Goal: Task Accomplishment & Management: Manage account settings

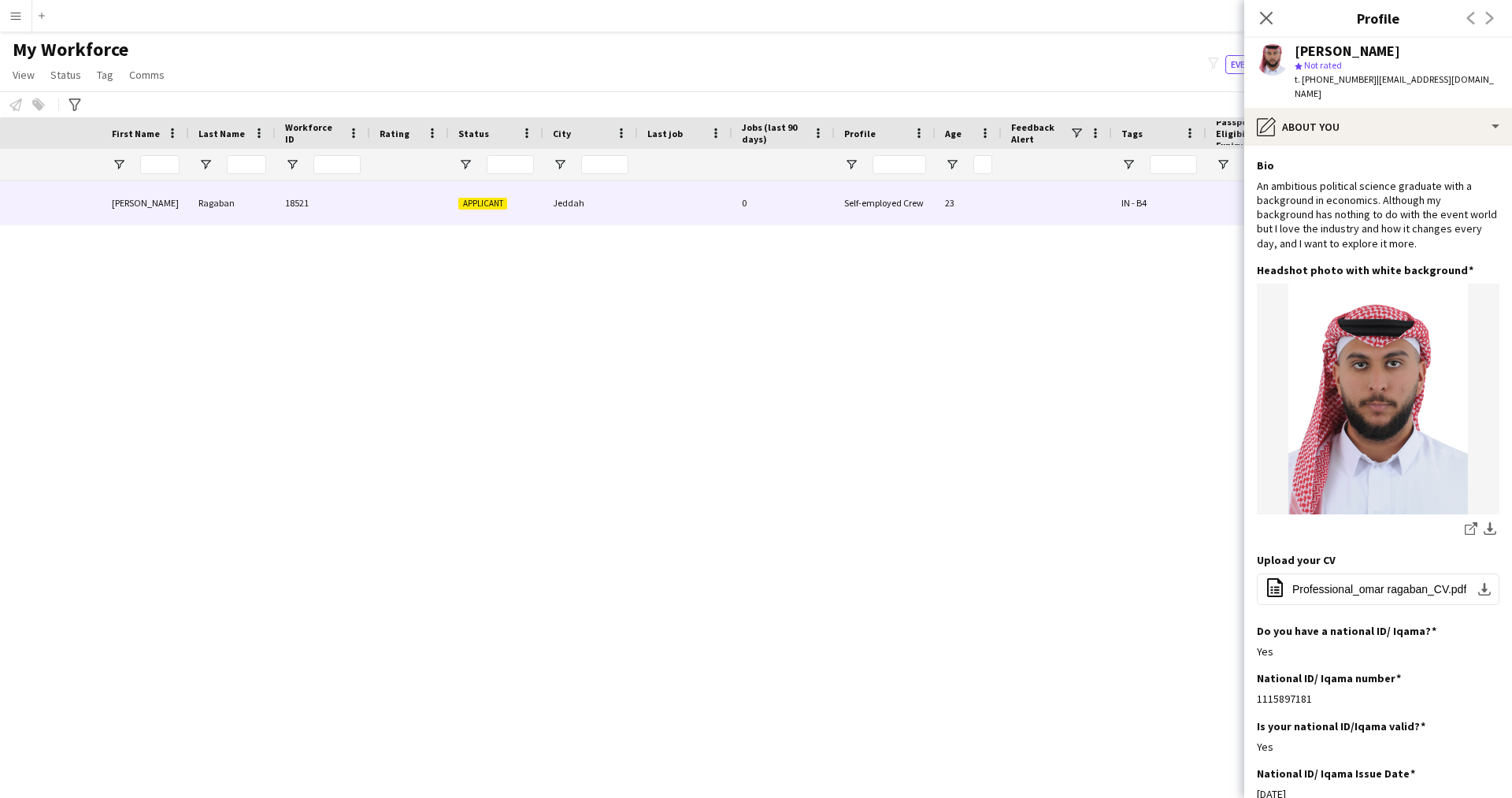
click at [1342, 109] on div "pencil4 About you" at bounding box center [1377, 126] width 267 height 38
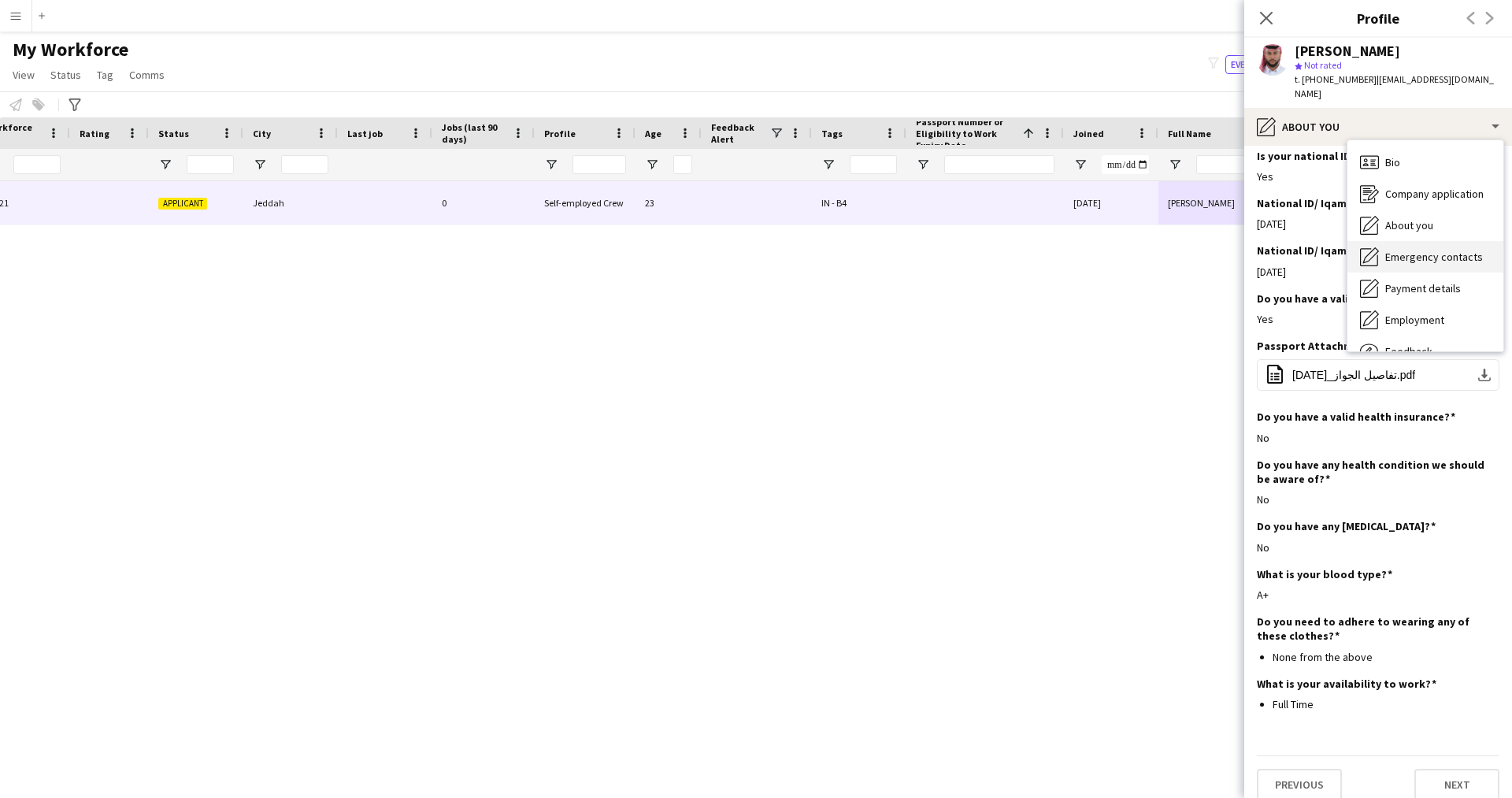
scroll to position [53, 0]
click at [1267, 30] on div "Close pop-in" at bounding box center [1266, 18] width 44 height 37
click at [1270, 16] on icon "Close pop-in" at bounding box center [1266, 17] width 15 height 15
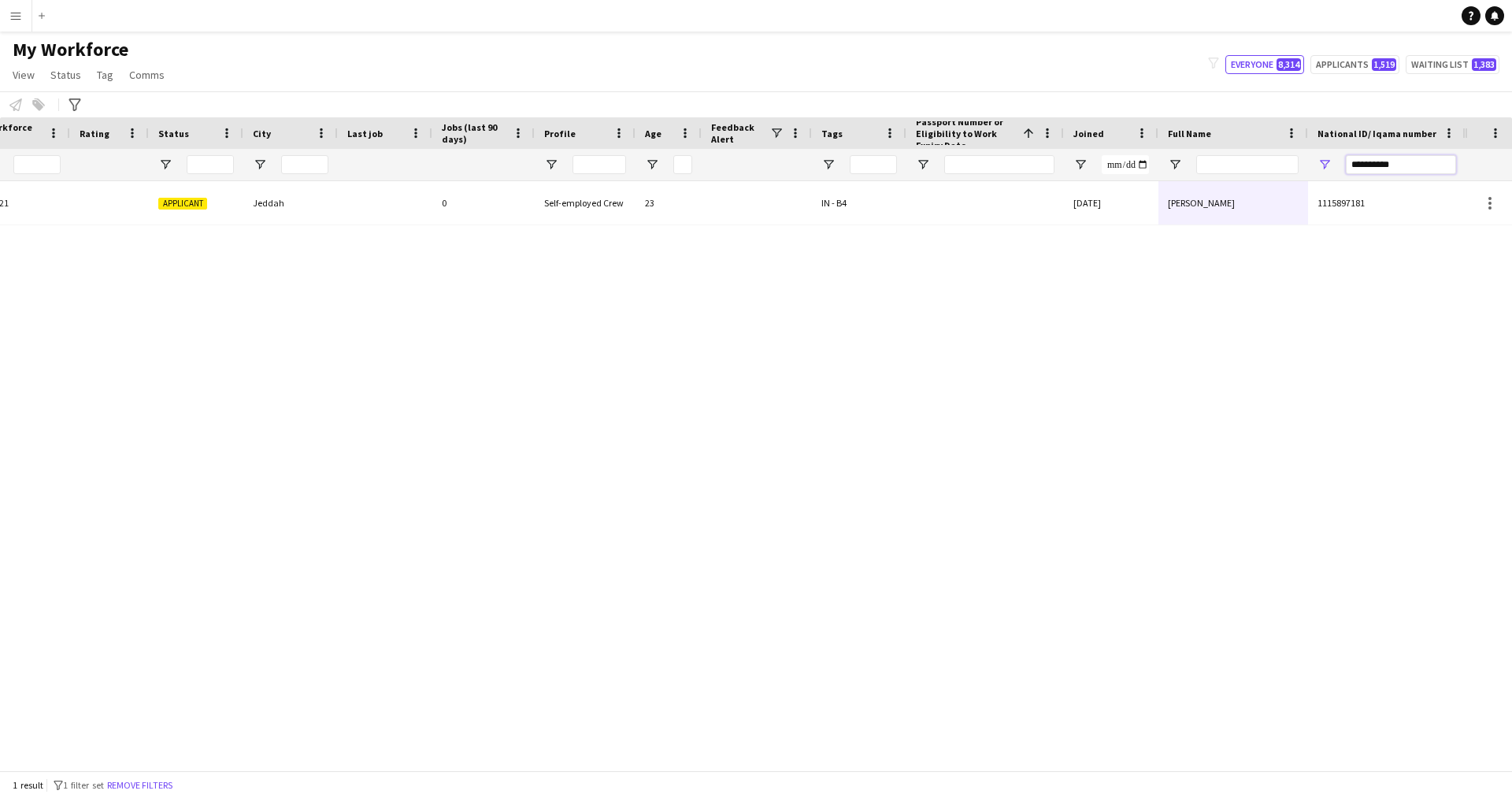
drag, startPoint x: 1413, startPoint y: 169, endPoint x: 1085, endPoint y: 246, distance: 336.9
click at [1085, 246] on div "Workforce Details Profile Data Workforce Details Profile Data First Name Last N…" at bounding box center [756, 443] width 1512 height 653
paste input "National ID/ Iqama number Filter Input"
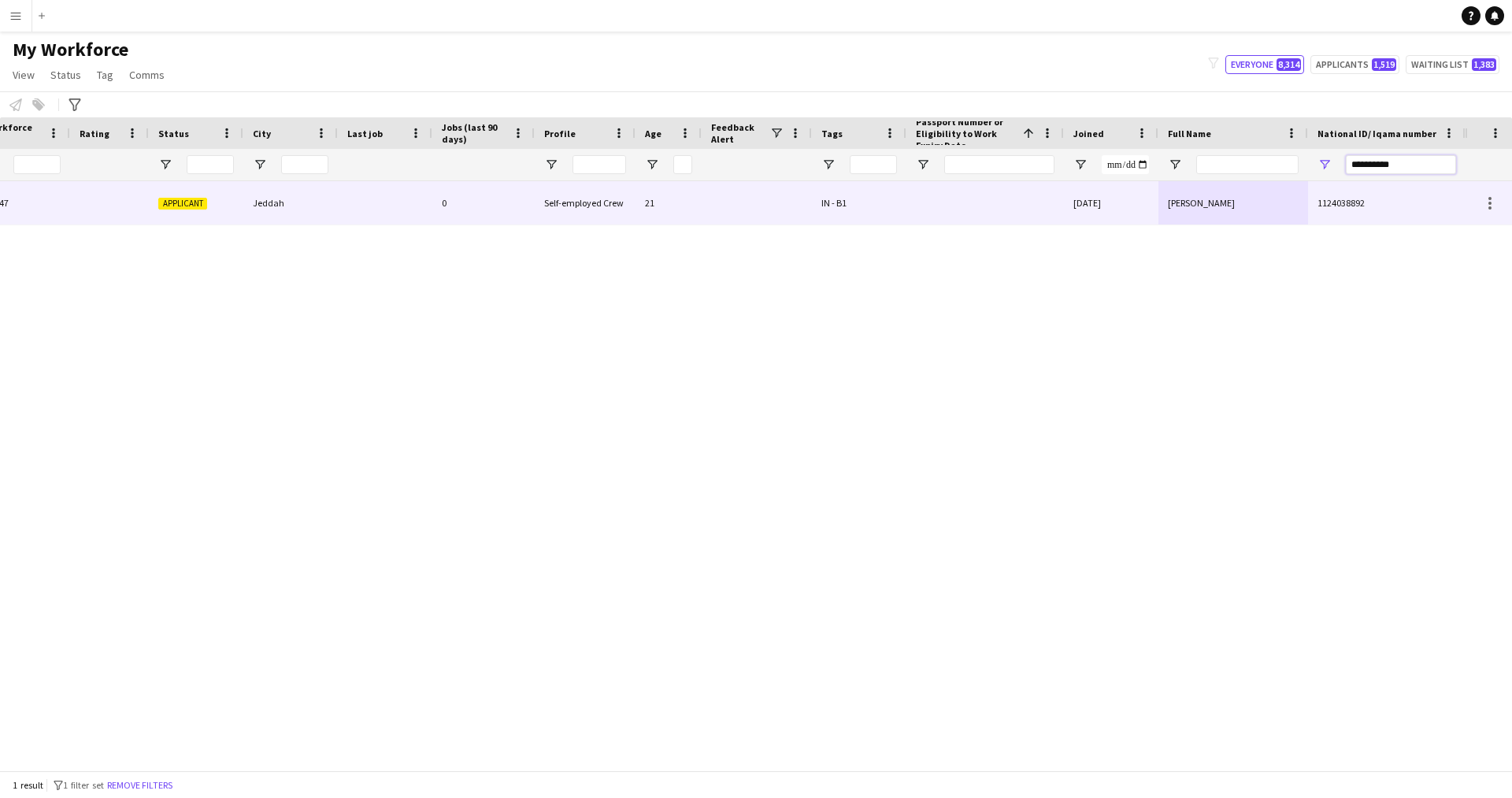
type input "**********"
click at [1032, 211] on div at bounding box center [985, 202] width 158 height 43
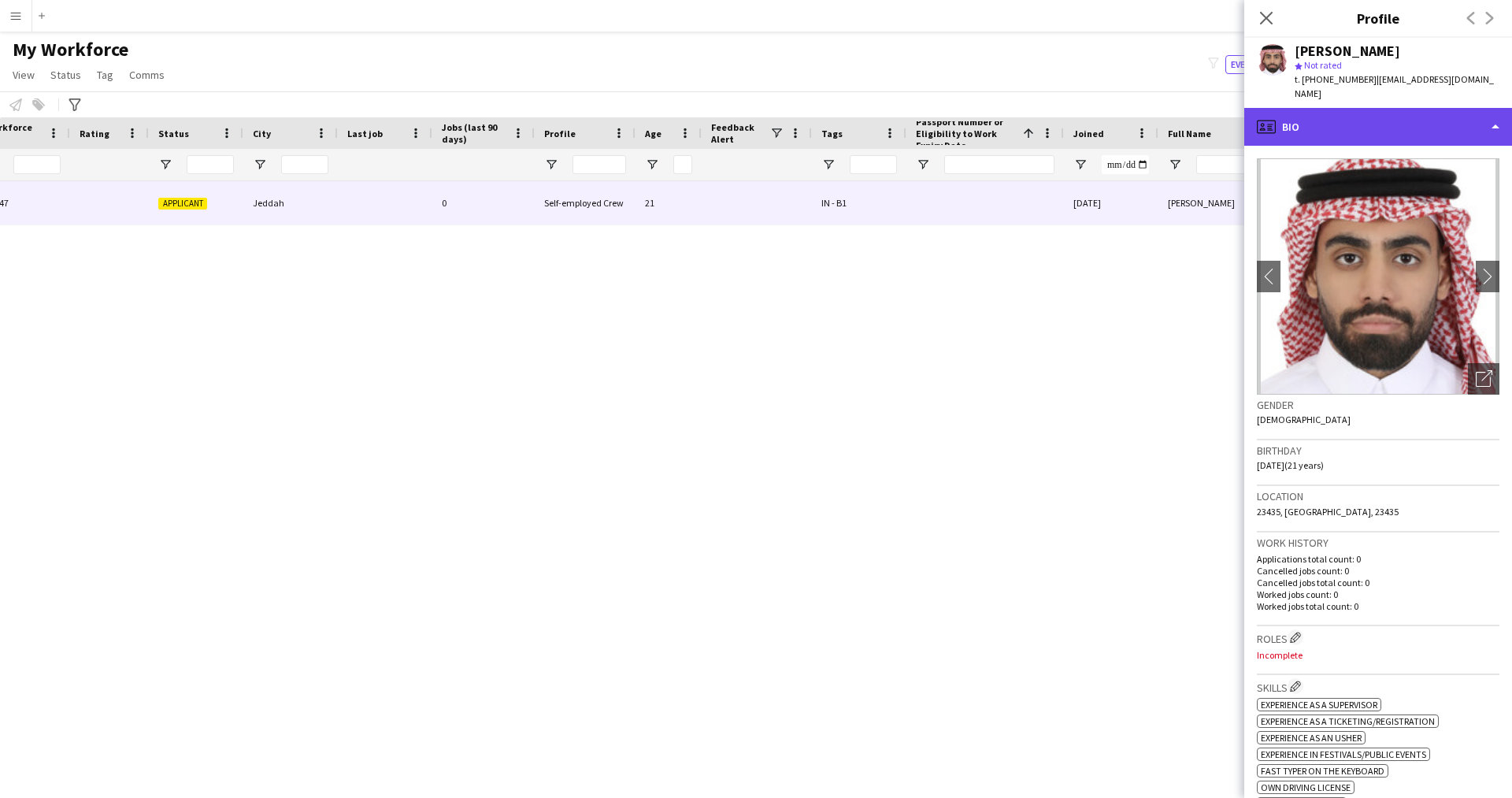
click at [1404, 135] on div "profile Bio" at bounding box center [1377, 126] width 267 height 38
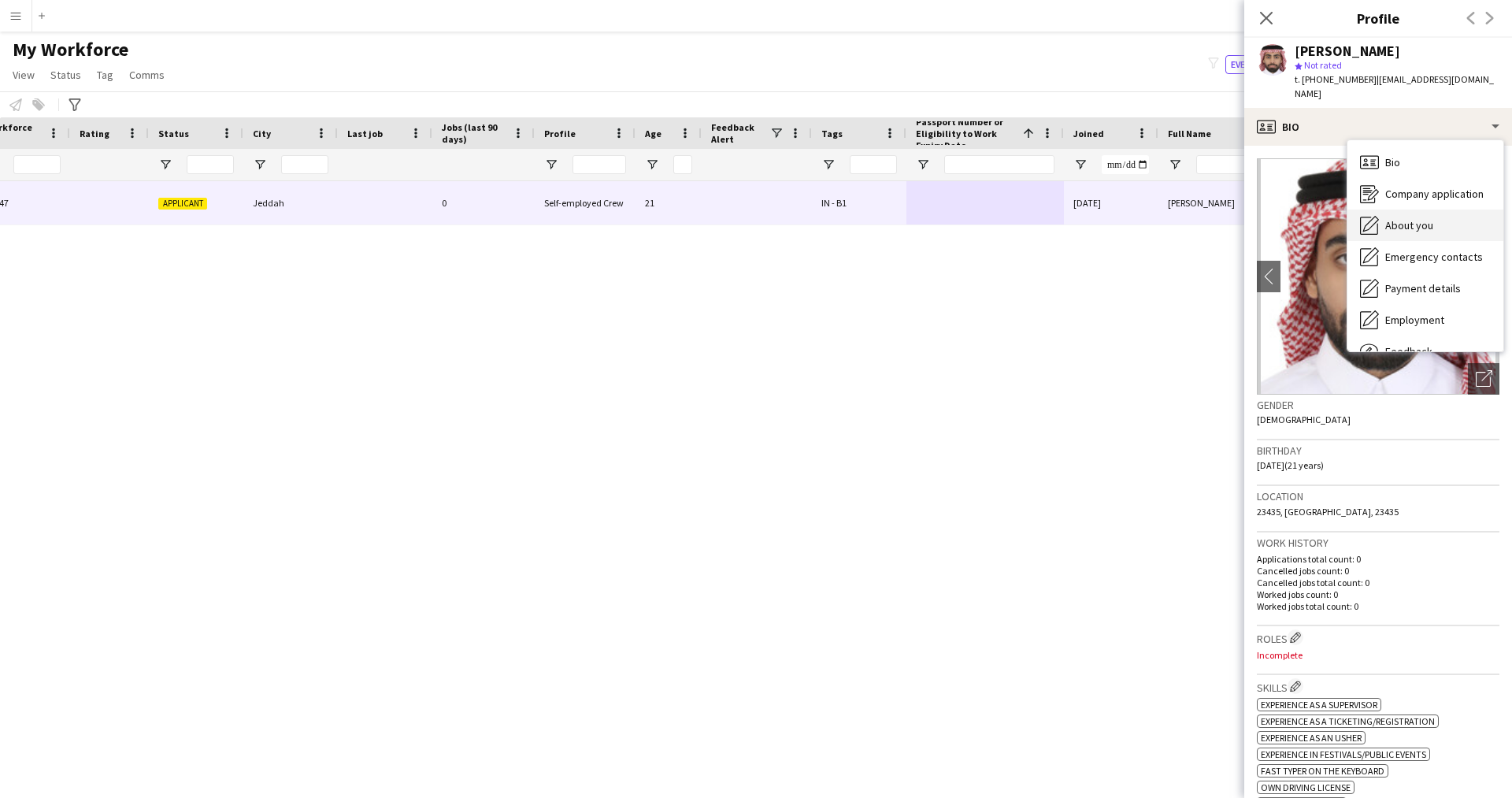
click at [1438, 221] on div "About you About you" at bounding box center [1425, 225] width 156 height 31
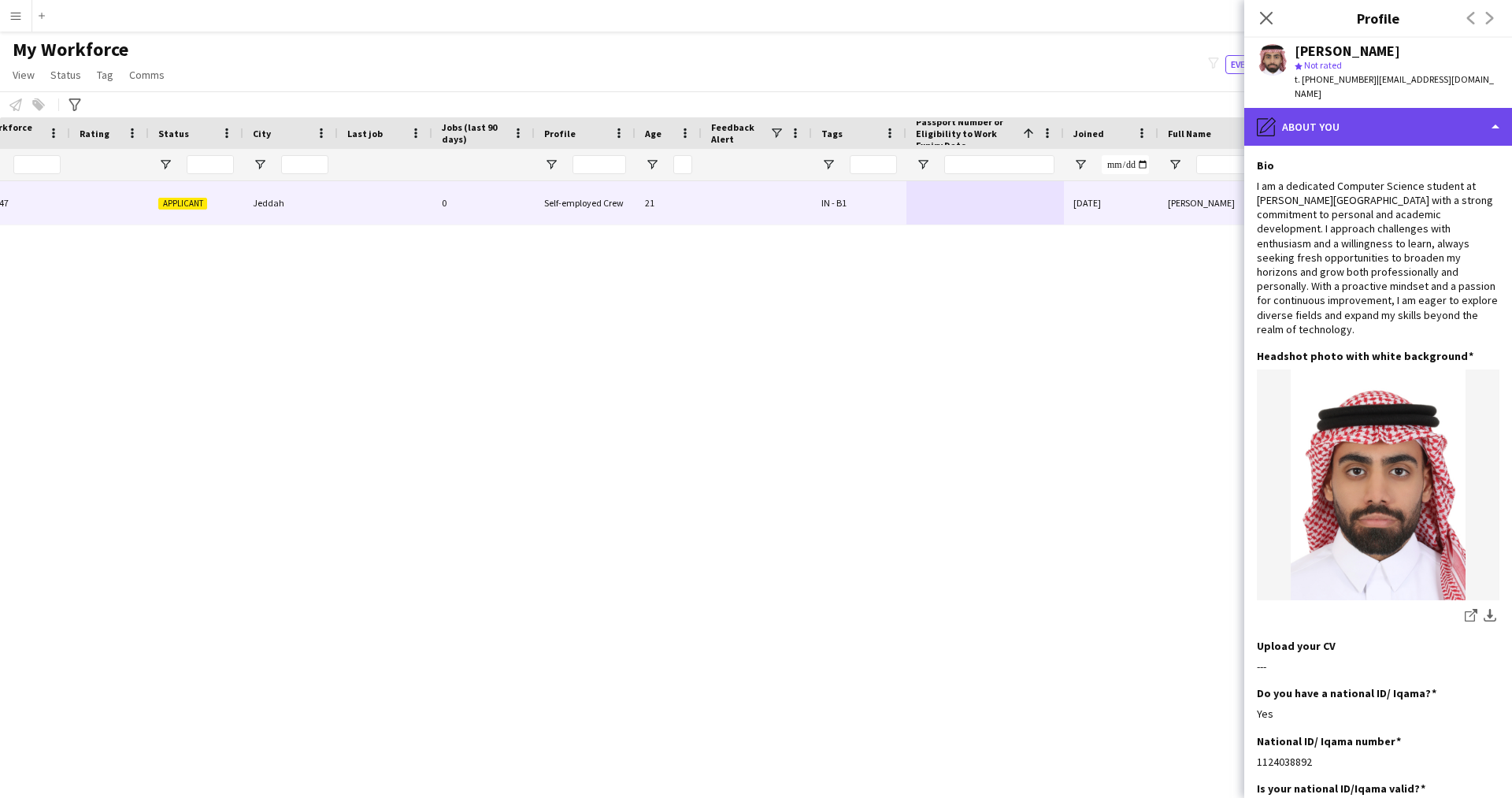
click at [1340, 121] on div "pencil4 About you" at bounding box center [1377, 126] width 267 height 38
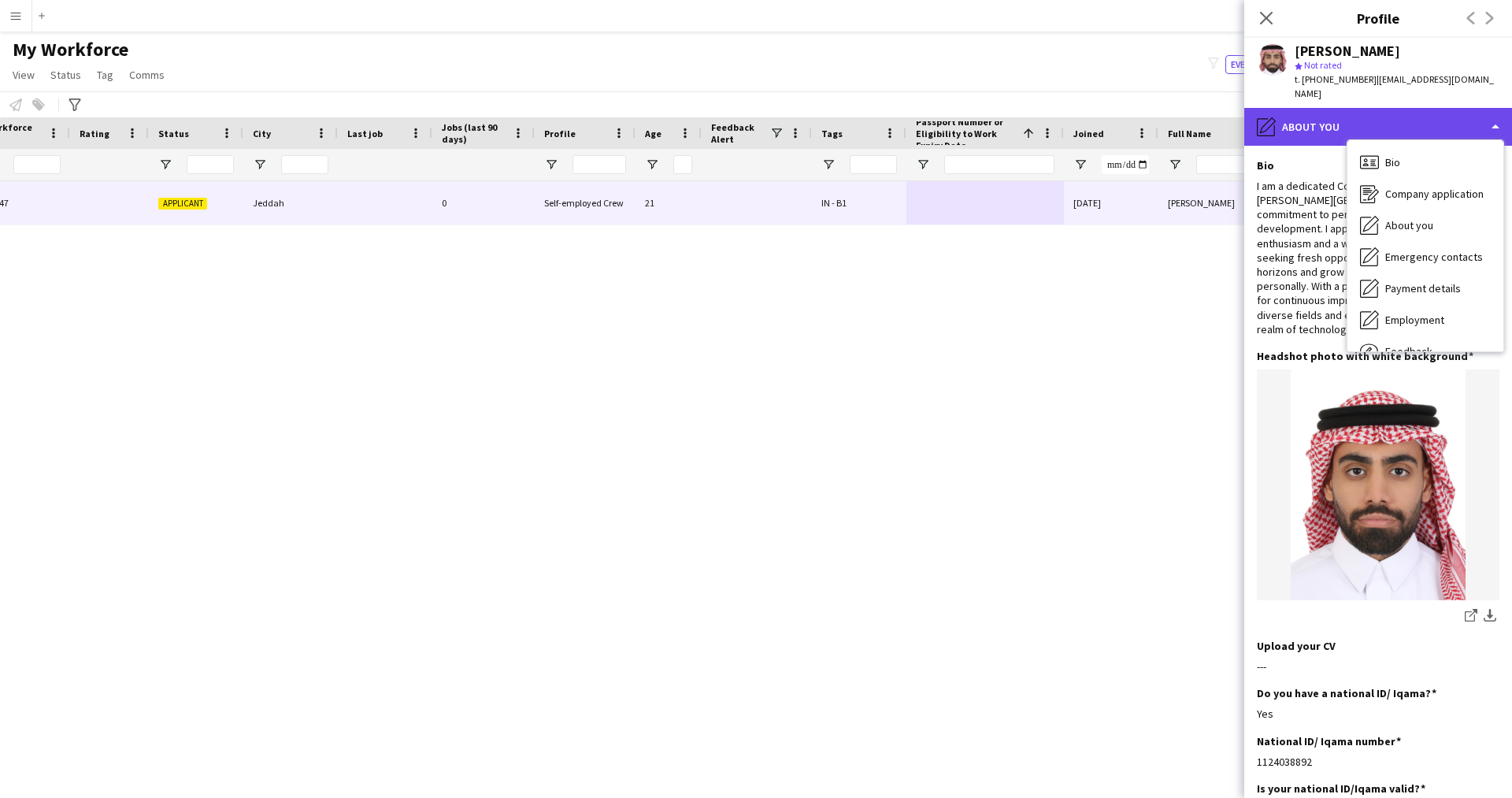
click at [1286, 122] on div "pencil4 About you" at bounding box center [1377, 126] width 267 height 38
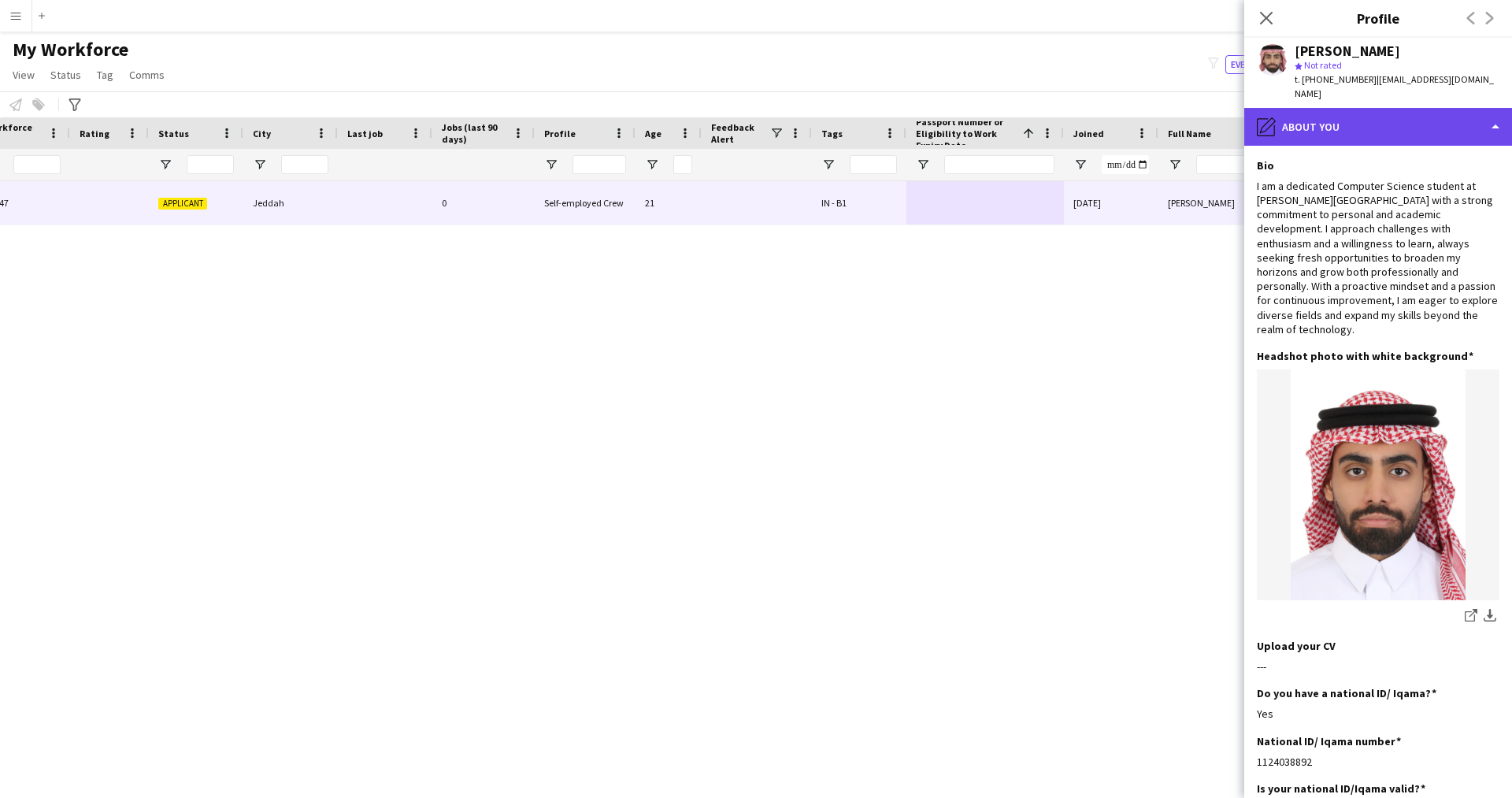
click at [1409, 122] on div "pencil4 About you" at bounding box center [1377, 126] width 267 height 38
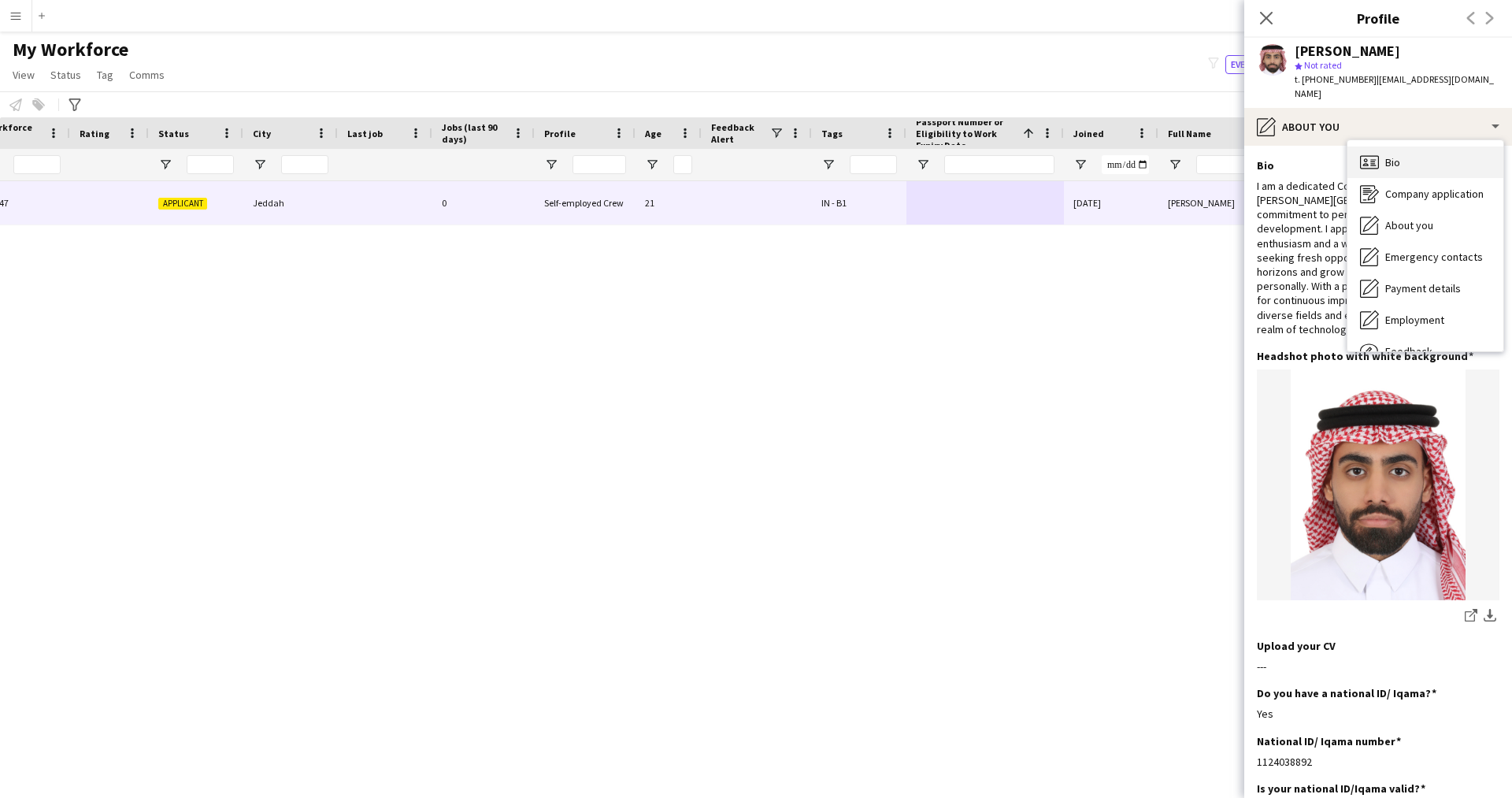
click at [1425, 163] on div "Bio Bio" at bounding box center [1425, 162] width 156 height 31
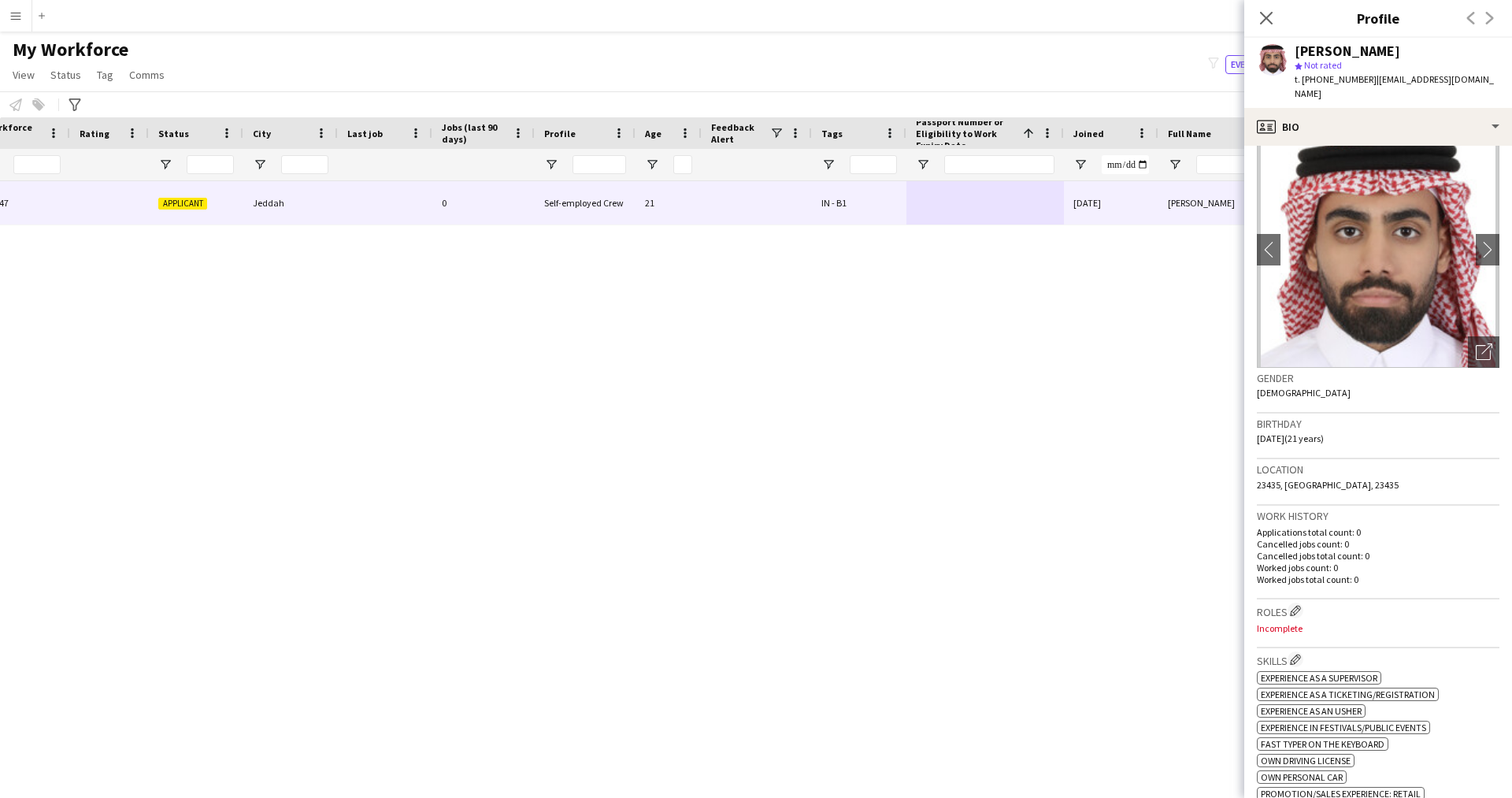
scroll to position [3, 0]
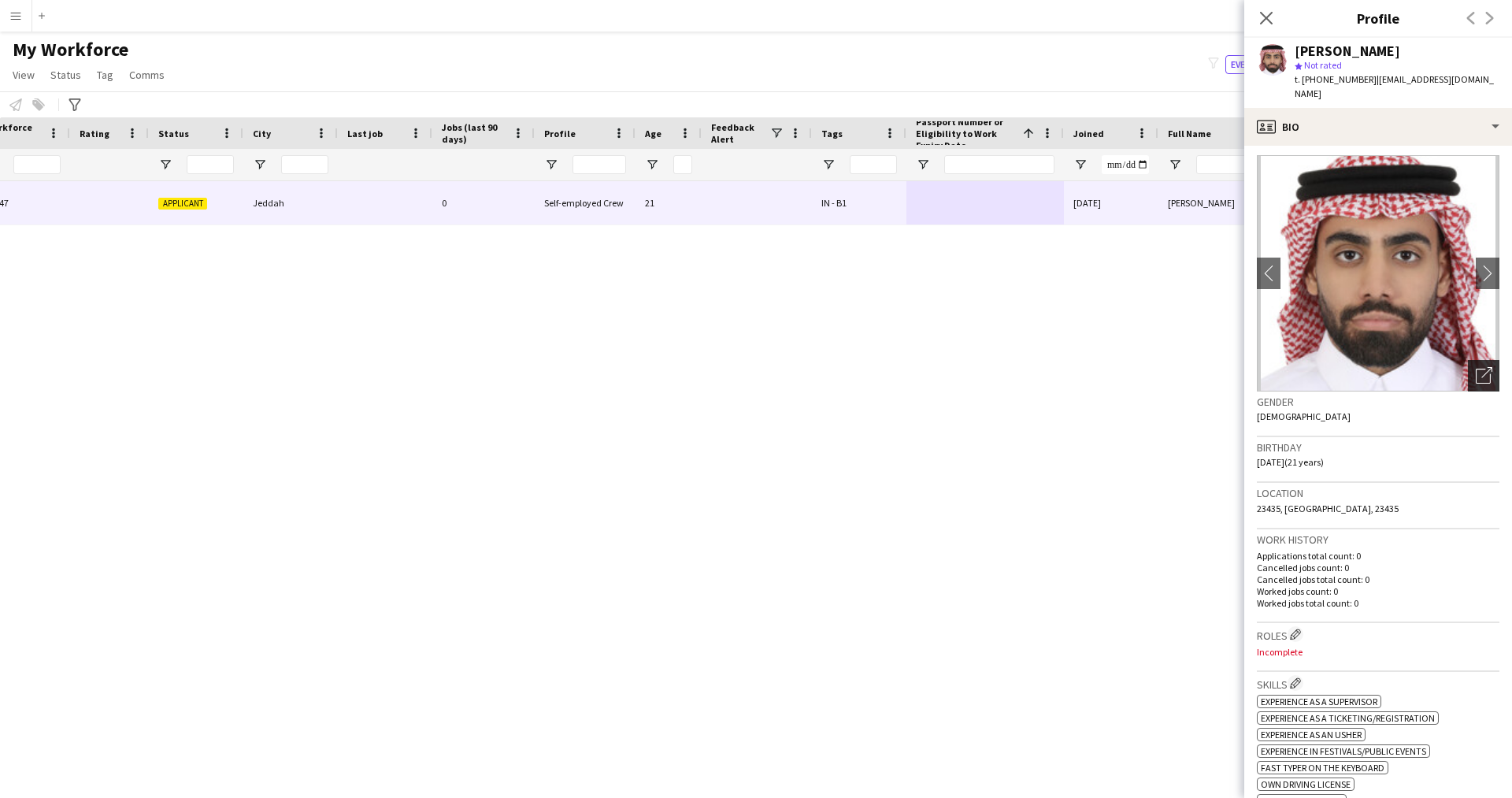
click at [1481, 373] on icon at bounding box center [1486, 373] width 11 height 11
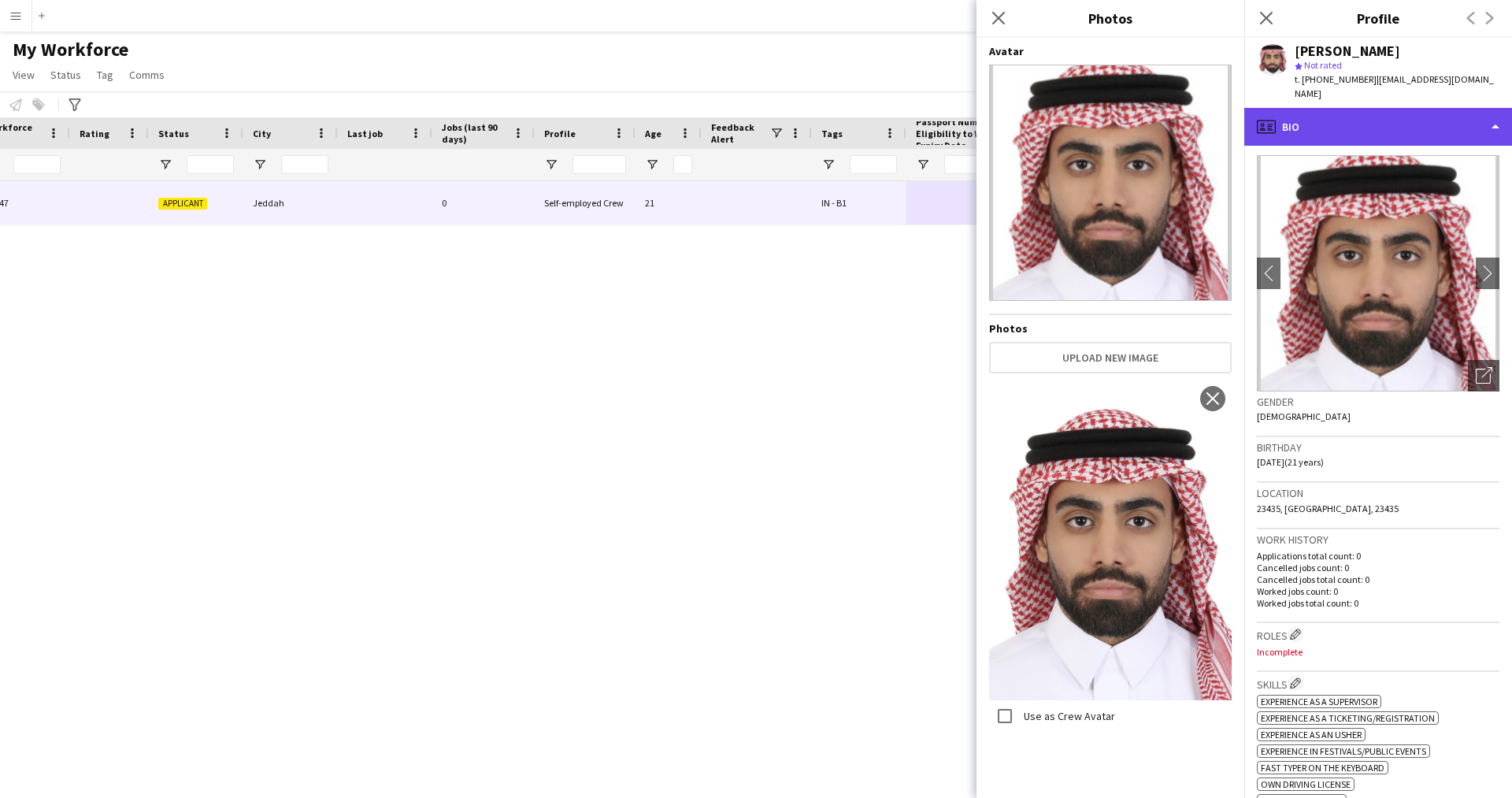
click at [1337, 140] on div "profile Bio" at bounding box center [1377, 126] width 267 height 38
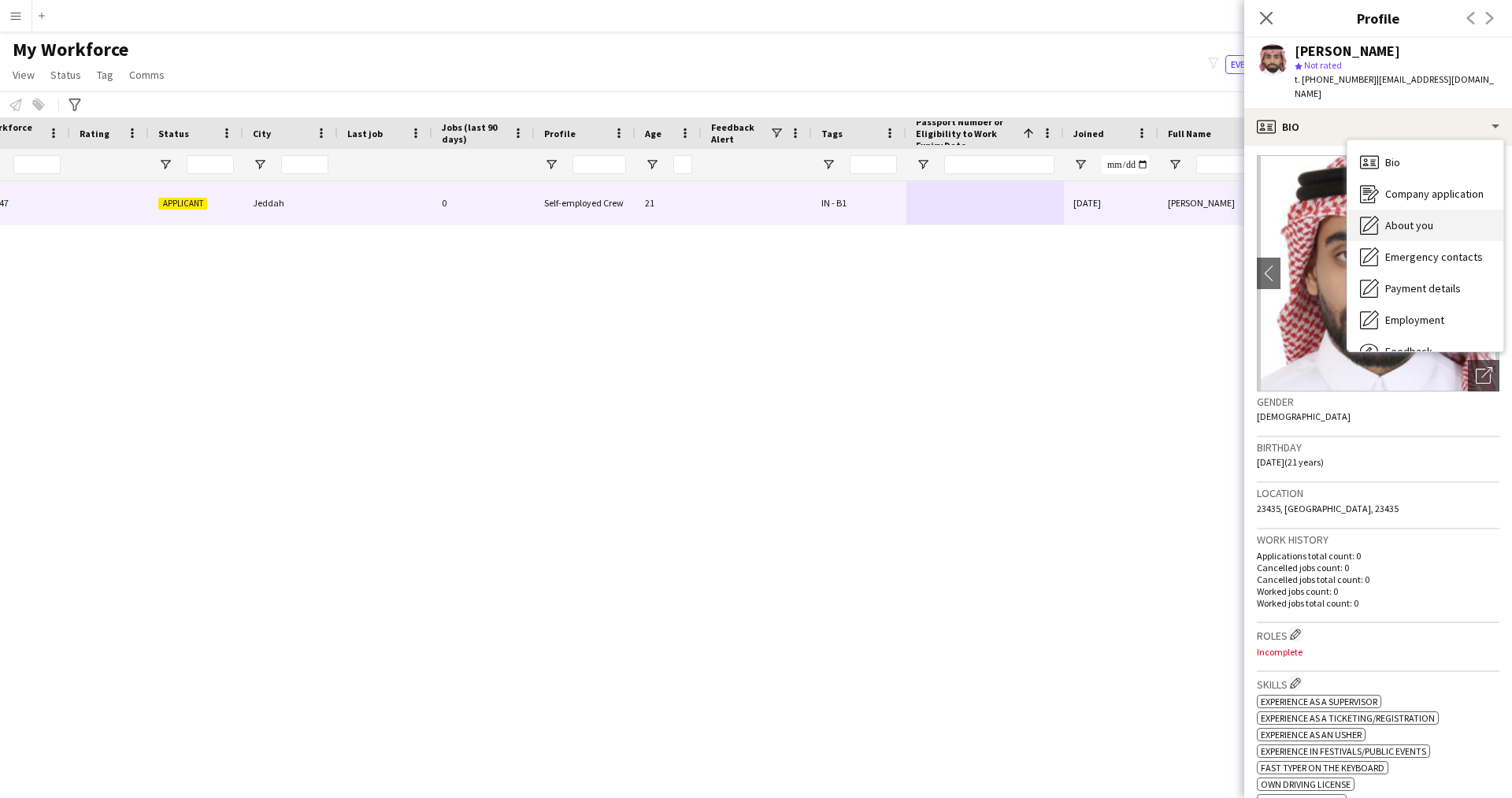
click at [1420, 234] on div "About you About you" at bounding box center [1425, 225] width 156 height 31
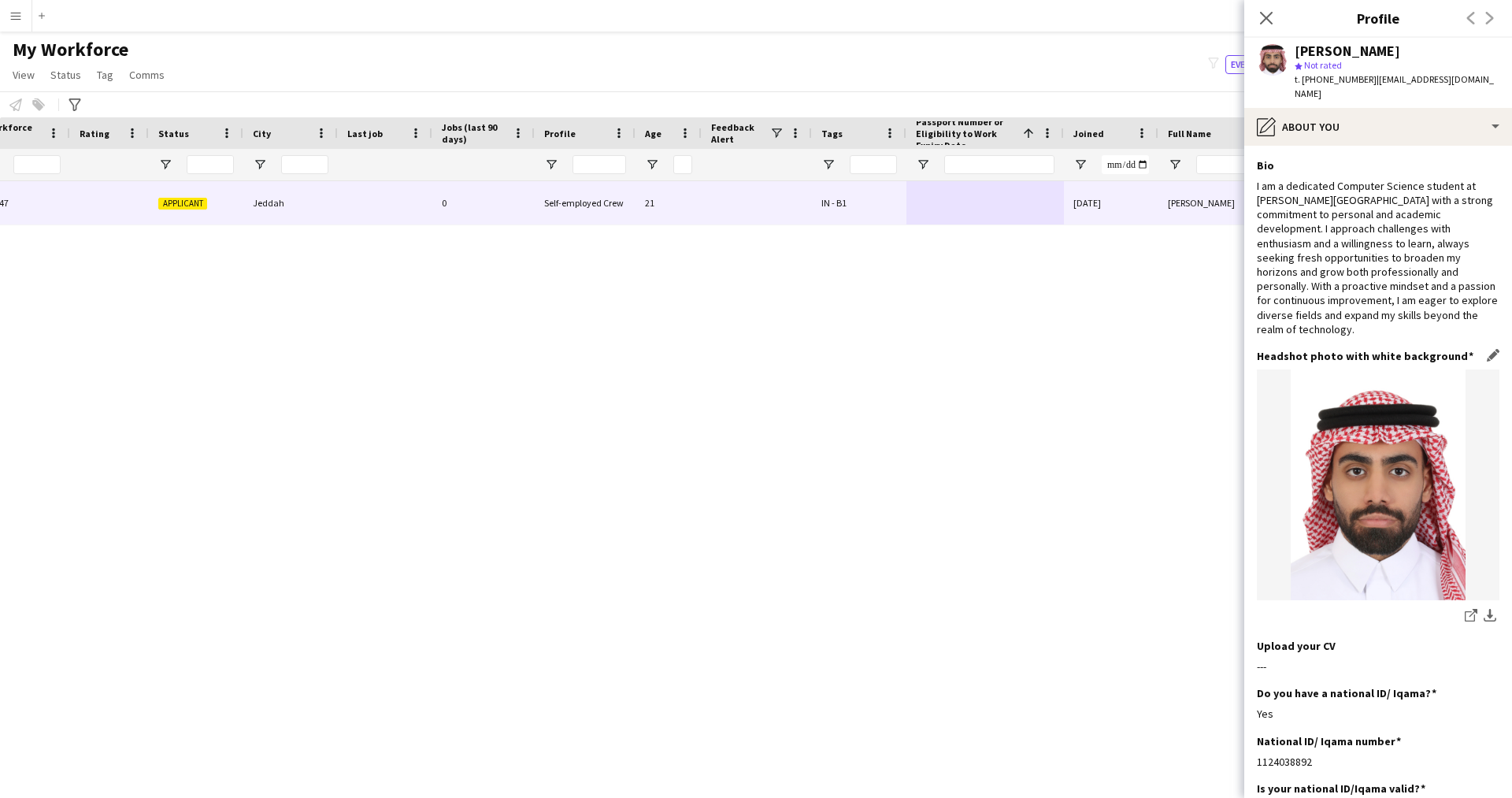
scroll to position [272, 0]
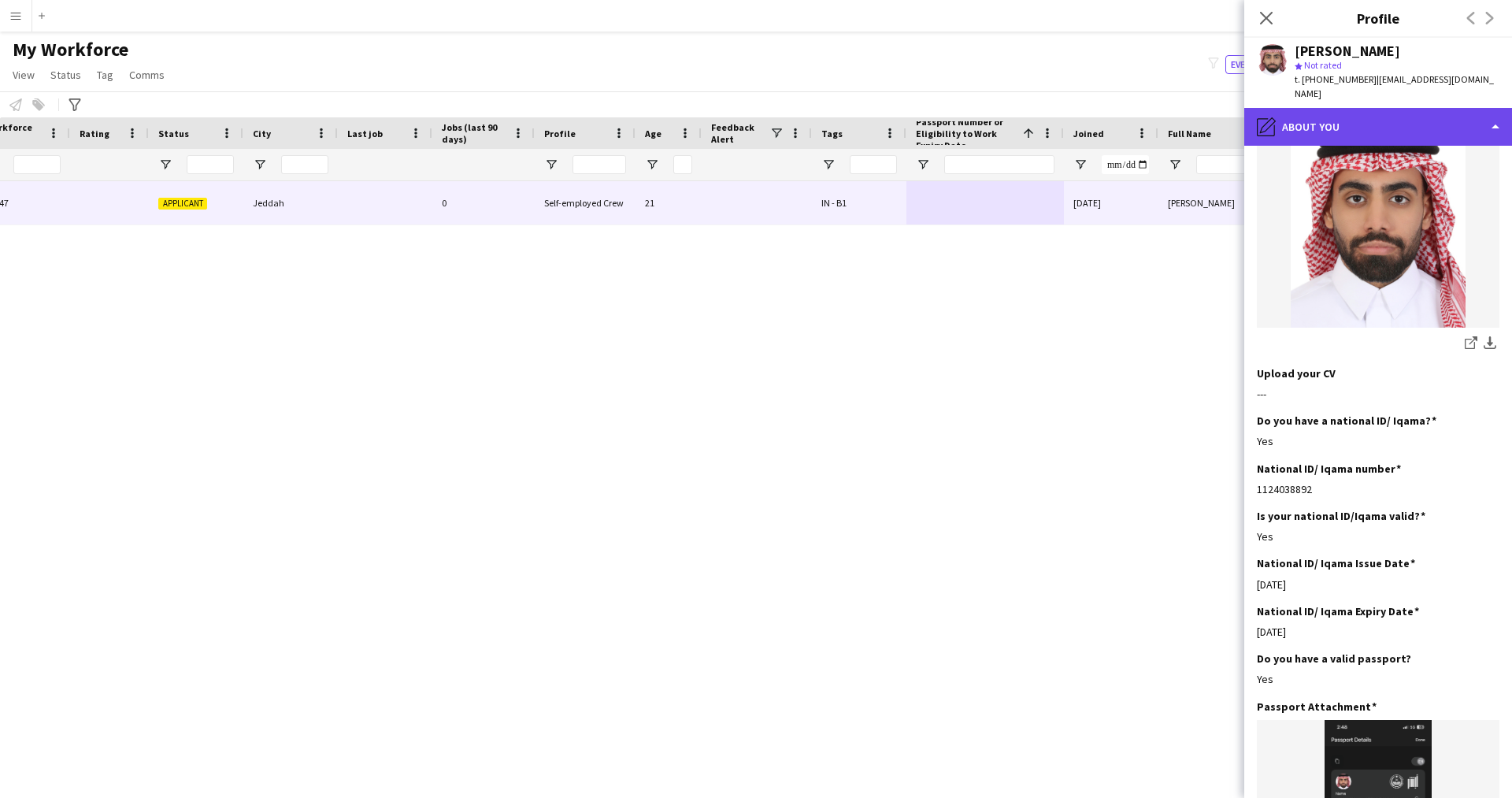
click at [1355, 122] on div "pencil4 About you" at bounding box center [1377, 126] width 267 height 38
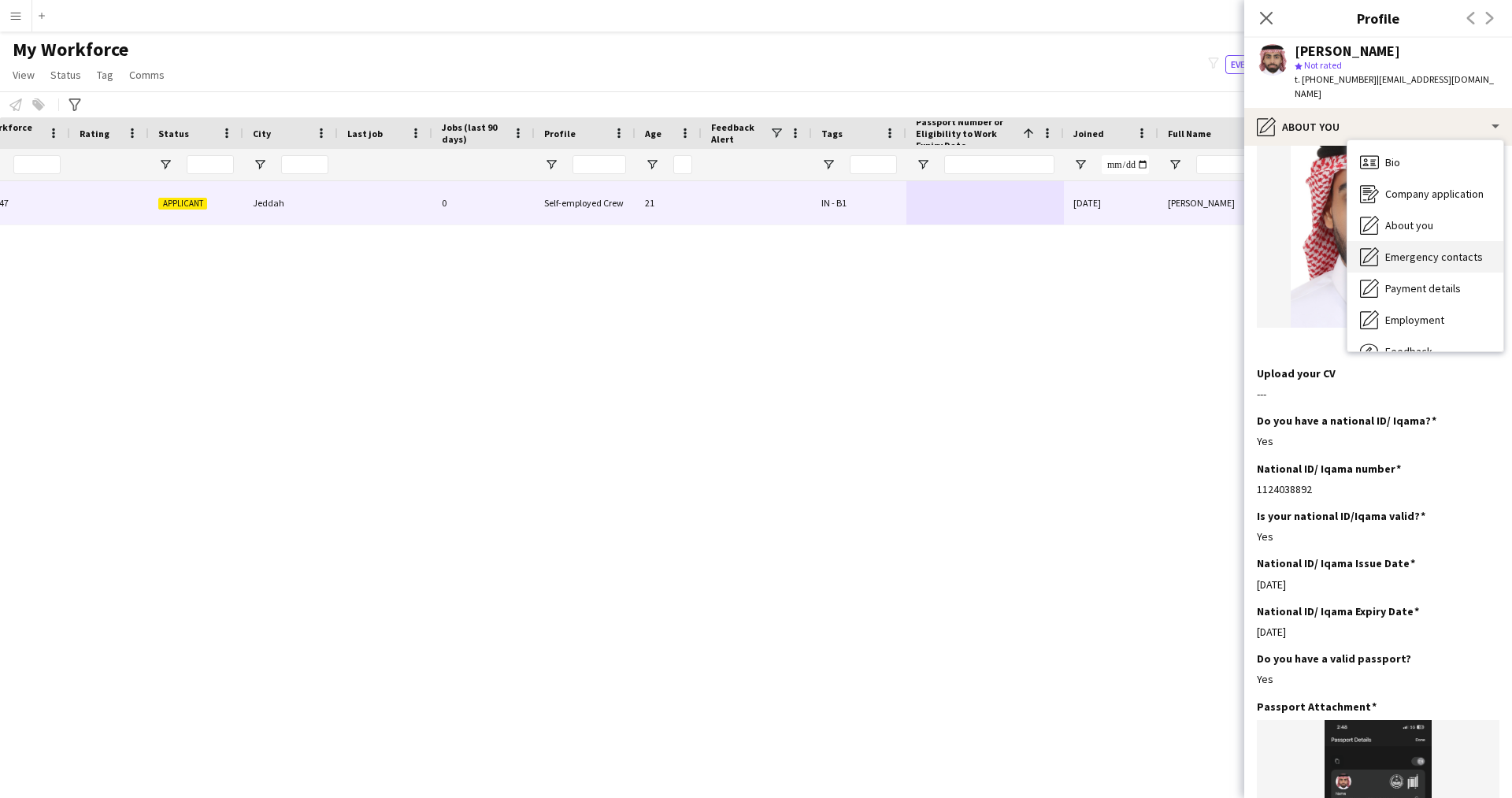
click at [1429, 268] on div "Emergency contacts Emergency contacts" at bounding box center [1425, 257] width 156 height 31
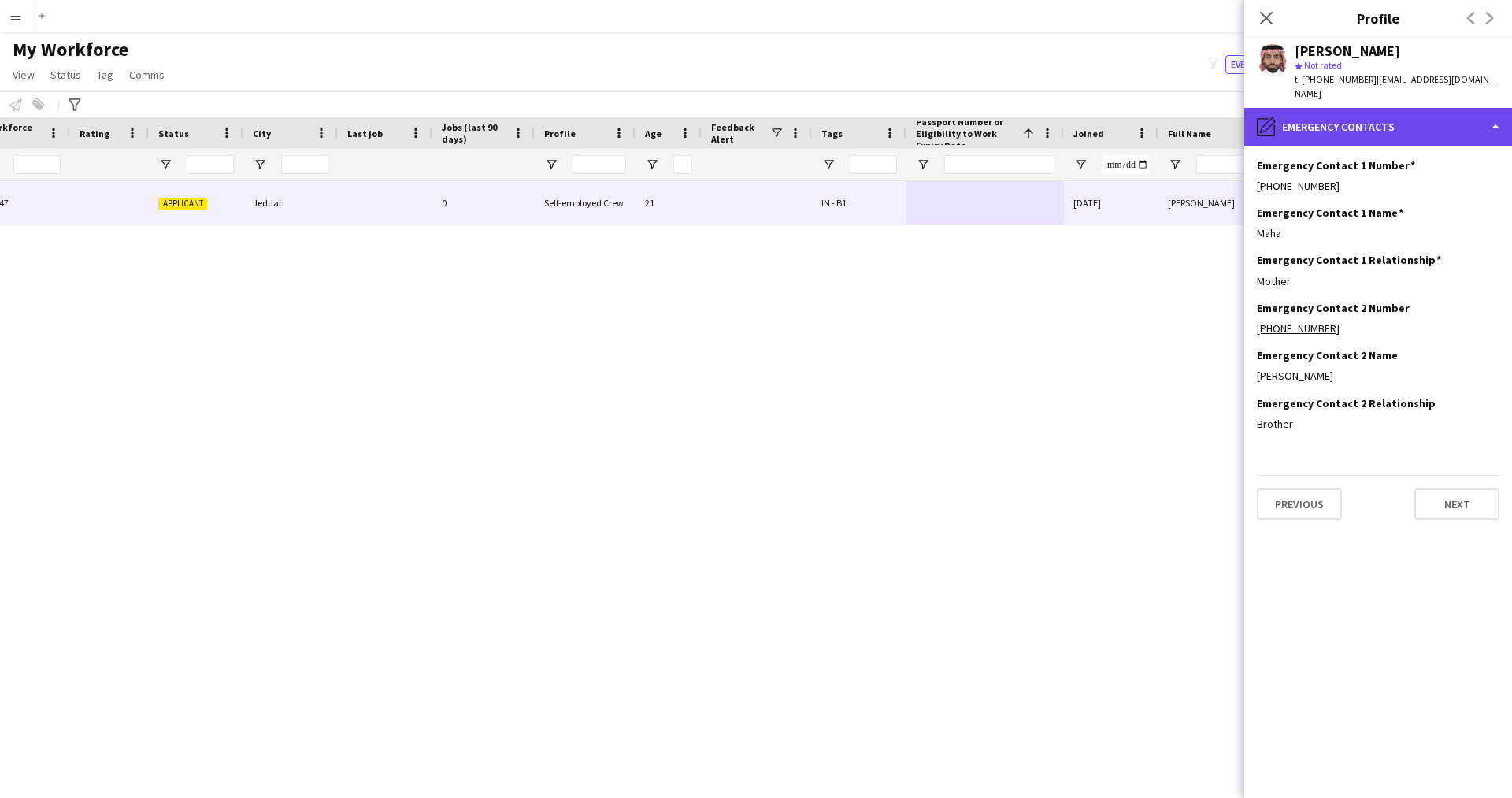
click at [1350, 126] on div "pencil4 Emergency contacts" at bounding box center [1377, 126] width 267 height 38
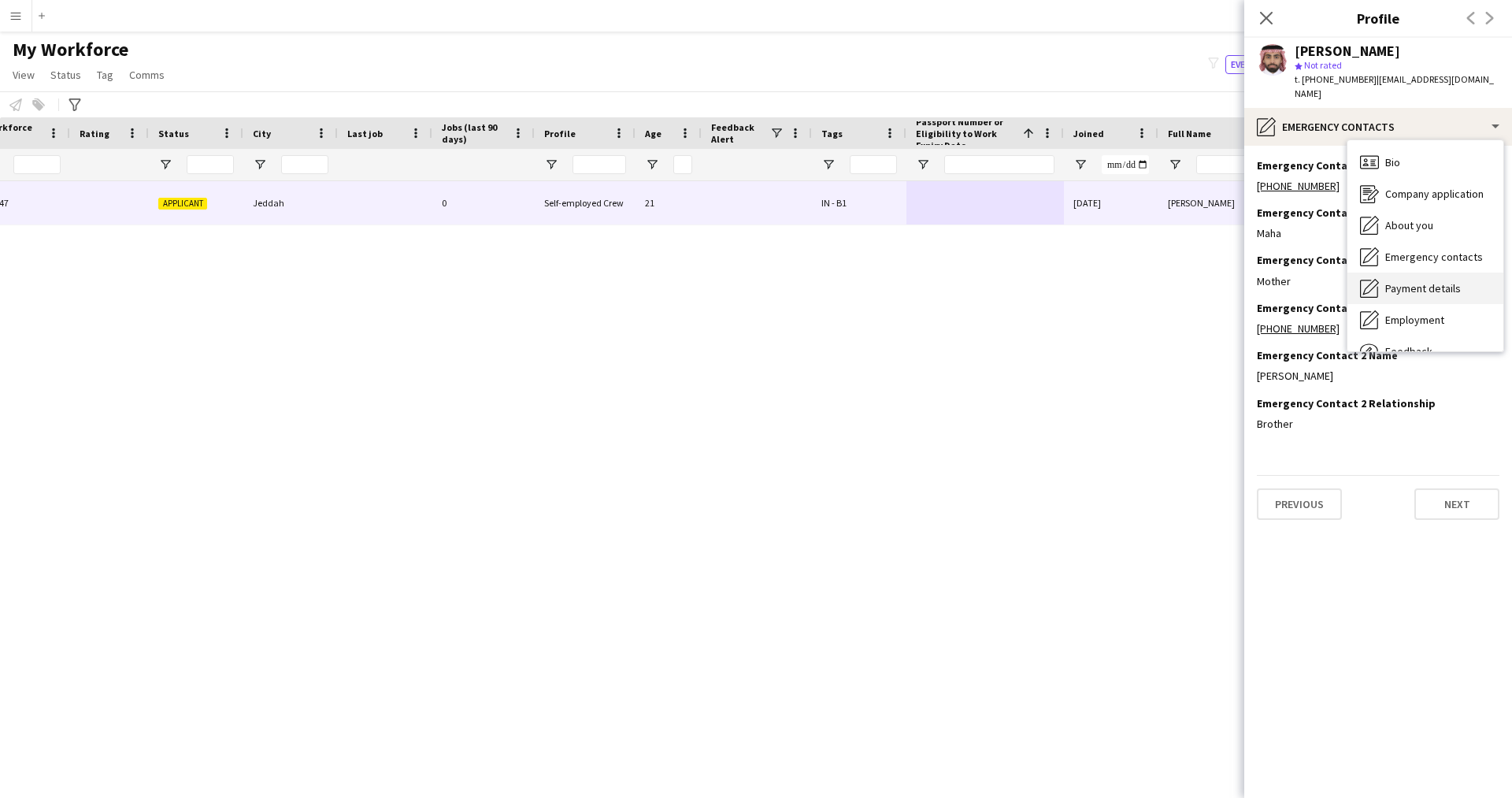
click at [1430, 290] on span "Payment details" at bounding box center [1422, 288] width 76 height 14
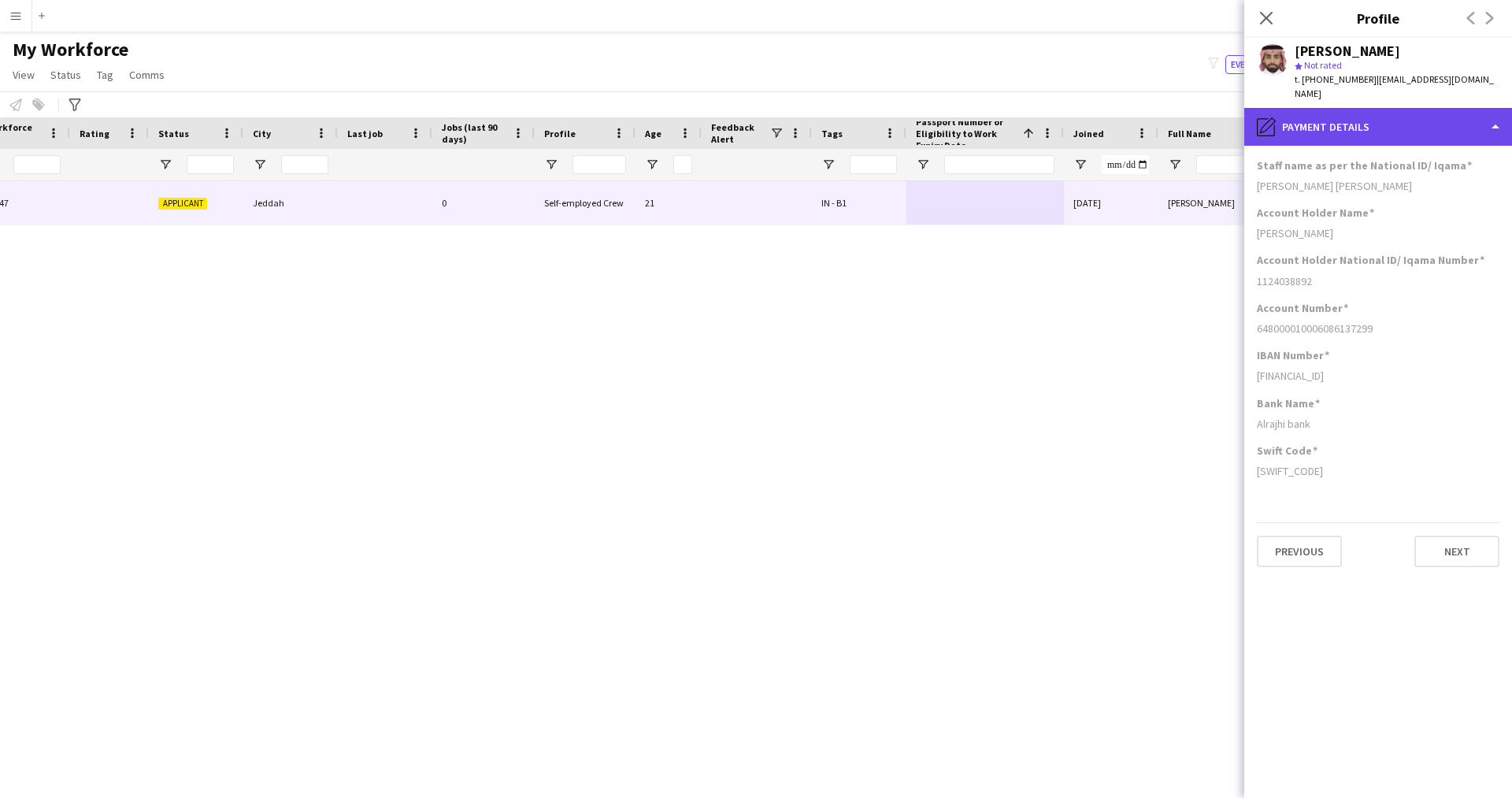
click at [1326, 132] on div "pencil4 Payment details" at bounding box center [1377, 126] width 267 height 38
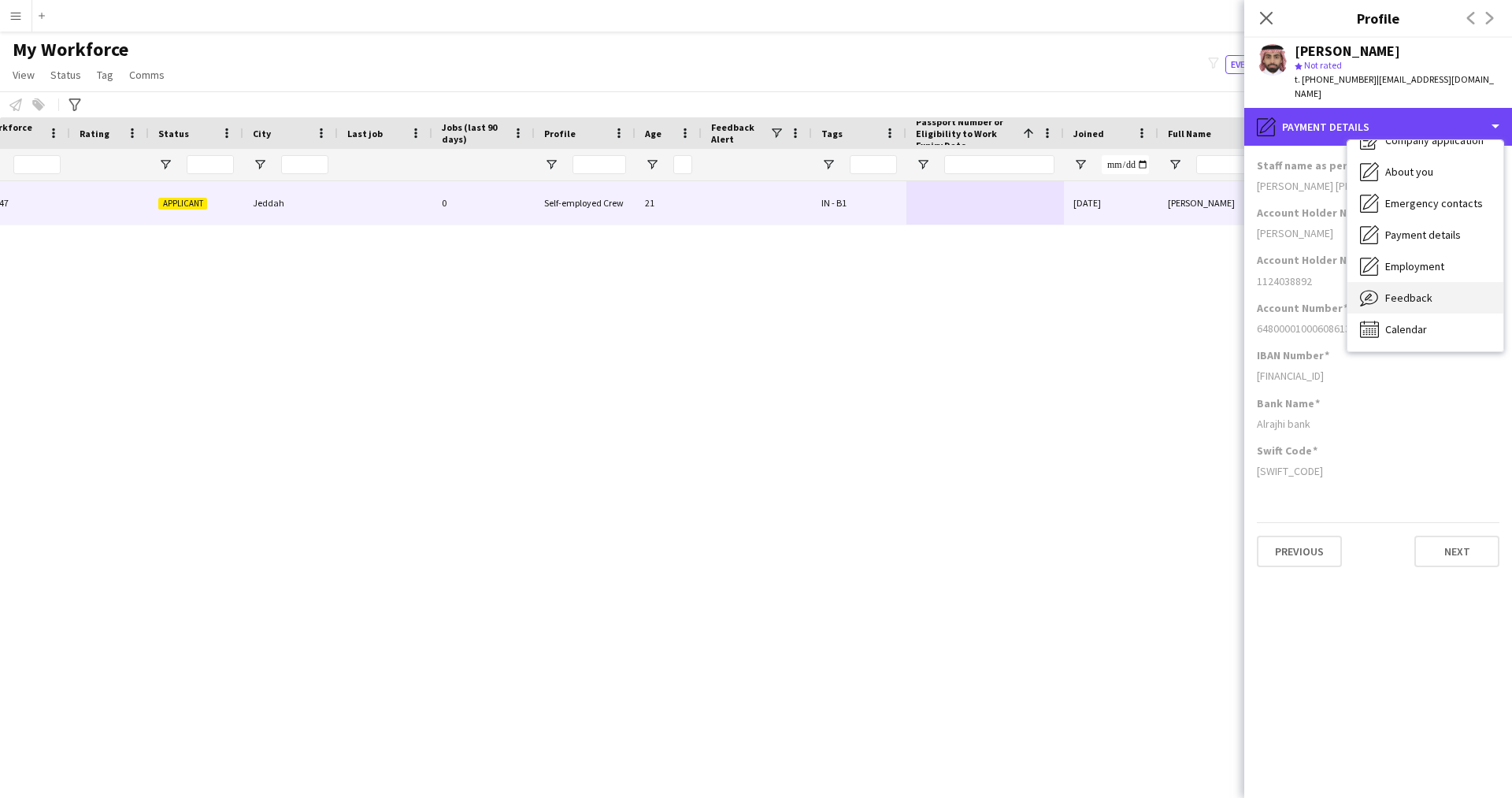
scroll to position [53, 0]
click at [1415, 302] on span "Feedback" at bounding box center [1409, 298] width 48 height 14
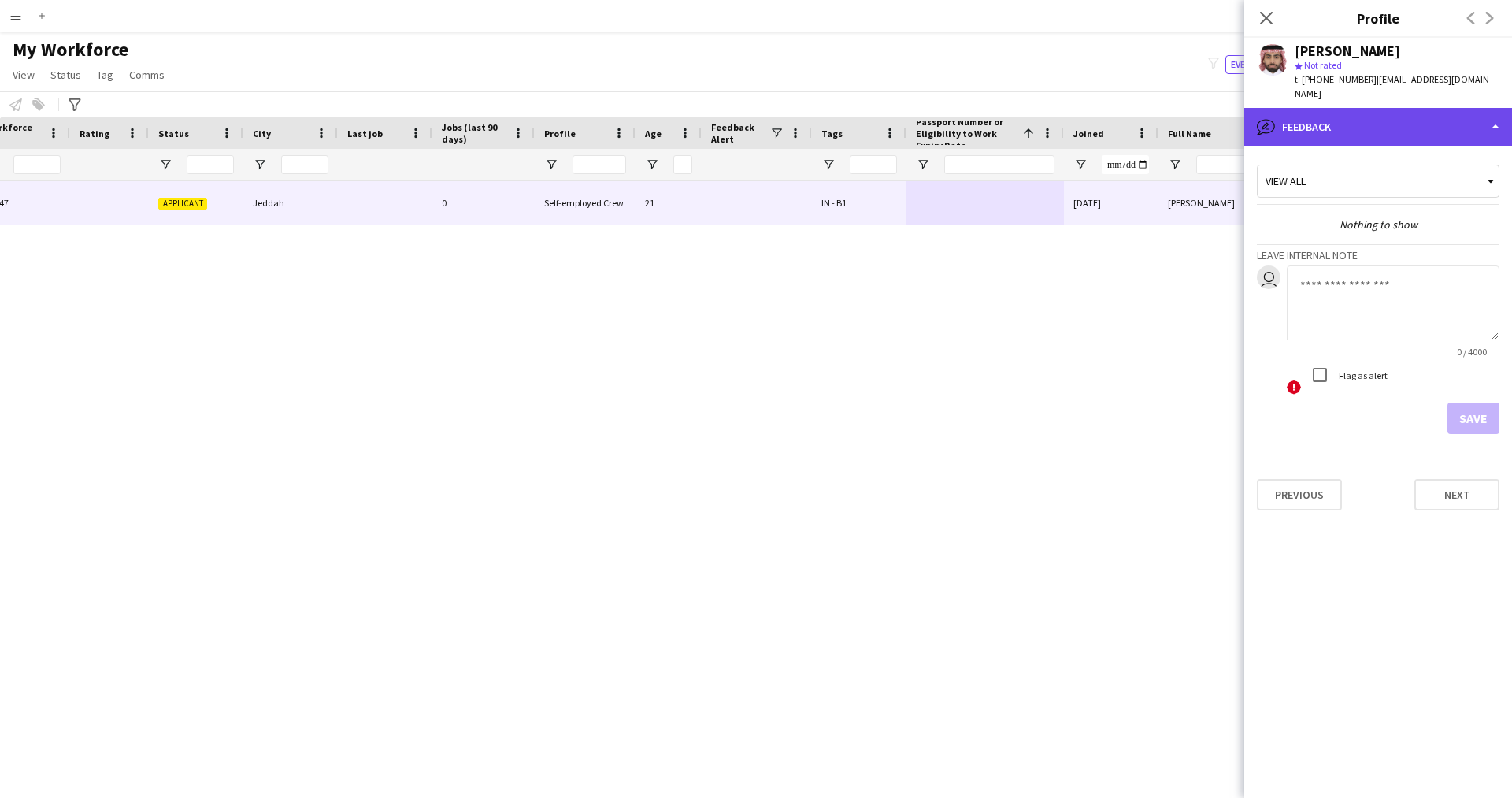
click at [1338, 137] on div "bubble-pencil Feedback" at bounding box center [1377, 126] width 267 height 38
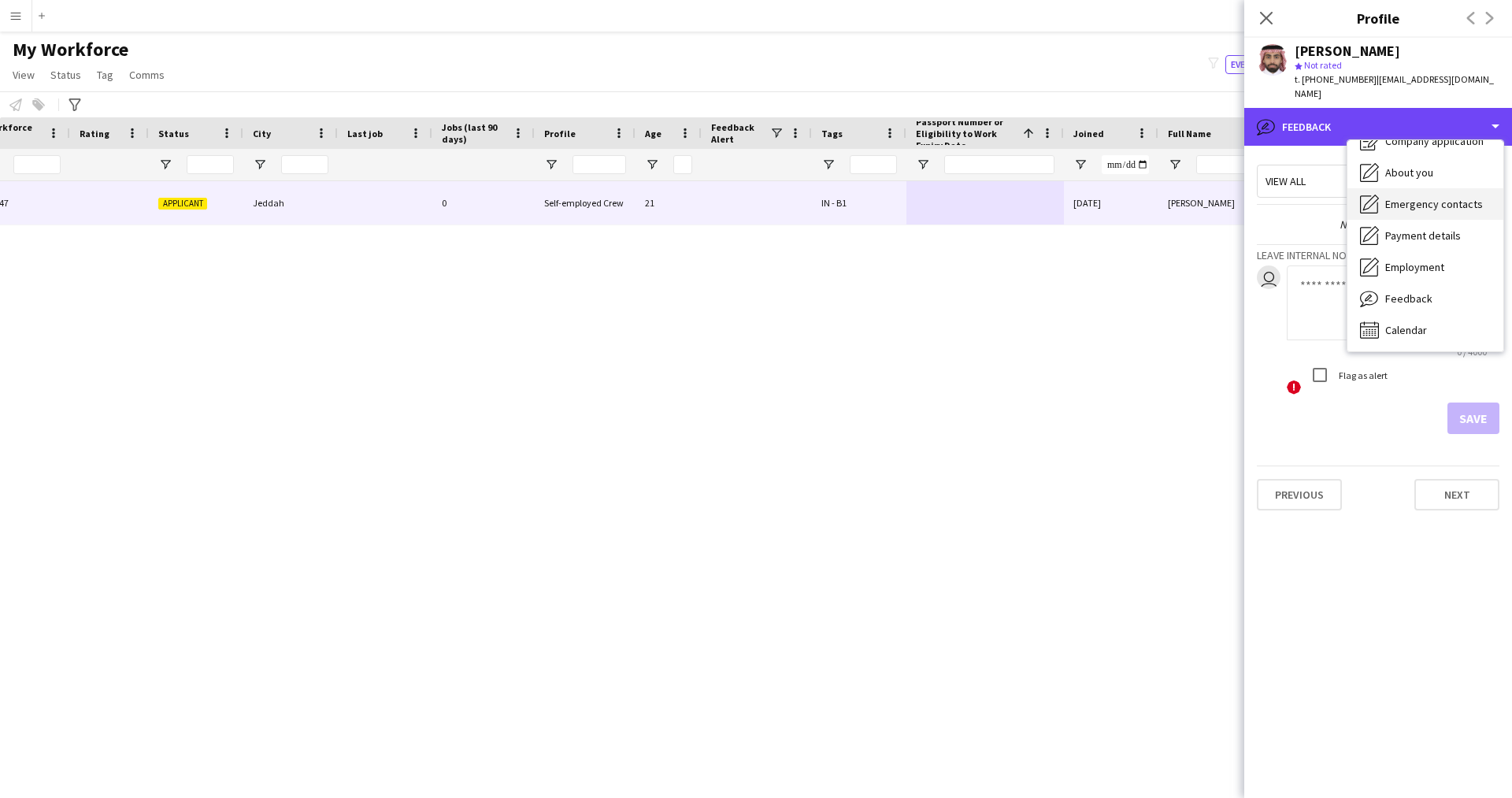
scroll to position [0, 0]
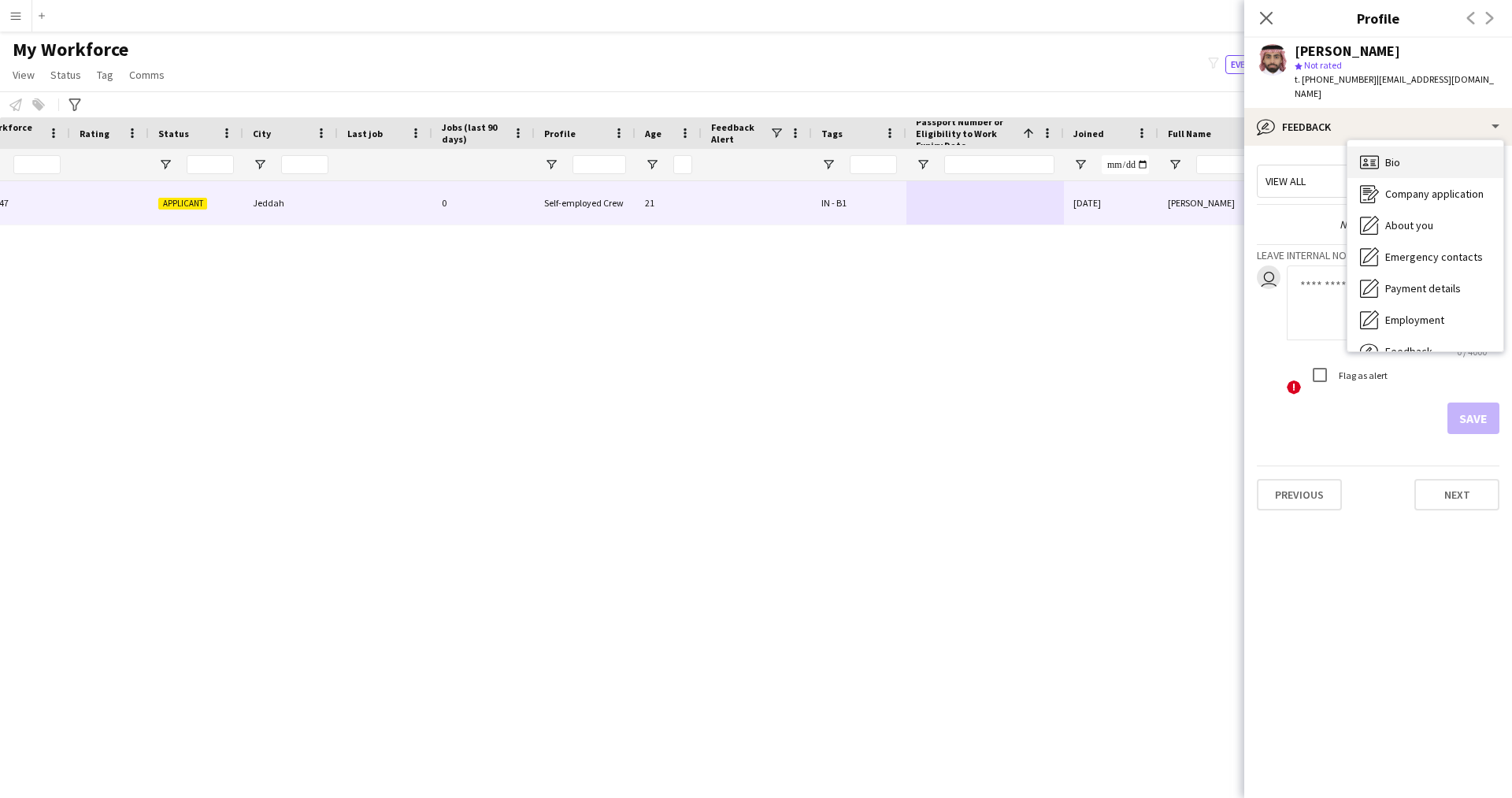
click at [1398, 166] on span "Bio" at bounding box center [1392, 161] width 15 height 14
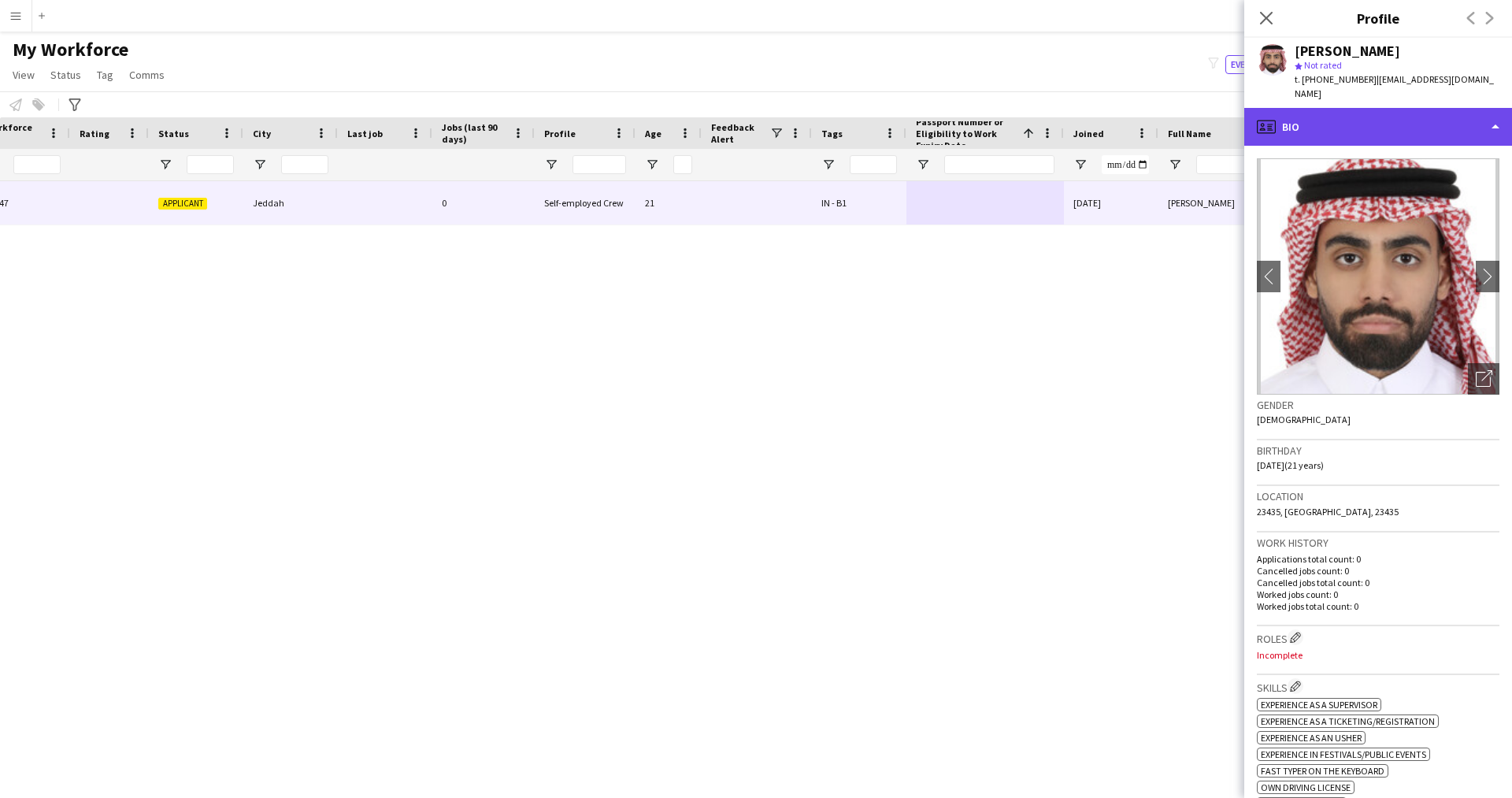
click at [1389, 137] on div "profile Bio" at bounding box center [1377, 126] width 267 height 38
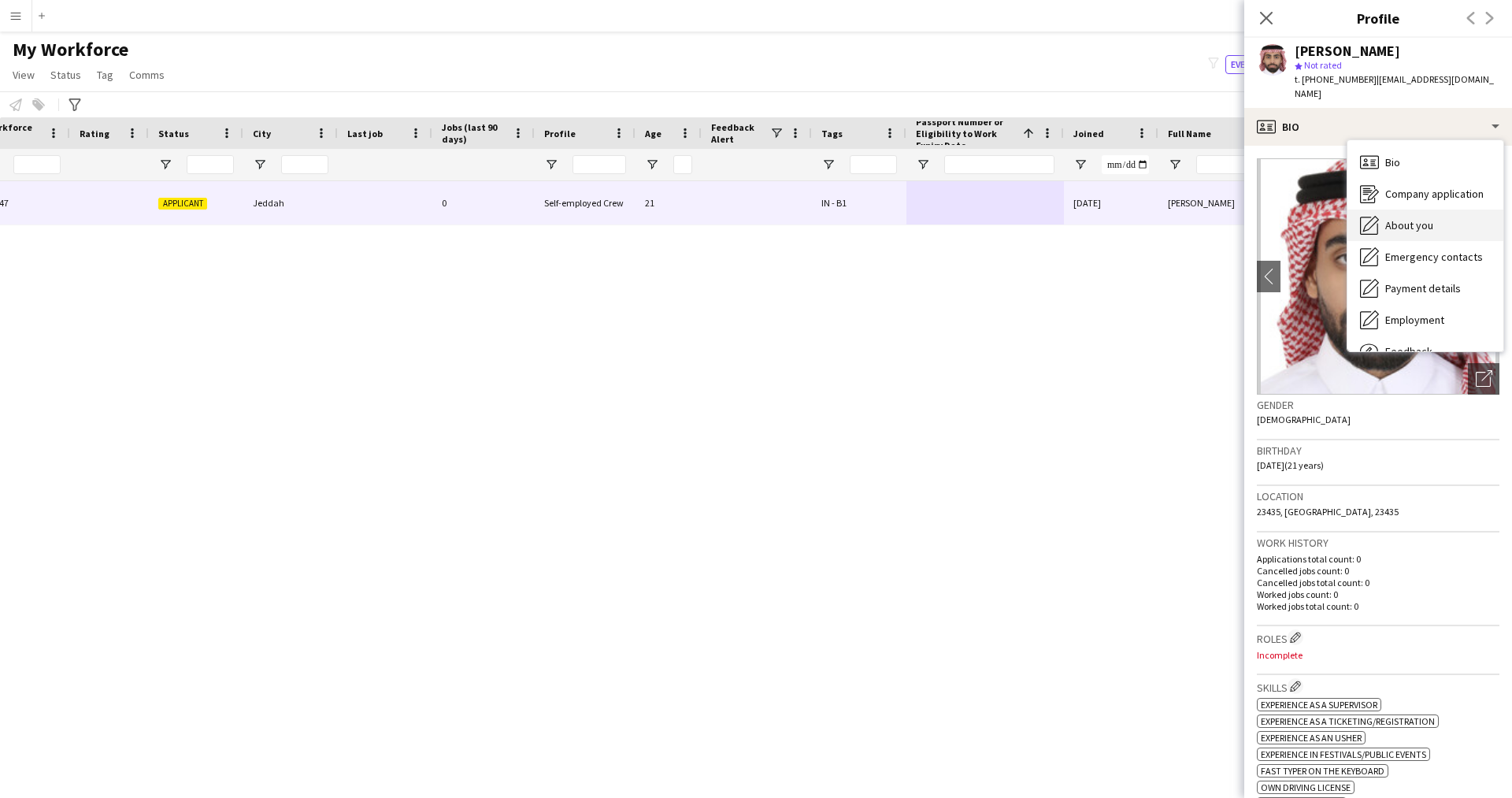
click at [1397, 235] on div "About you About you" at bounding box center [1425, 225] width 156 height 31
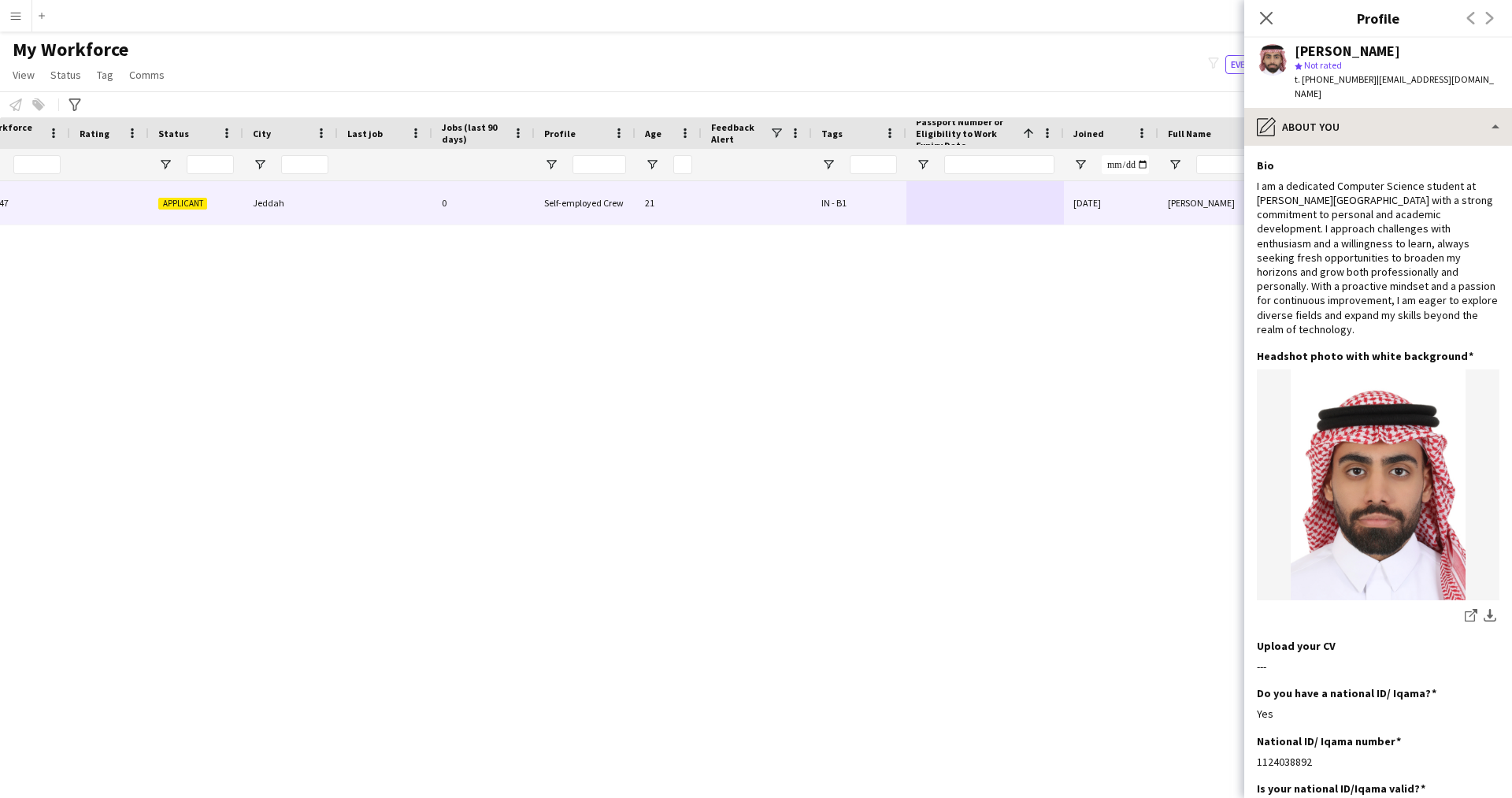
scroll to position [1, 0]
click at [1363, 108] on div "pencil4 About you" at bounding box center [1377, 126] width 267 height 38
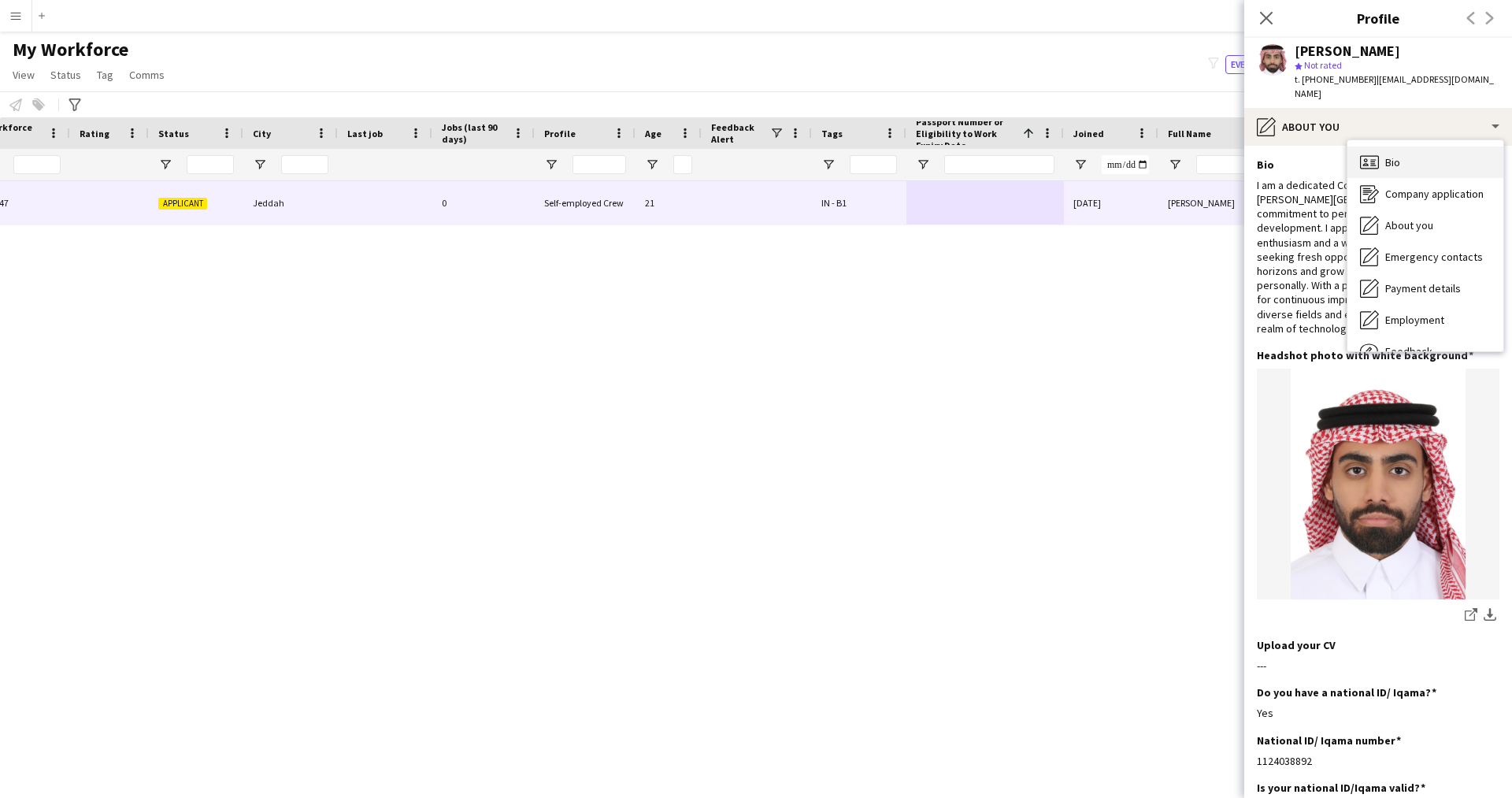
click at [1406, 170] on div "Bio Bio" at bounding box center [1425, 162] width 156 height 31
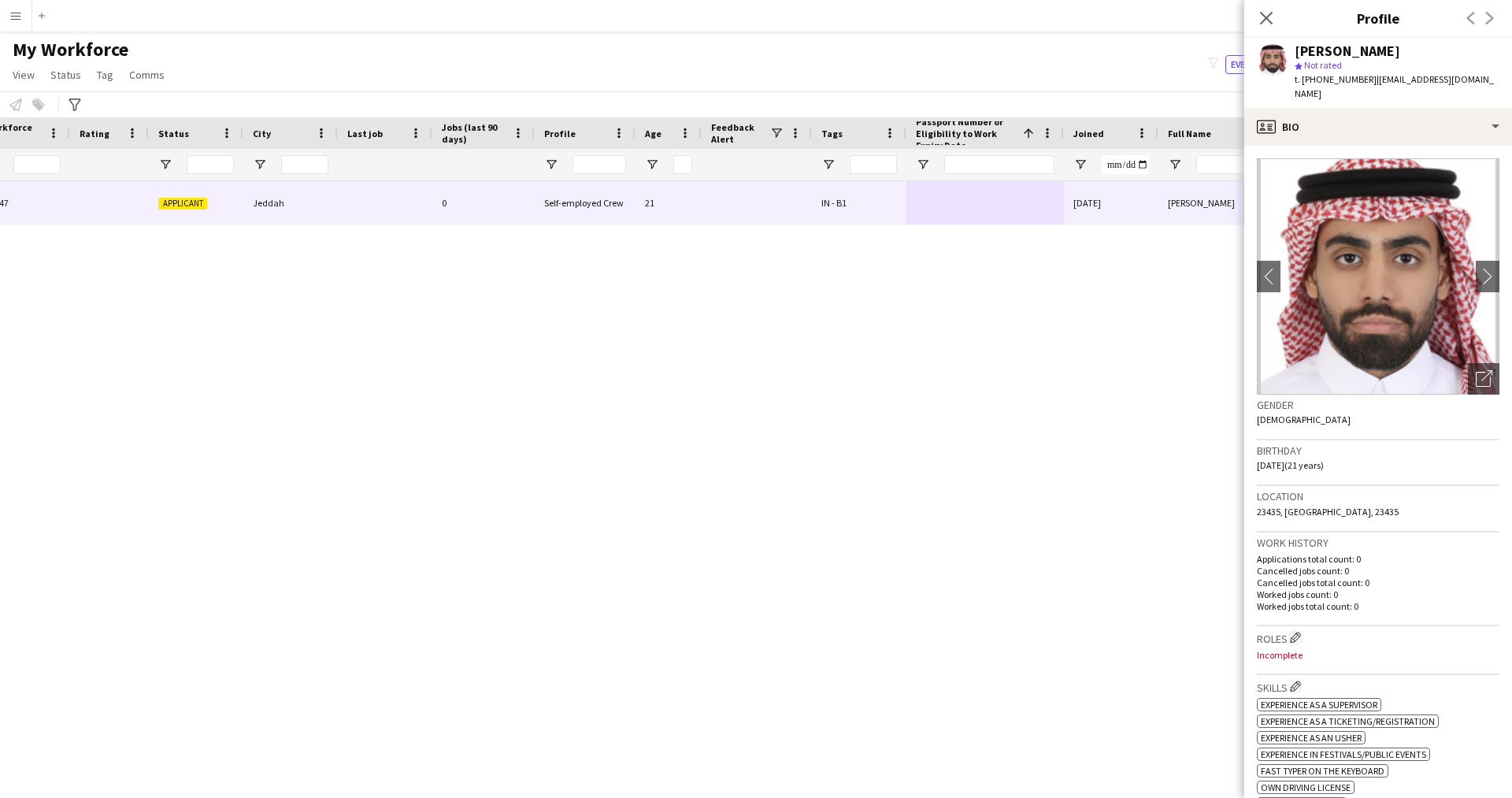
scroll to position [144, 0]
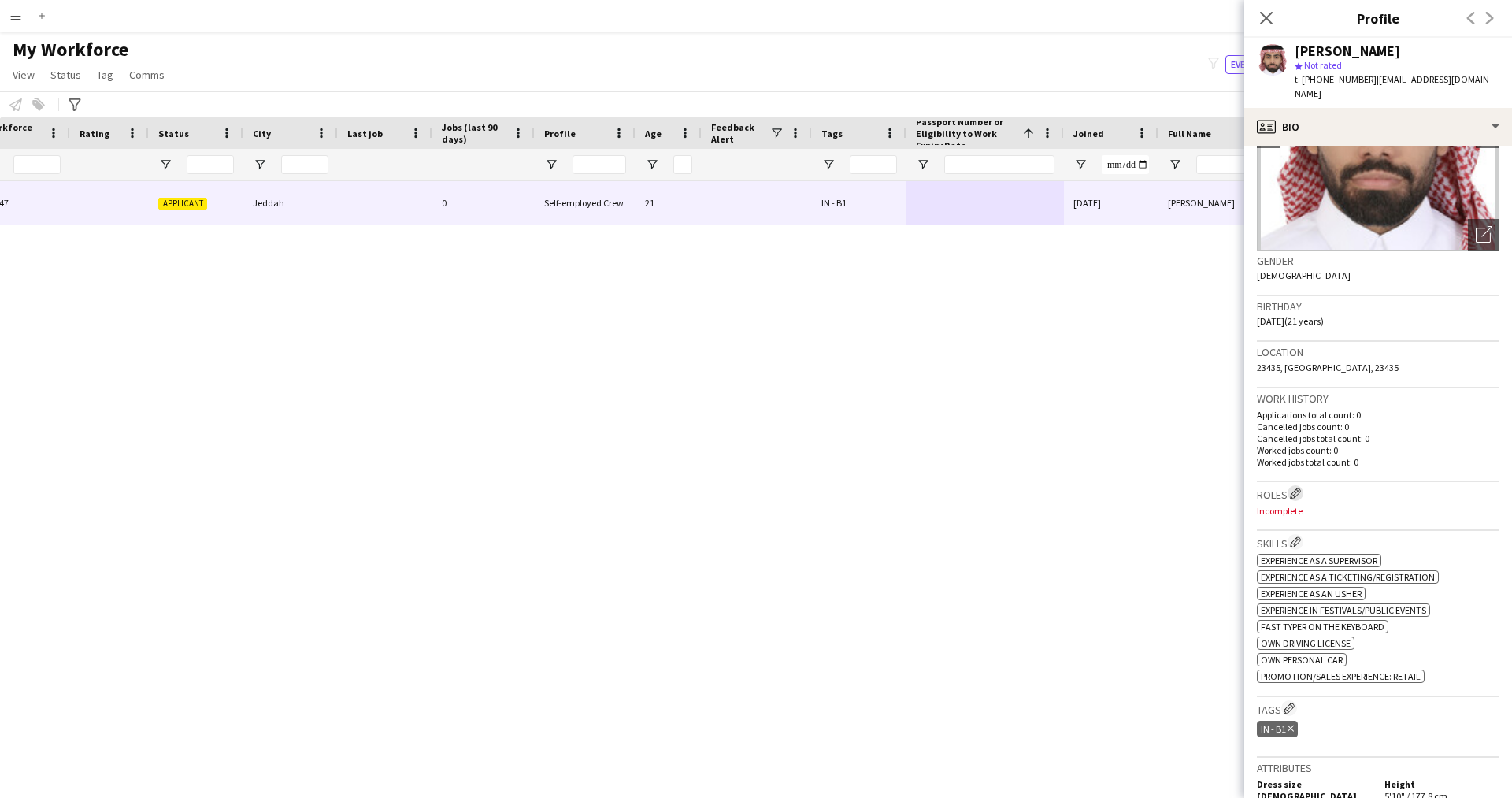
click at [1295, 486] on button "Edit crew company roles" at bounding box center [1295, 493] width 16 height 16
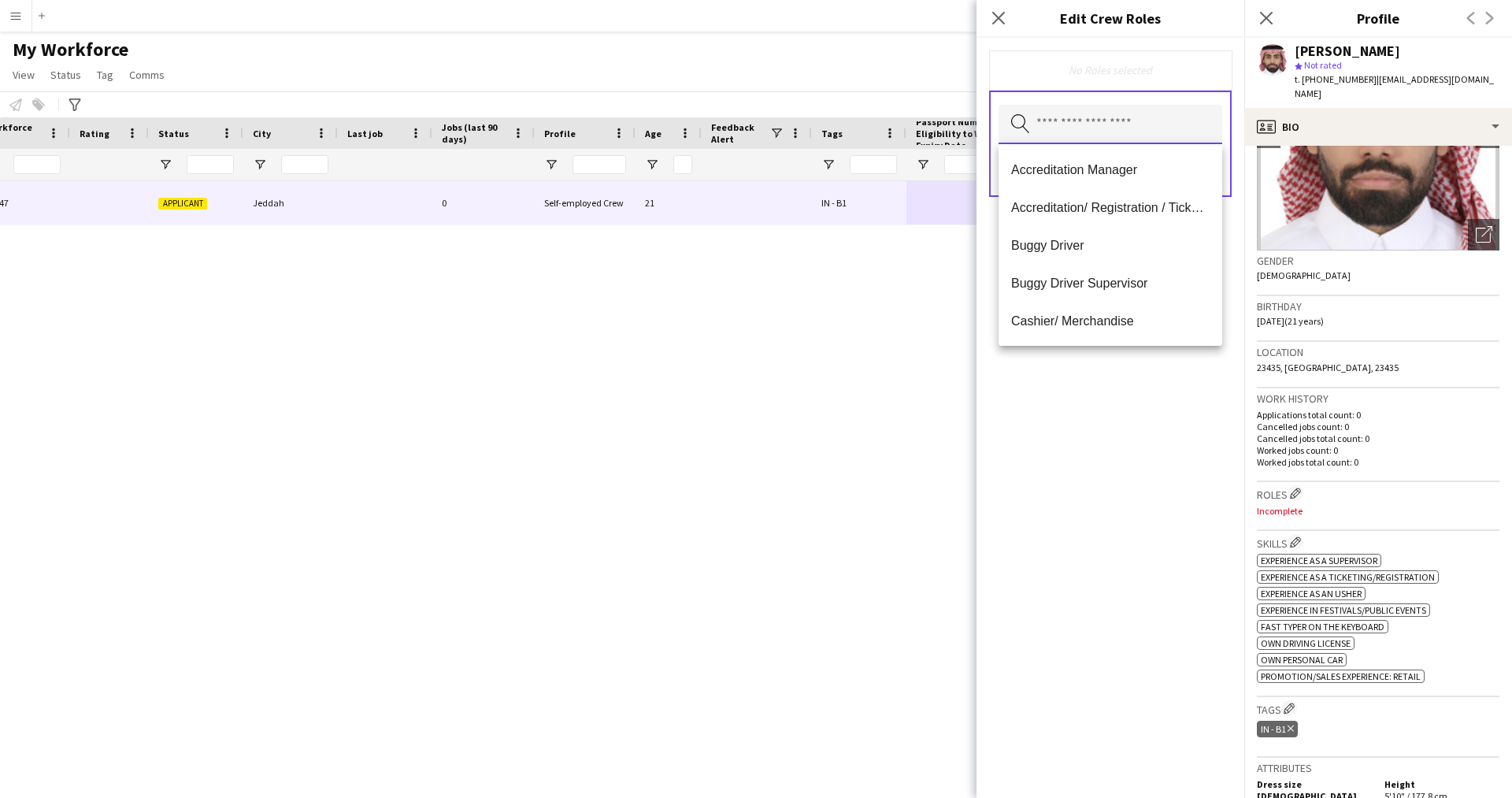
click at [1068, 133] on input "text" at bounding box center [1110, 124] width 223 height 39
click at [1105, 137] on input "text" at bounding box center [1110, 124] width 223 height 39
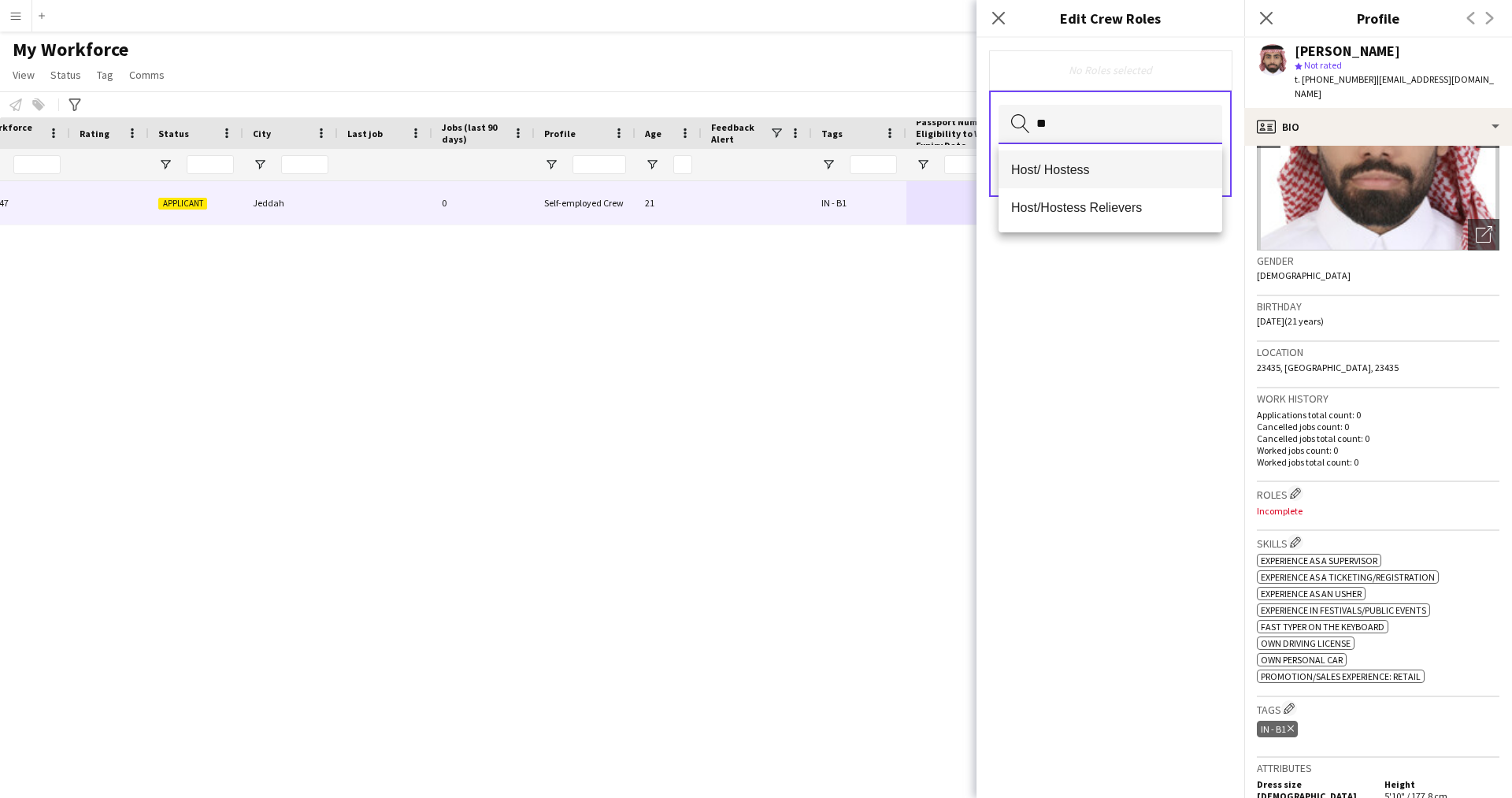
type input "**"
click at [1114, 168] on span "Host/ Hostess" at bounding box center [1110, 169] width 199 height 15
type input "**"
click at [1099, 166] on span "Customer Service Staff" at bounding box center [1110, 170] width 199 height 15
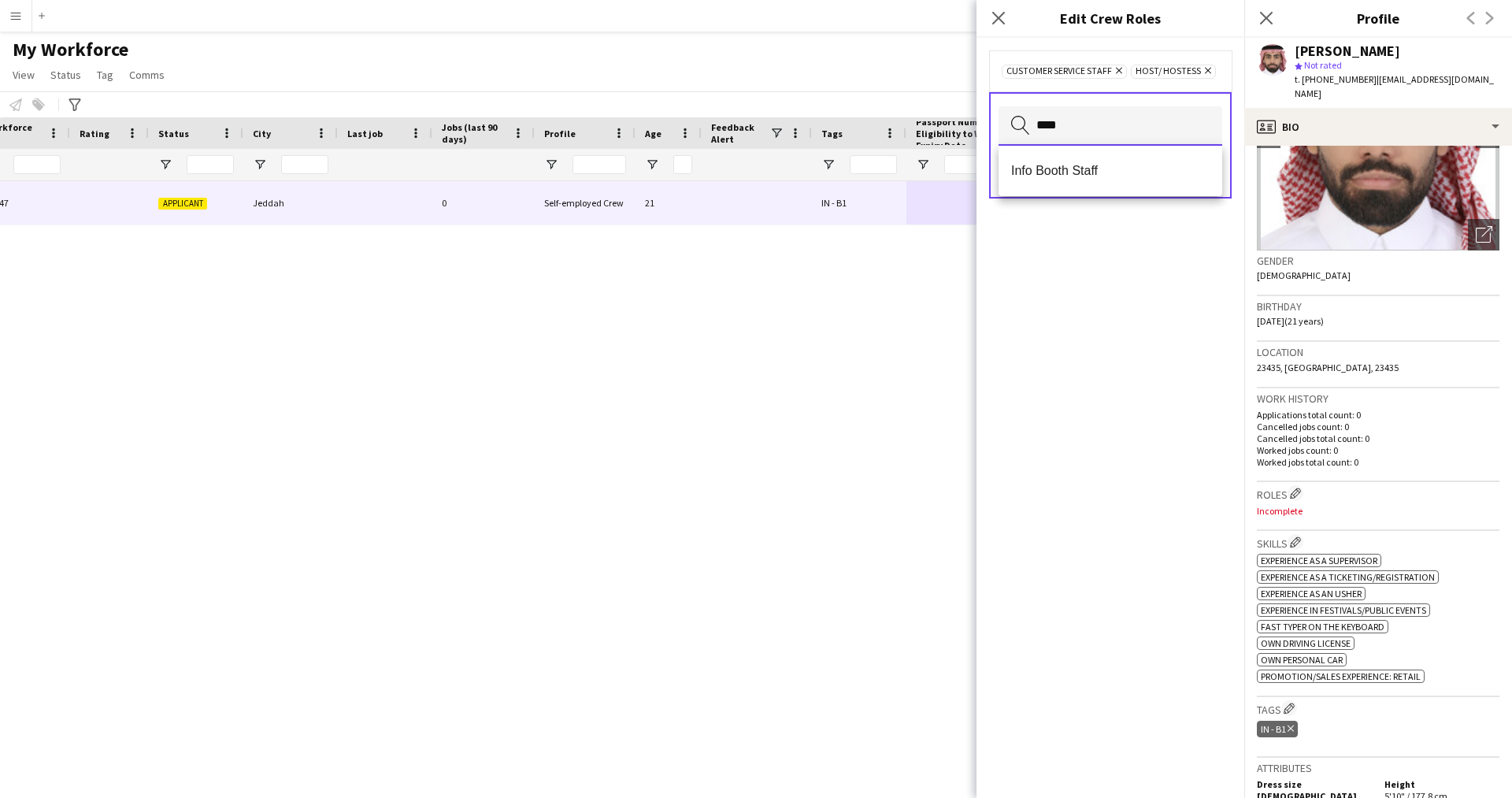
type input "****"
click at [1069, 190] on div "Info Booth Staff" at bounding box center [1110, 170] width 223 height 50
click at [1065, 180] on mat-option "Info Booth Staff" at bounding box center [1110, 170] width 223 height 38
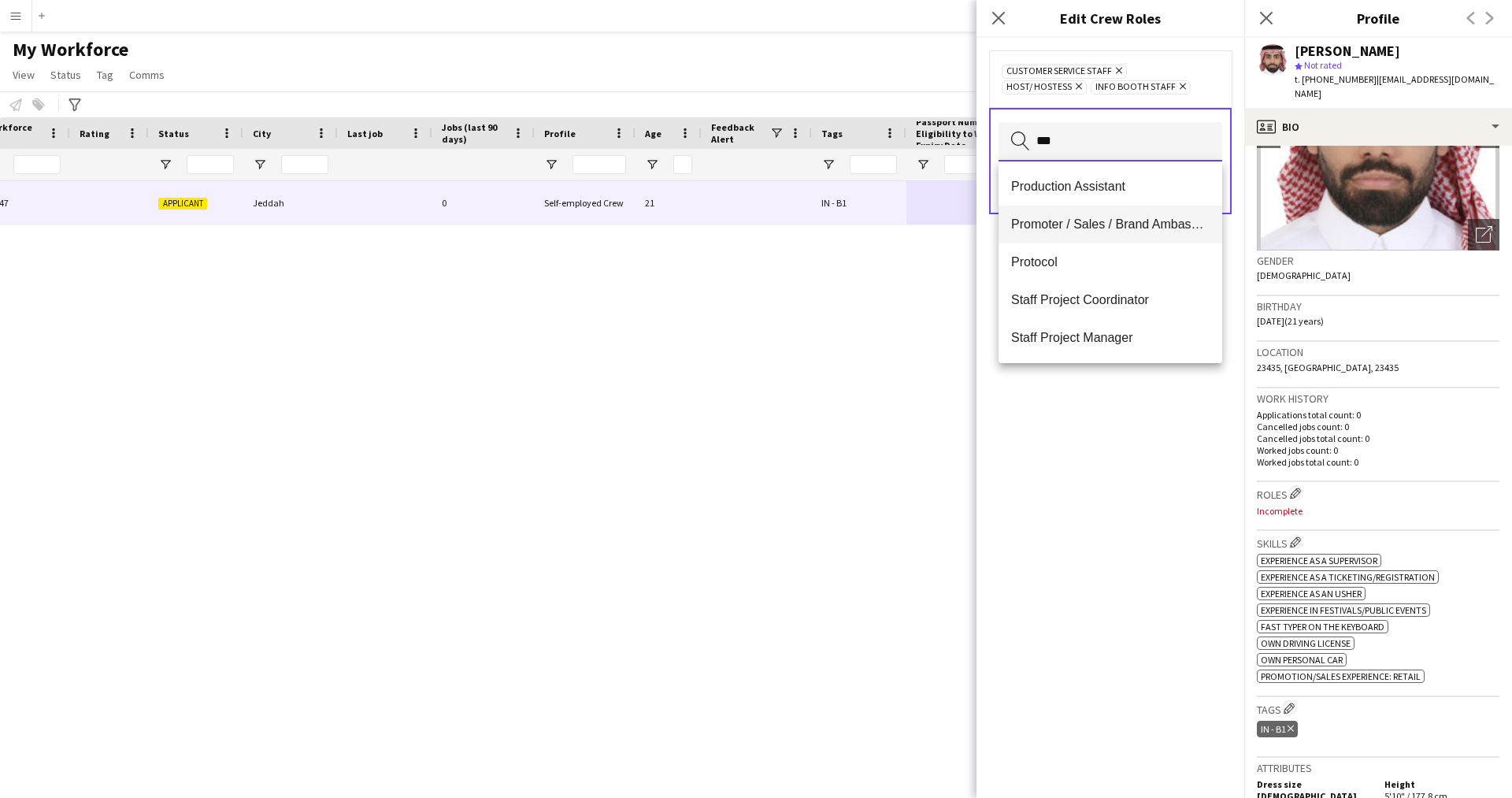
type input "***"
click at [1074, 233] on mat-option "Promoter / Sales / Brand Ambassador" at bounding box center [1110, 224] width 223 height 38
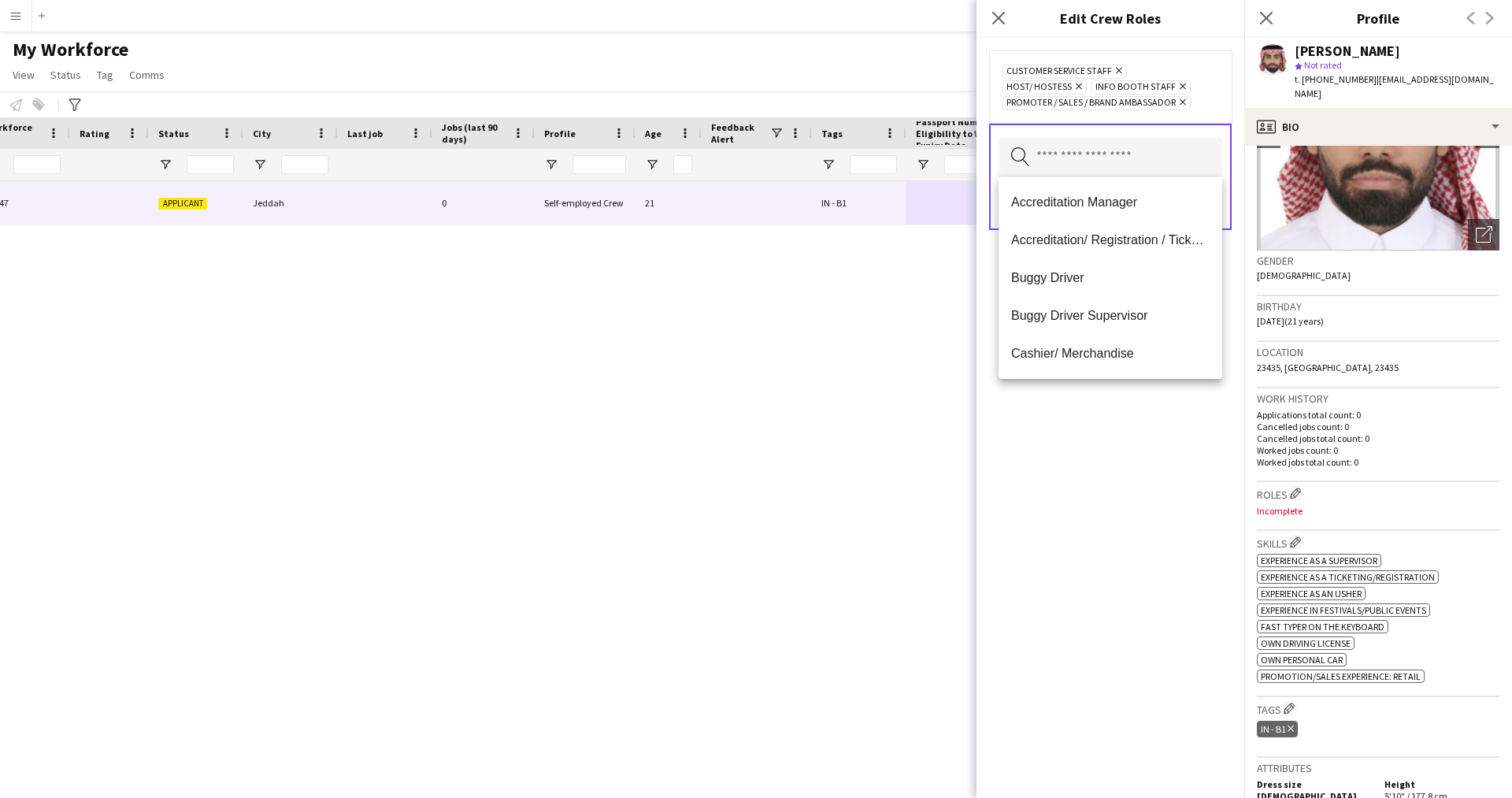
click at [1103, 443] on div "Customer Service Staff Remove Host/ Hostess Remove Info Booth Staff Remove Prom…" at bounding box center [1110, 418] width 267 height 760
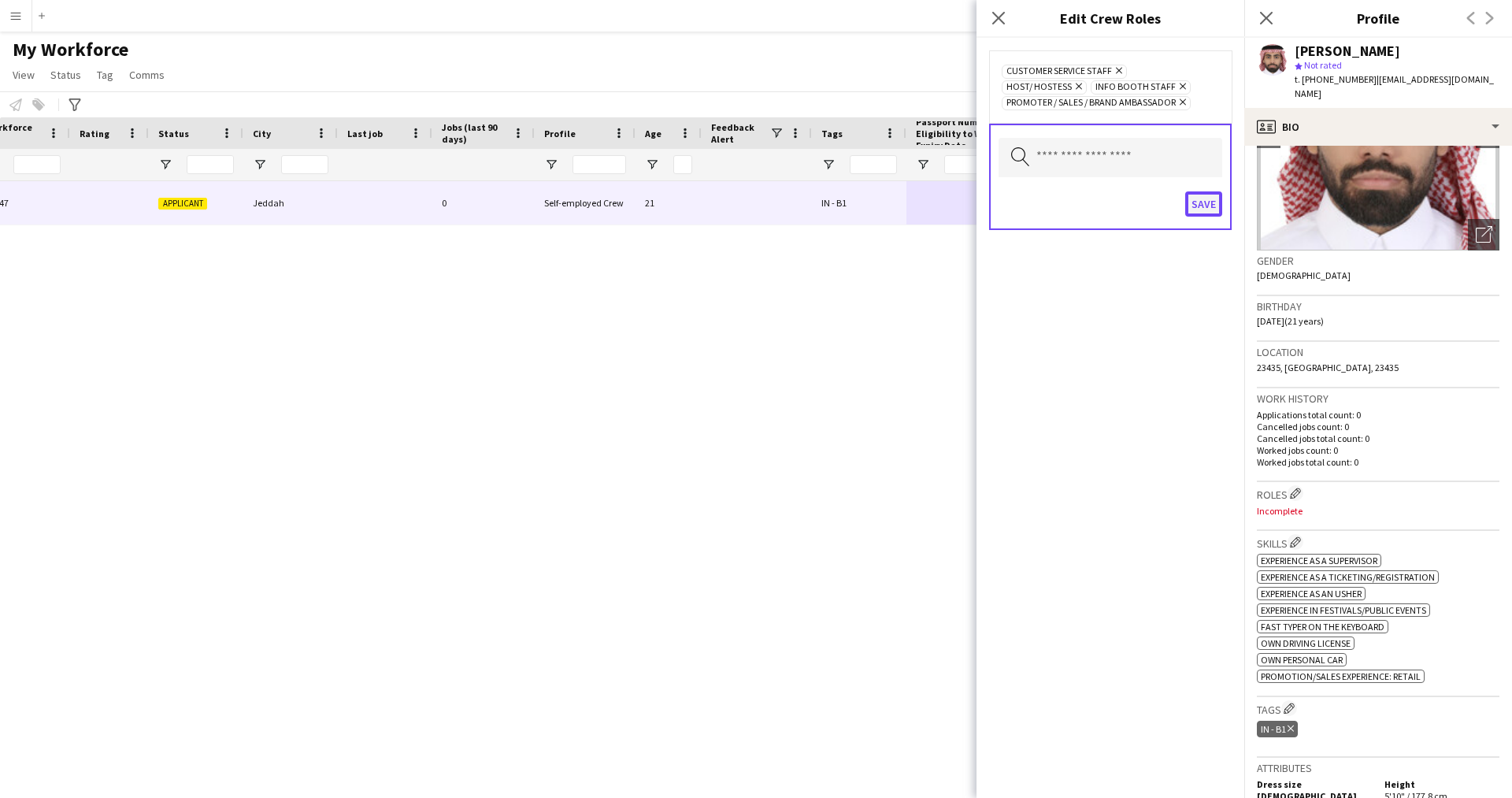
click at [1203, 194] on button "Save" at bounding box center [1203, 204] width 37 height 26
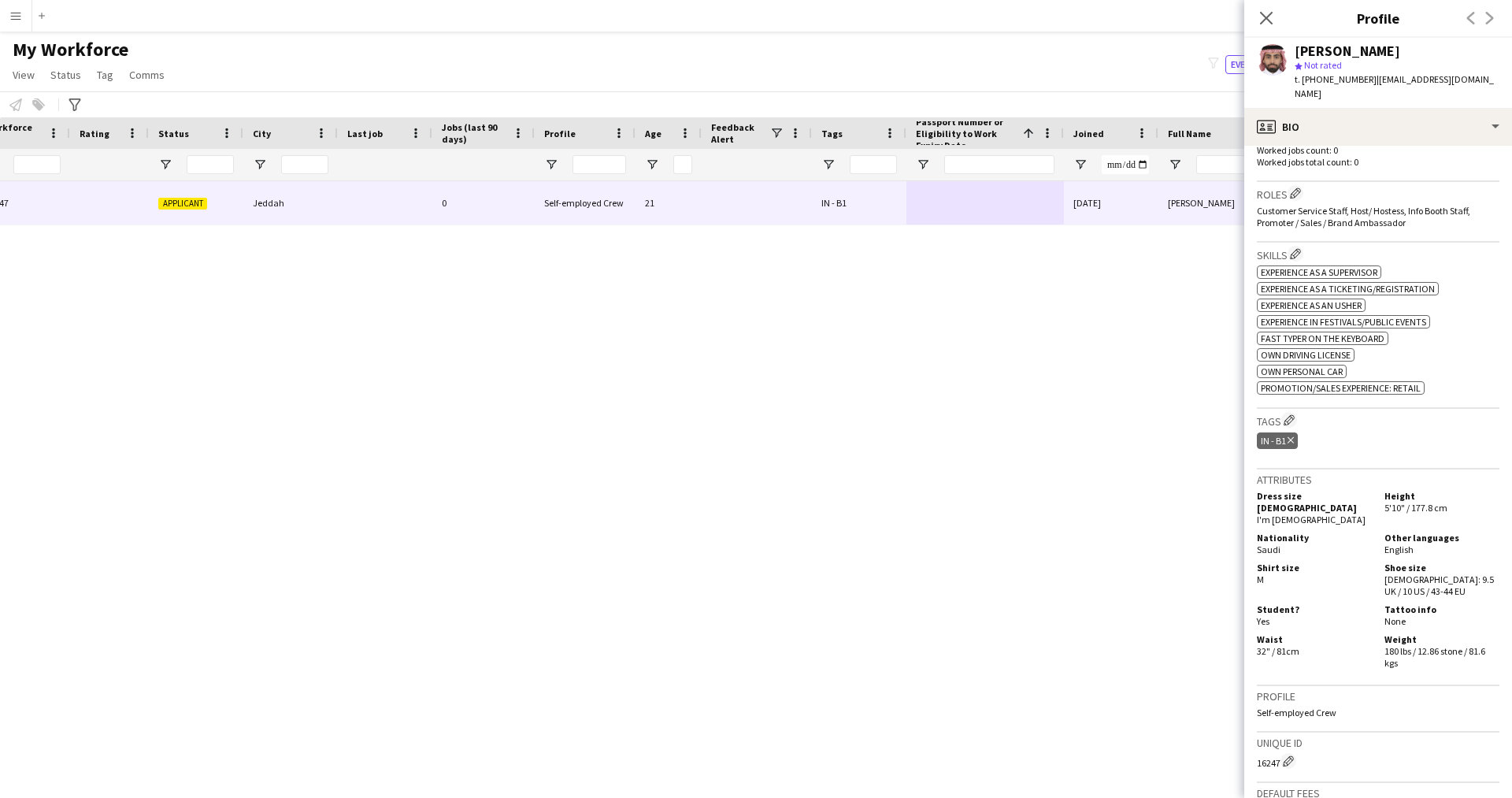
scroll to position [443, 0]
click at [1294, 417] on app-icon "Edit crew company tags" at bounding box center [1289, 421] width 11 height 11
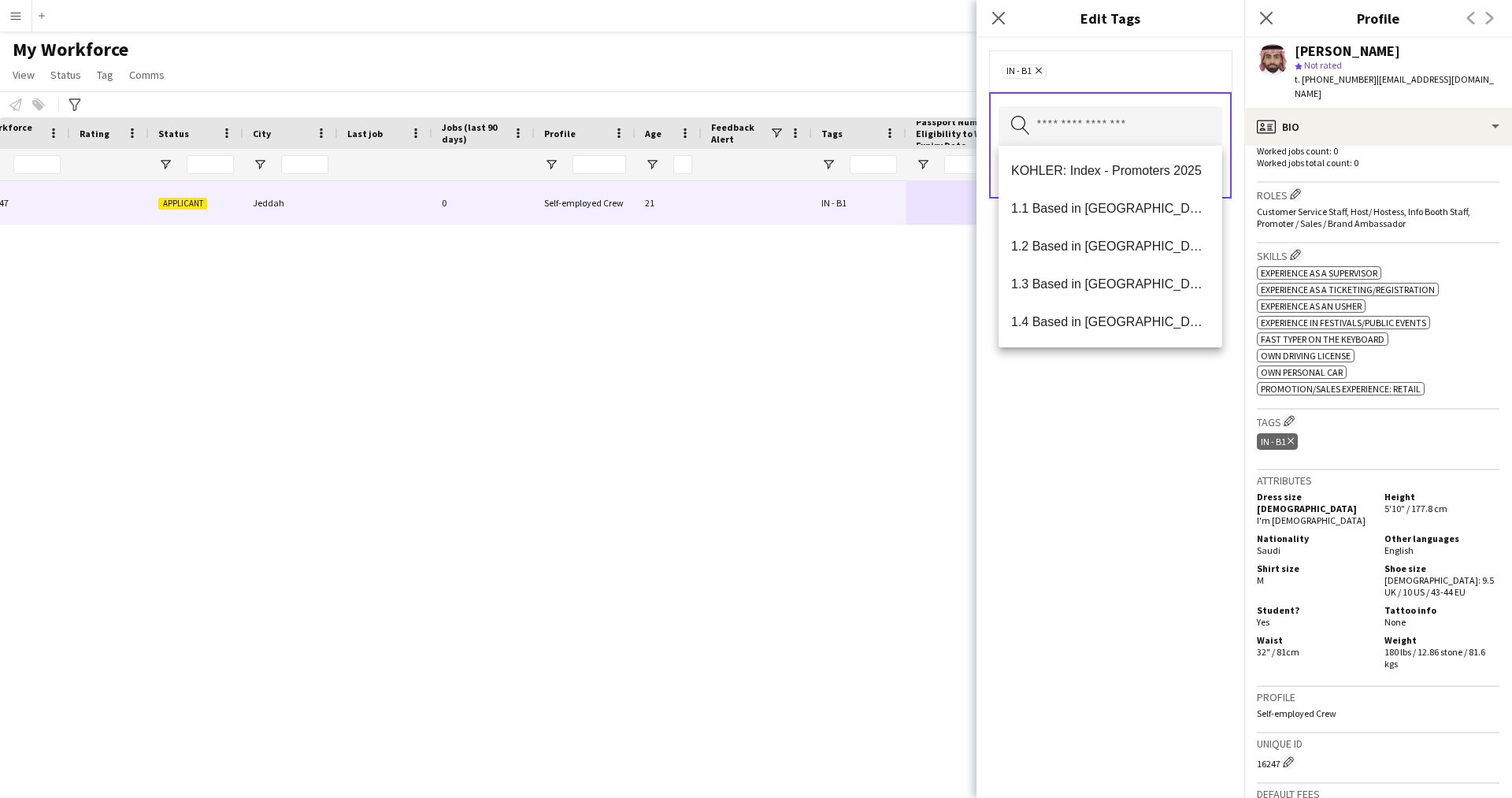
click at [1121, 132] on input "text" at bounding box center [1110, 126] width 223 height 39
type input "**"
type input "***"
click at [1085, 243] on span "Presentable A" at bounding box center [1110, 246] width 199 height 15
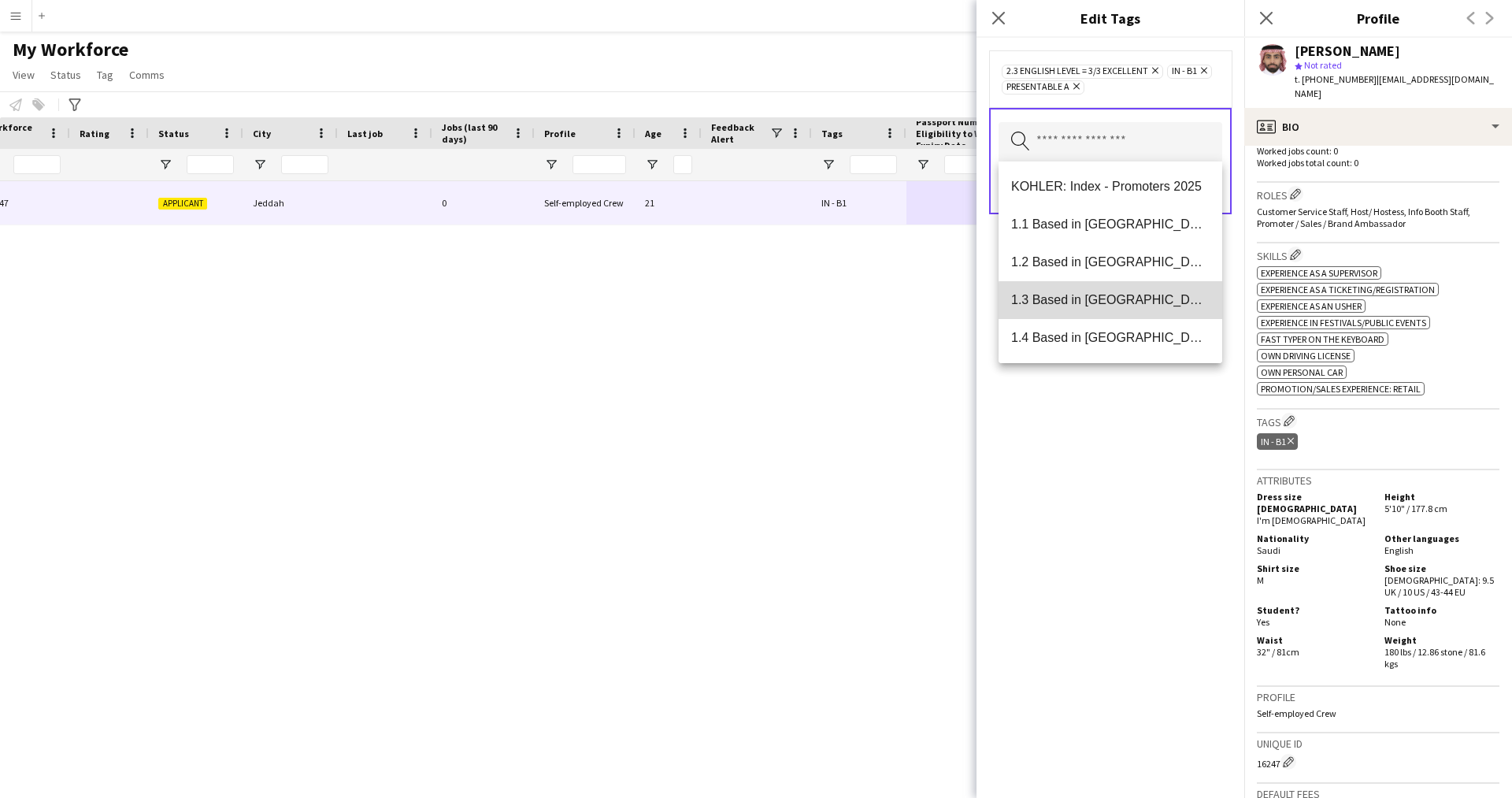
click at [1124, 302] on span "1.3 Based in [GEOGRAPHIC_DATA]" at bounding box center [1110, 300] width 199 height 15
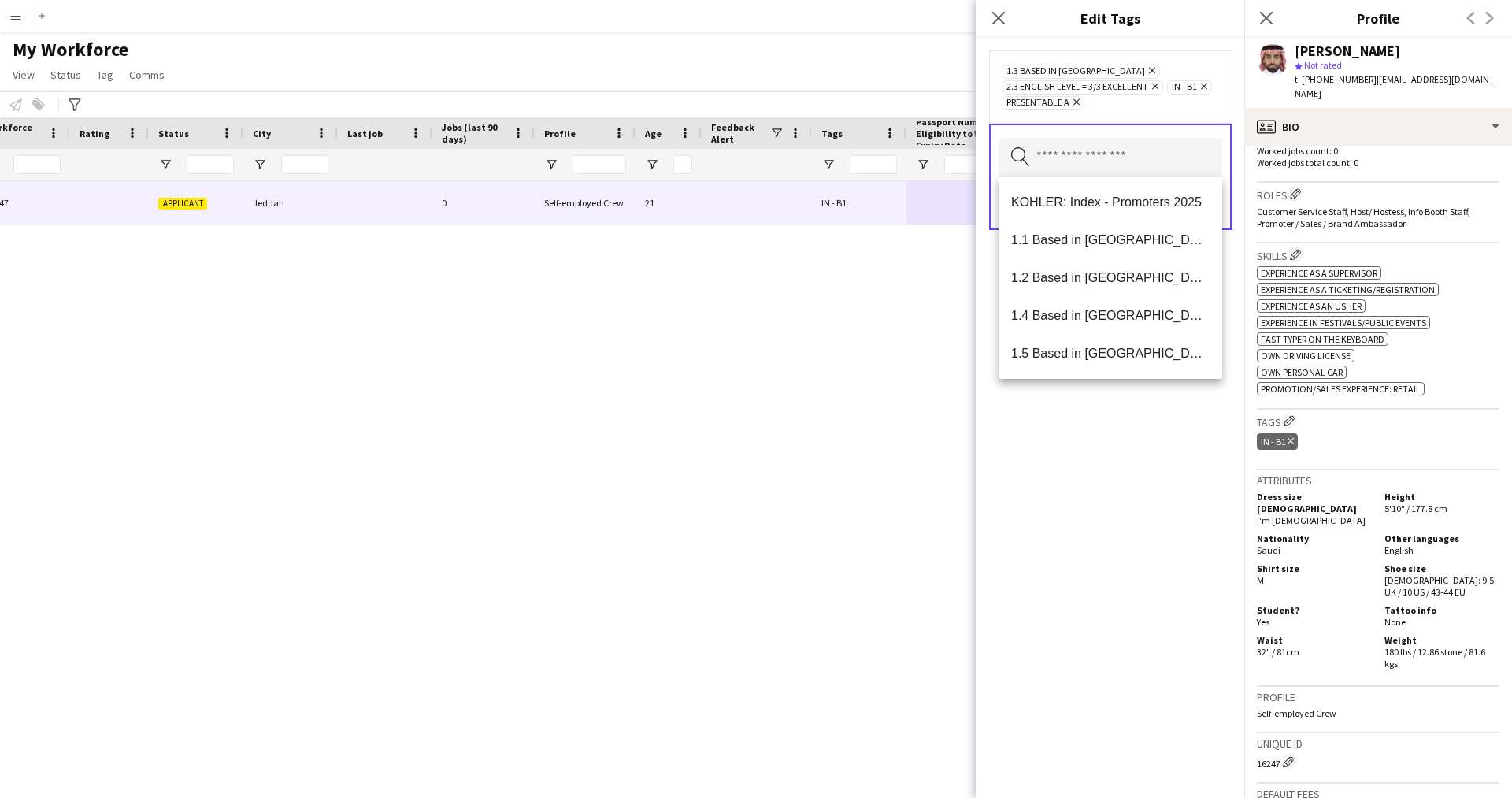
click at [1131, 468] on div "1.3 Based in [GEOGRAPHIC_DATA] Remove 2.3 English Level = 3/3 Excellent Remove …" at bounding box center [1110, 418] width 267 height 760
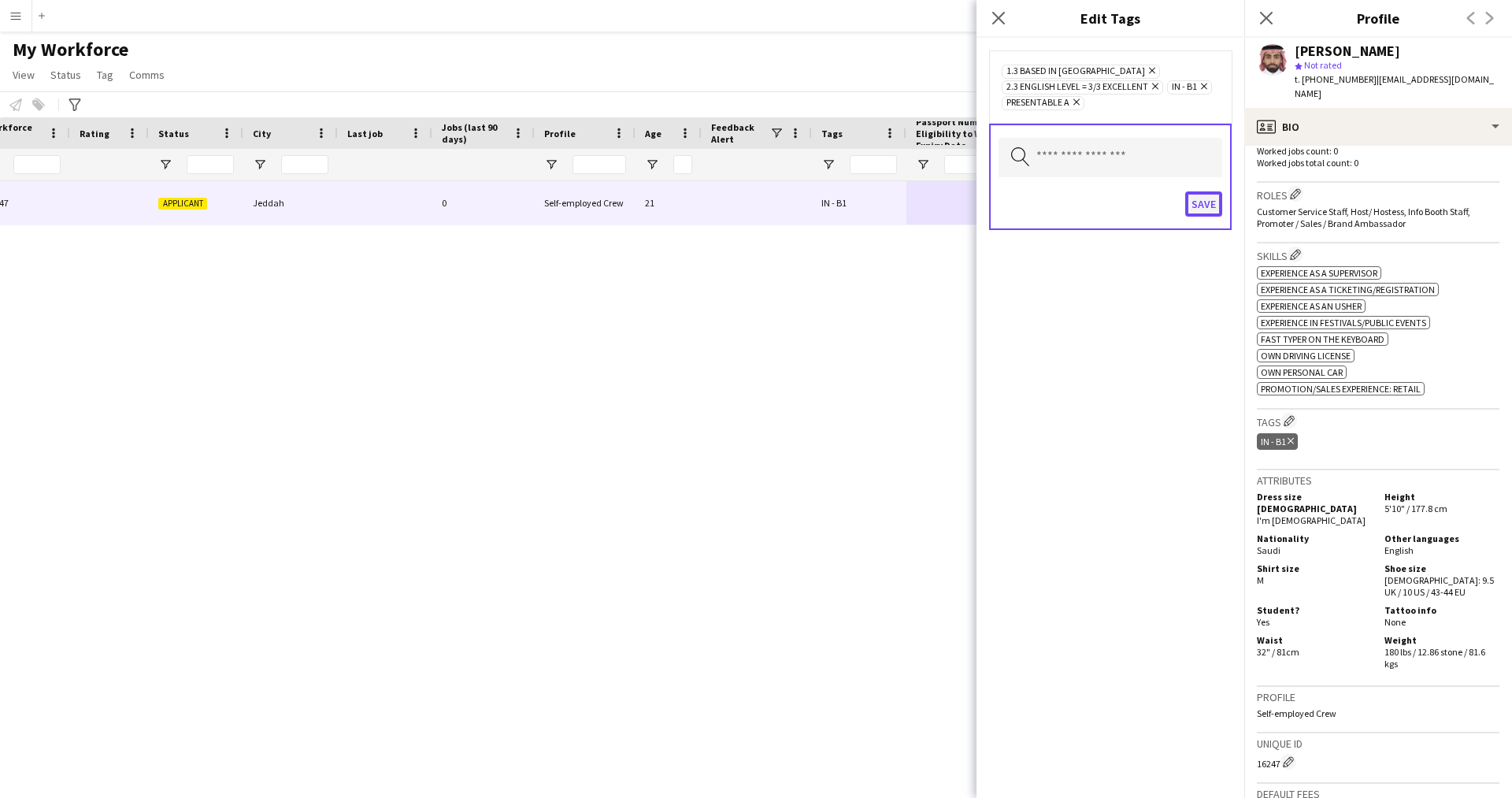
click at [1203, 202] on button "Save" at bounding box center [1203, 204] width 37 height 26
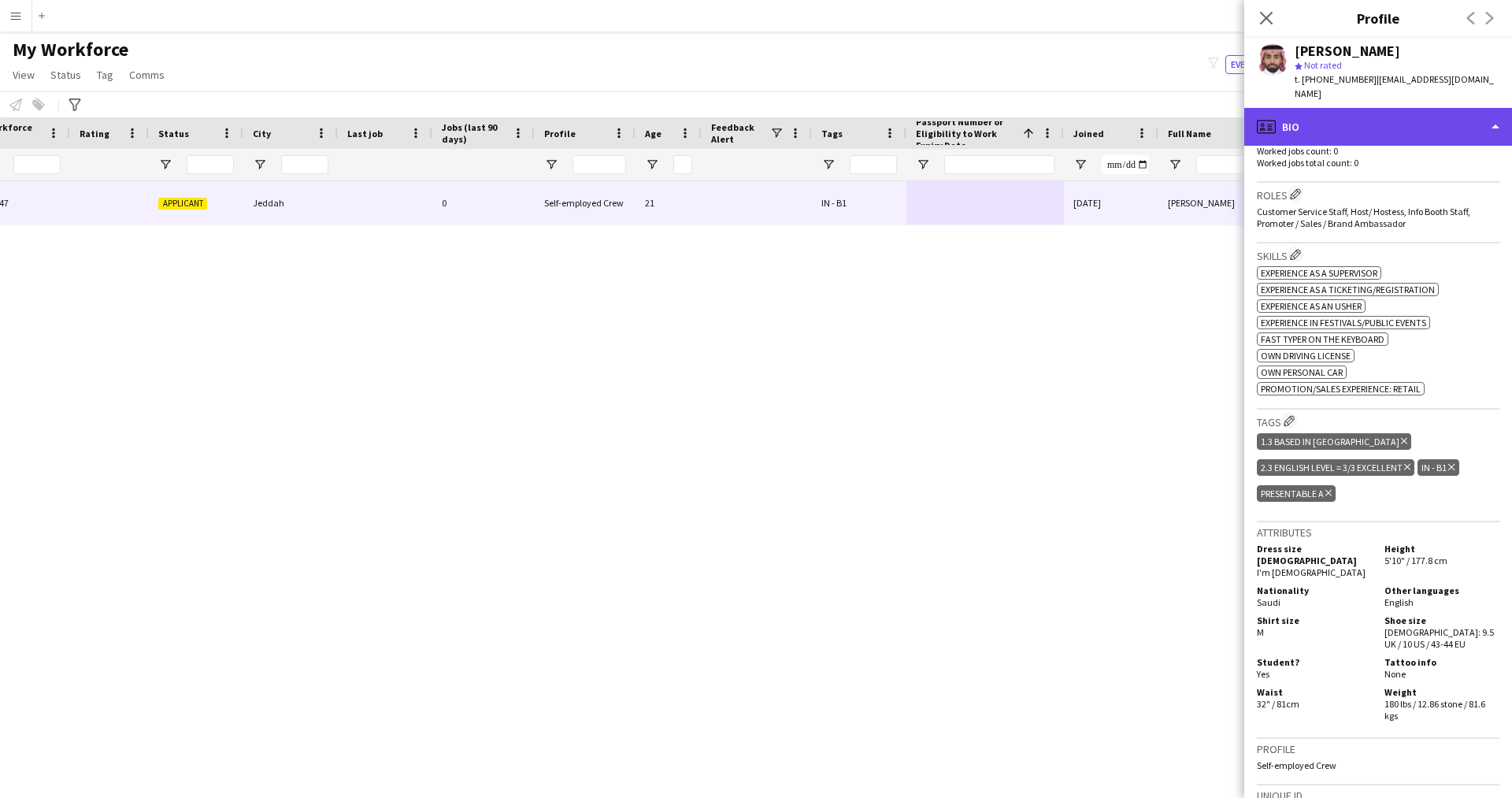
click at [1361, 123] on div "profile Bio" at bounding box center [1377, 126] width 267 height 38
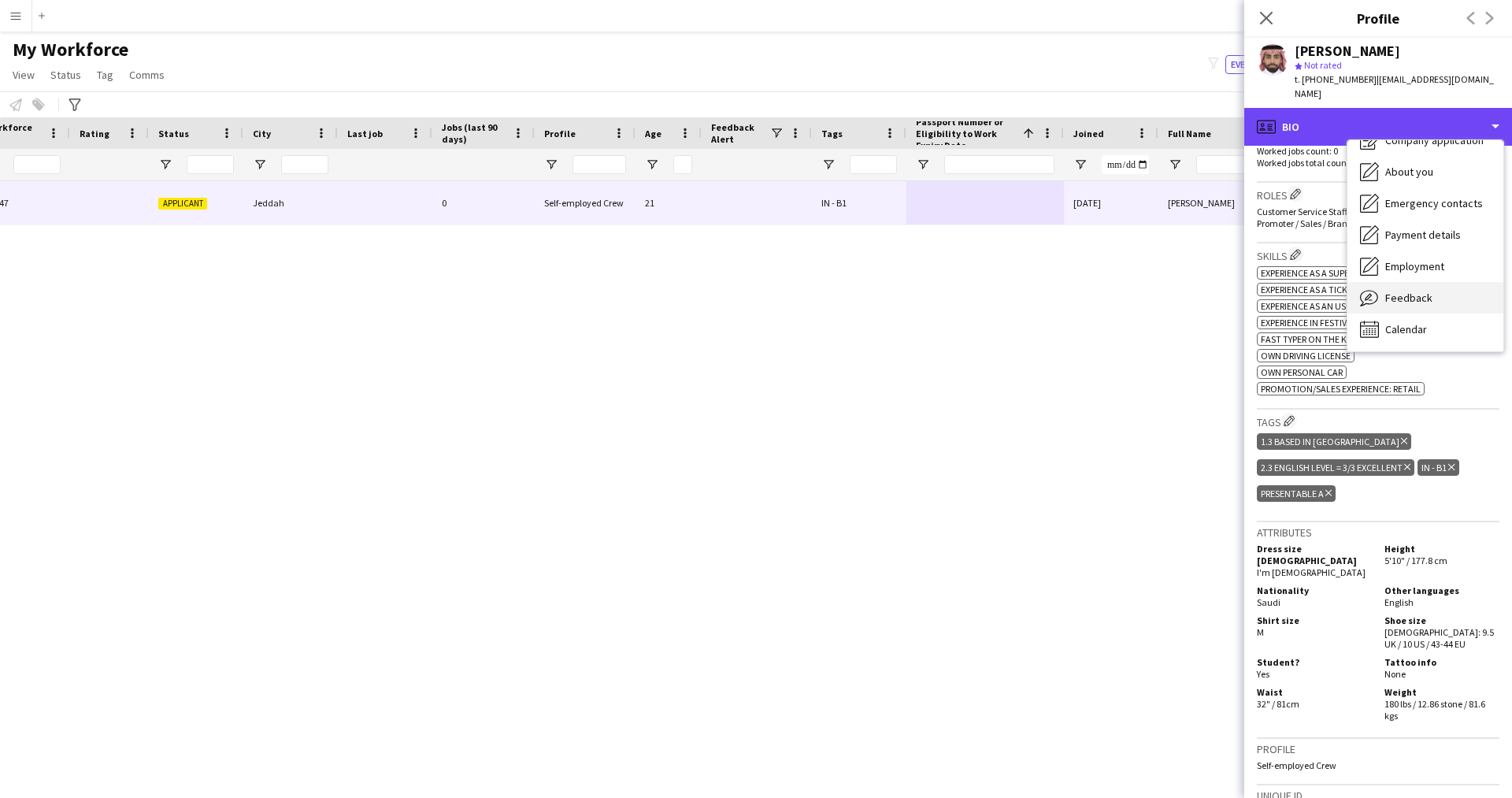
scroll to position [53, 0]
click at [1395, 296] on span "Feedback" at bounding box center [1409, 298] width 48 height 14
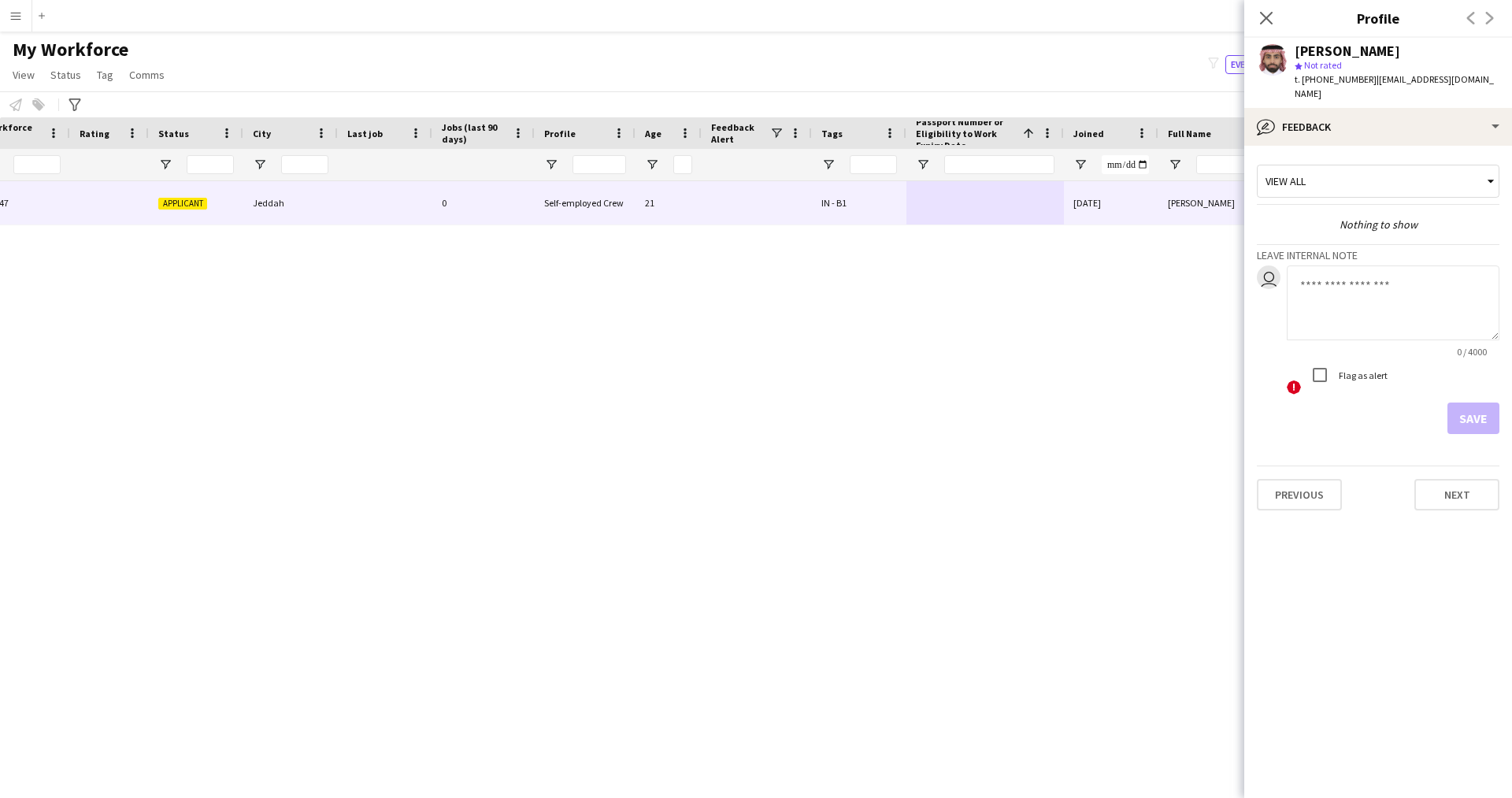
click at [1374, 288] on textarea at bounding box center [1393, 303] width 212 height 75
paste textarea "**********"
type textarea "**********"
click at [1462, 424] on button "Save" at bounding box center [1473, 418] width 52 height 31
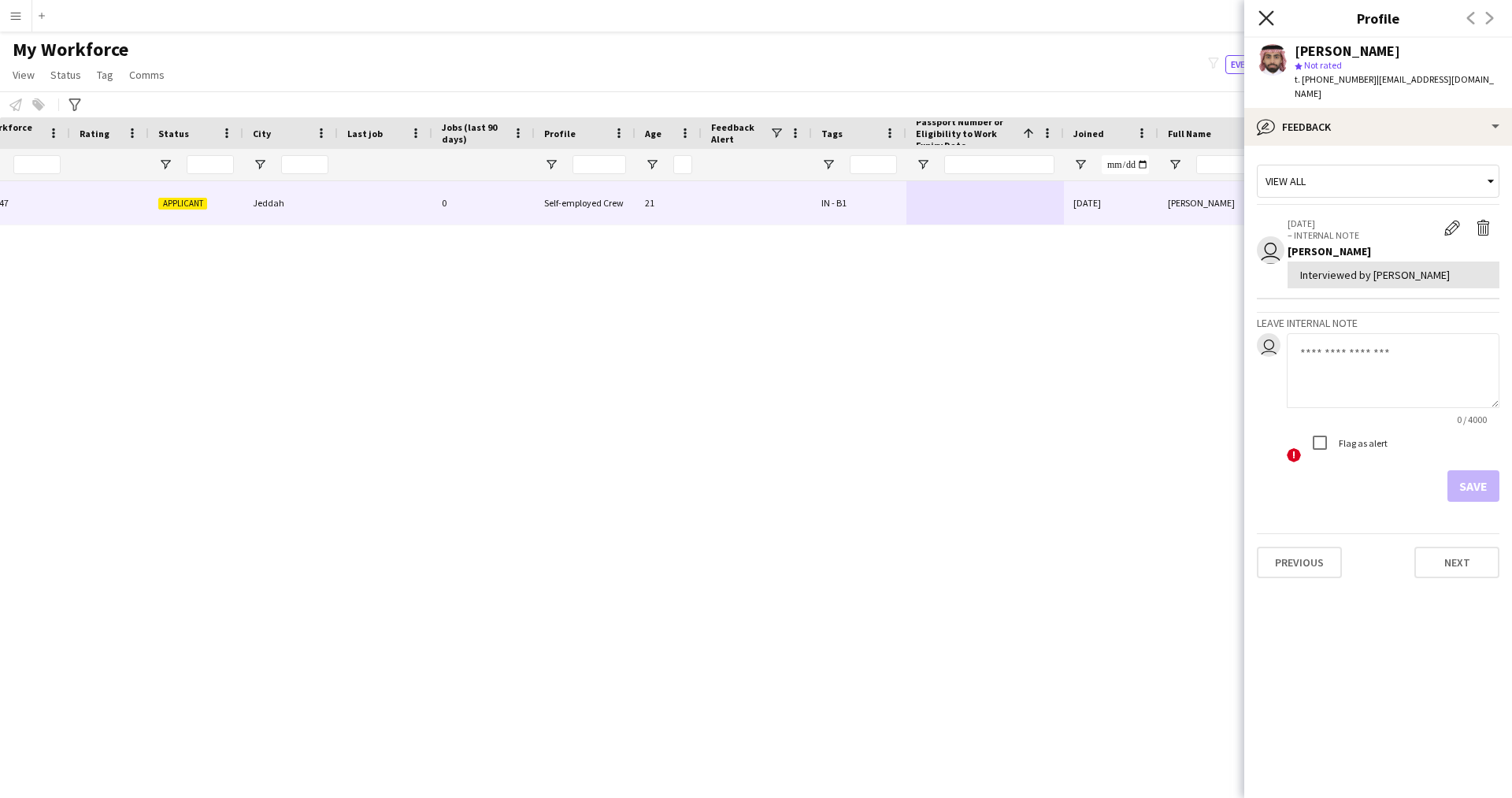
click at [1272, 19] on icon "Close pop-in" at bounding box center [1266, 17] width 15 height 15
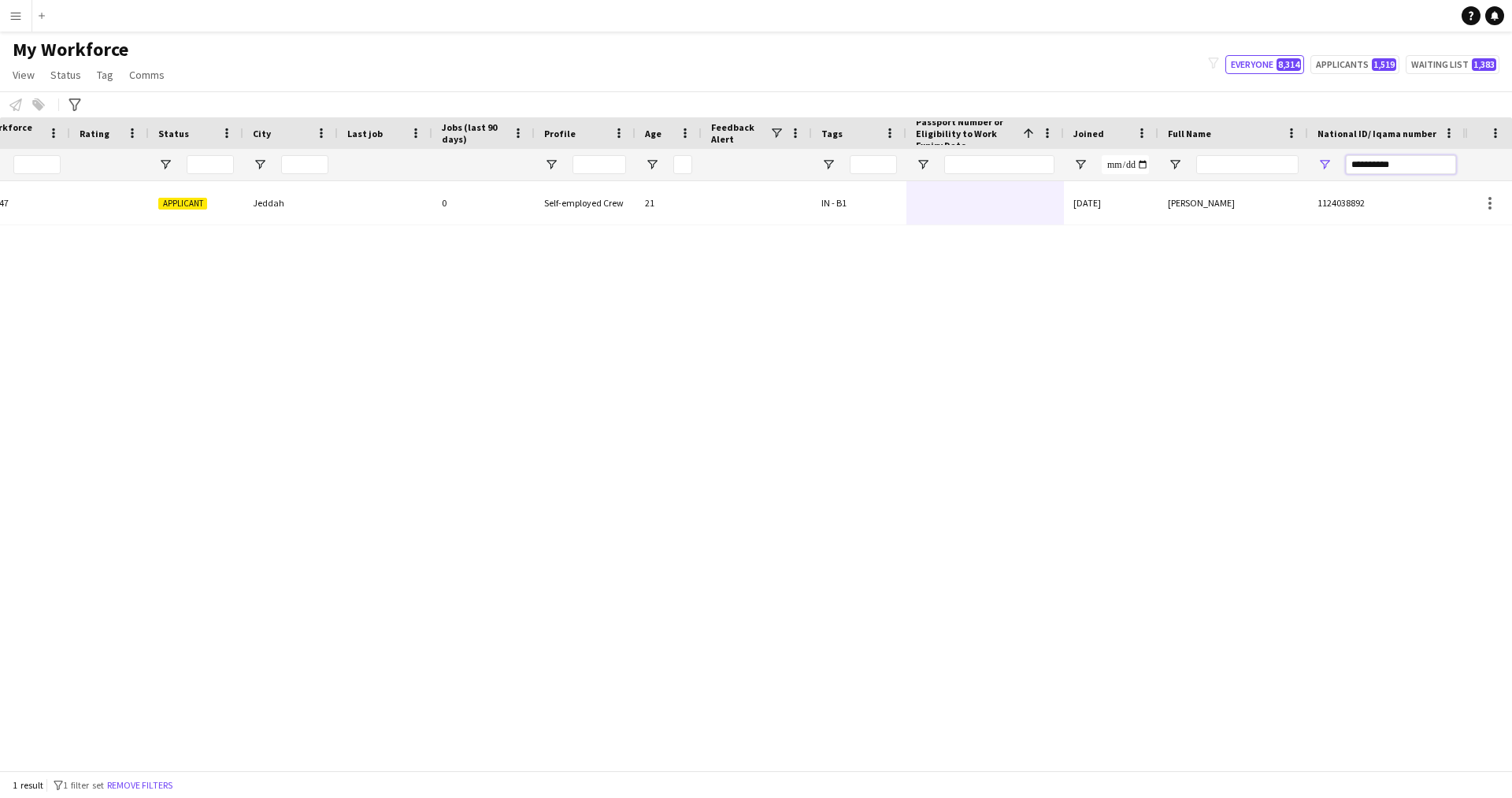
drag, startPoint x: 1408, startPoint y: 171, endPoint x: 1052, endPoint y: 198, distance: 357.0
click at [1052, 198] on div "Workforce Details Profile Data Workforce Details Profile Data First Name Last N…" at bounding box center [756, 443] width 1512 height 653
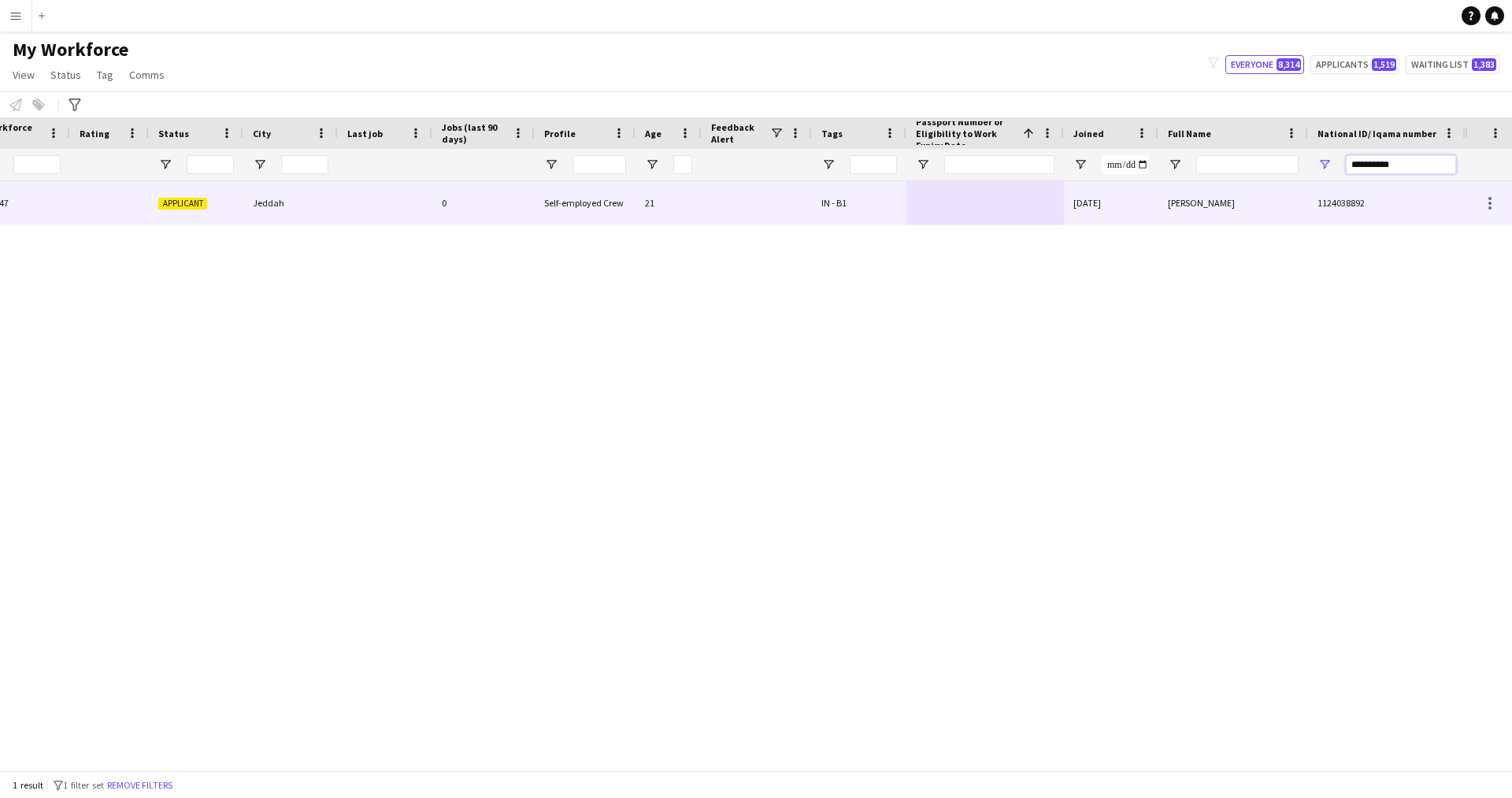
paste input "National ID/ Iqama number Filter Input"
type input "**********"
click at [960, 205] on div at bounding box center [985, 202] width 158 height 43
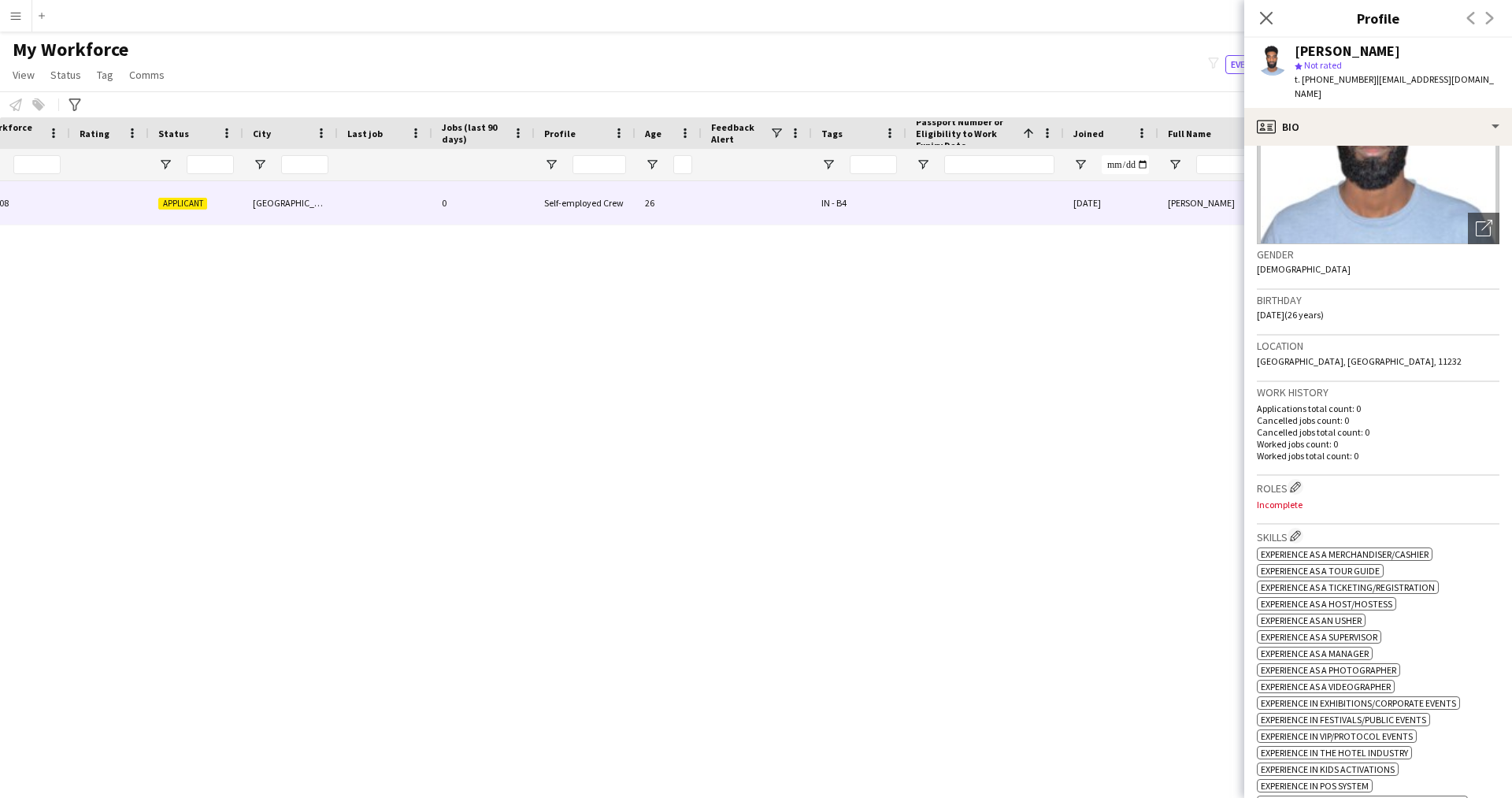
scroll to position [88, 0]
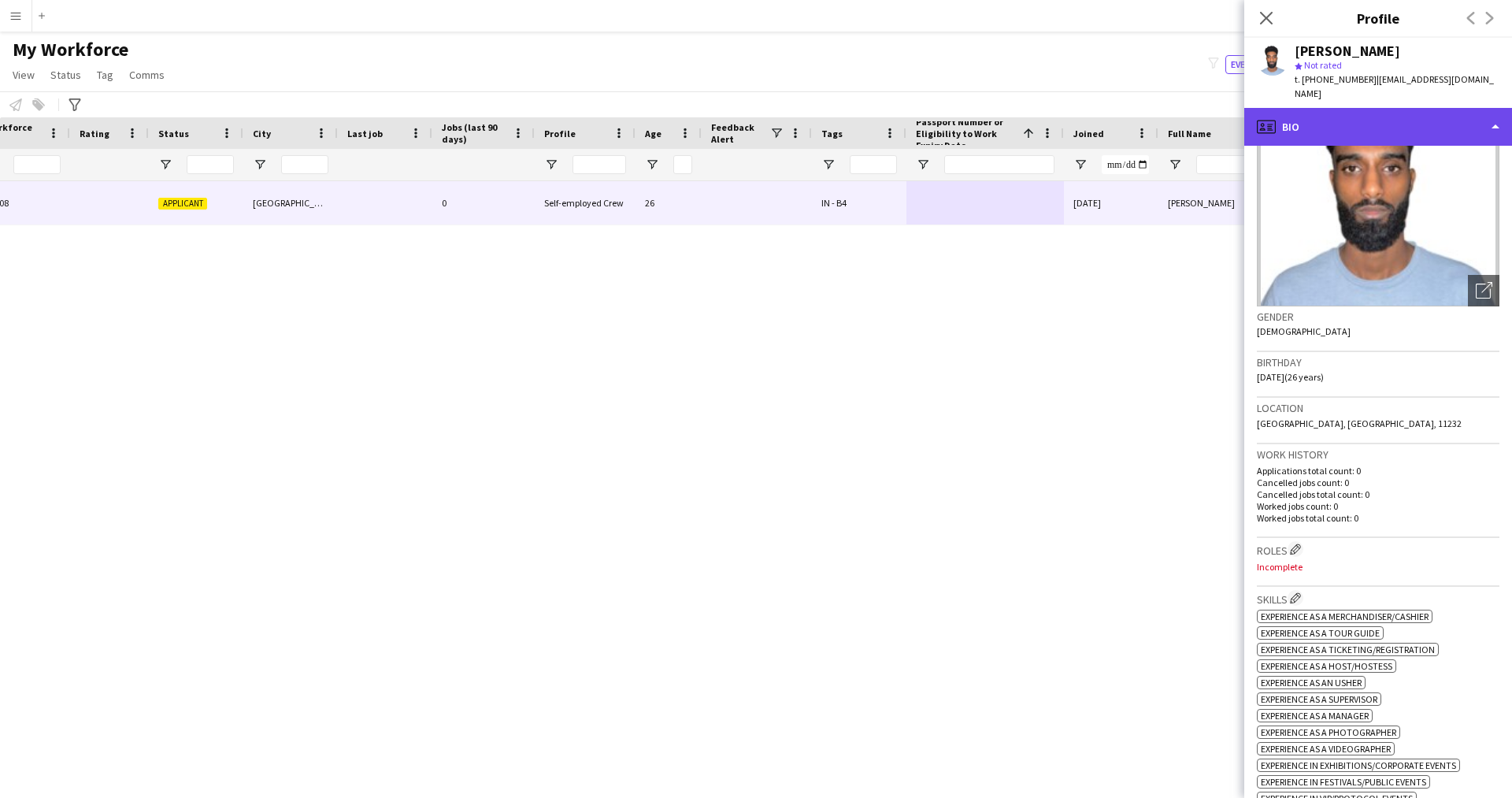
click at [1368, 111] on div "profile Bio" at bounding box center [1377, 126] width 267 height 38
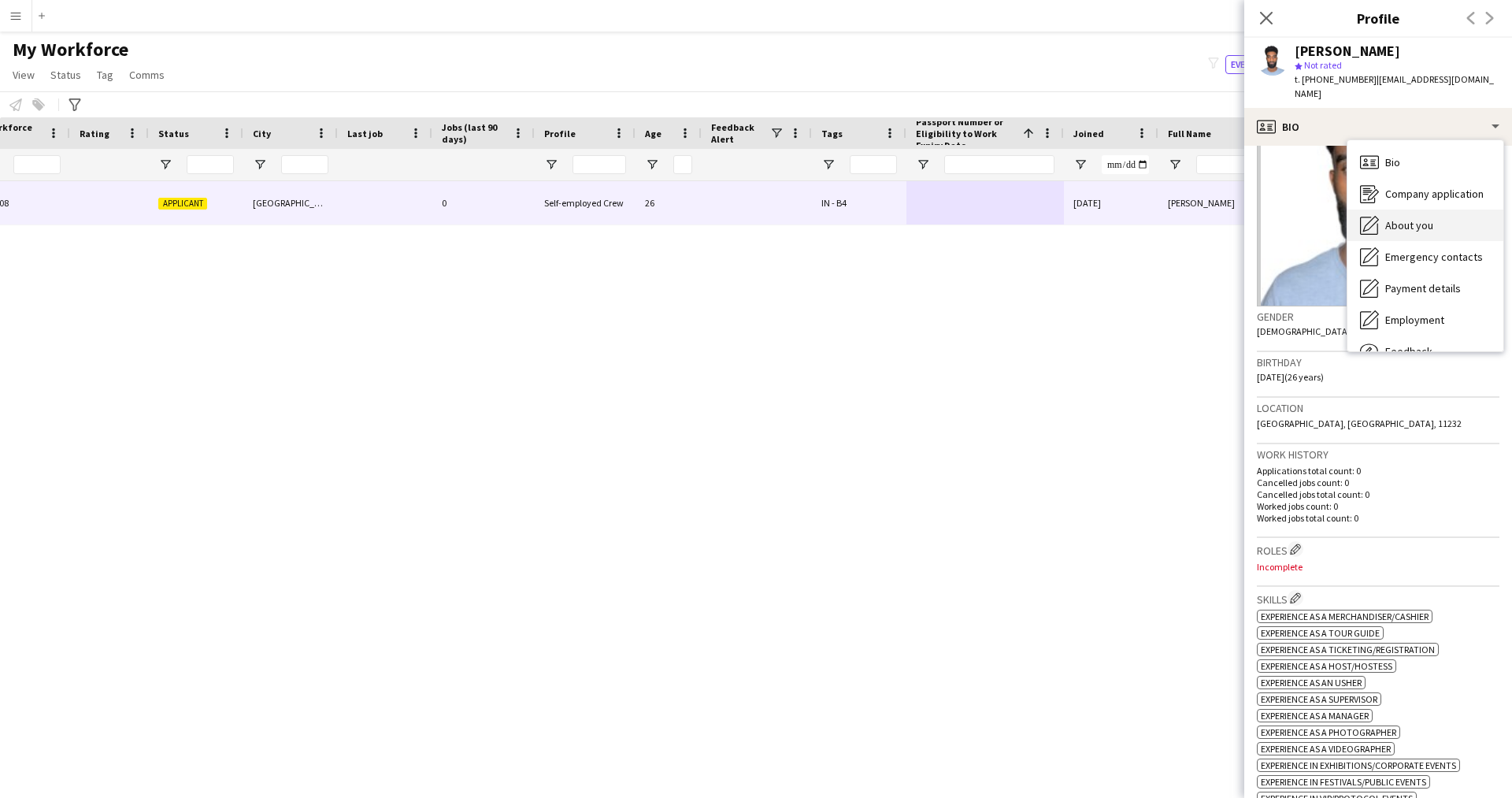
click at [1417, 219] on div "About you About you" at bounding box center [1425, 225] width 156 height 31
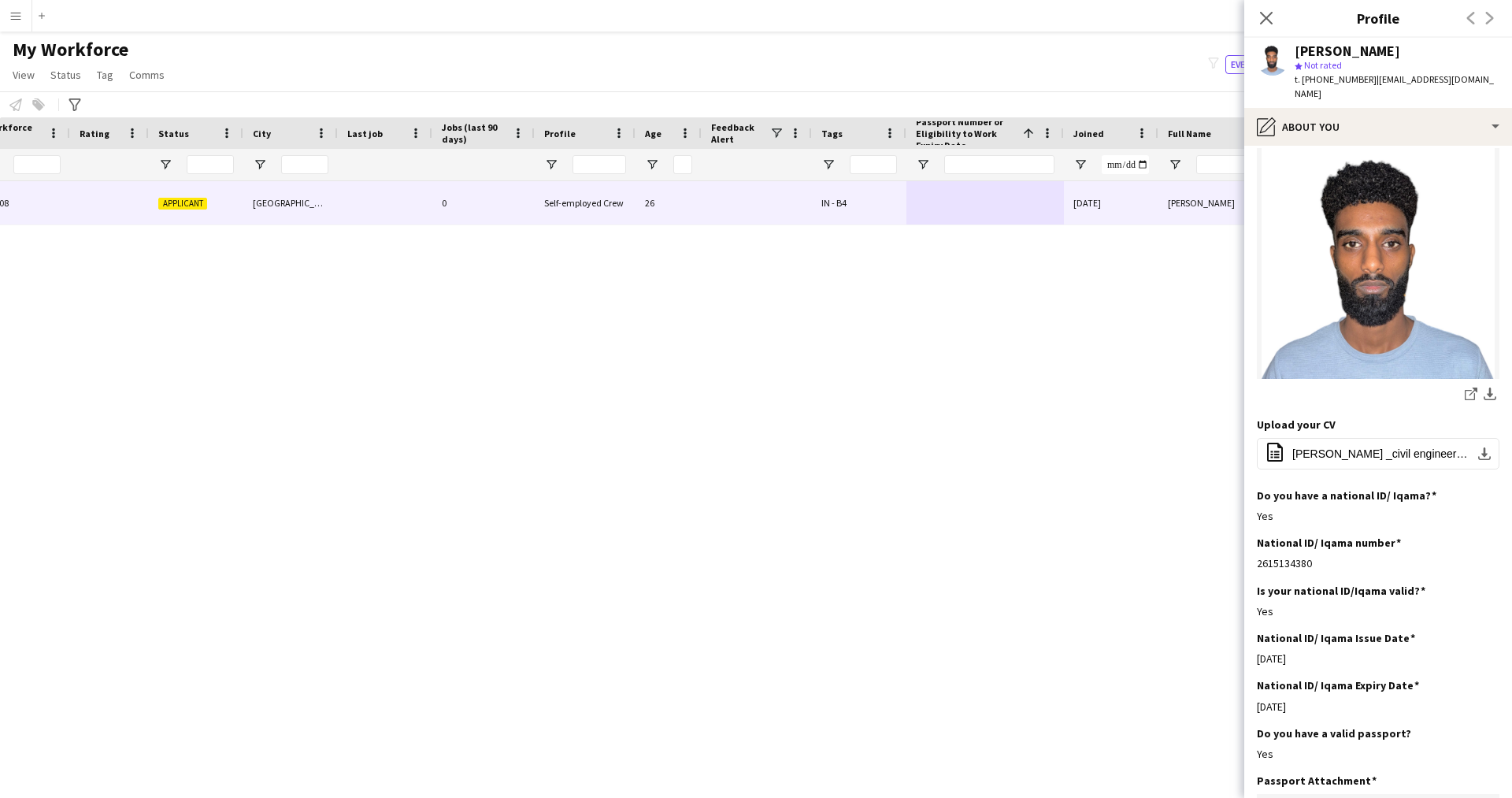
scroll to position [208, 0]
click at [1359, 446] on span "[PERSON_NAME] _civil engineer _cv .pdf" at bounding box center [1381, 453] width 178 height 13
click at [1318, 108] on div "pencil4 About you" at bounding box center [1377, 126] width 267 height 38
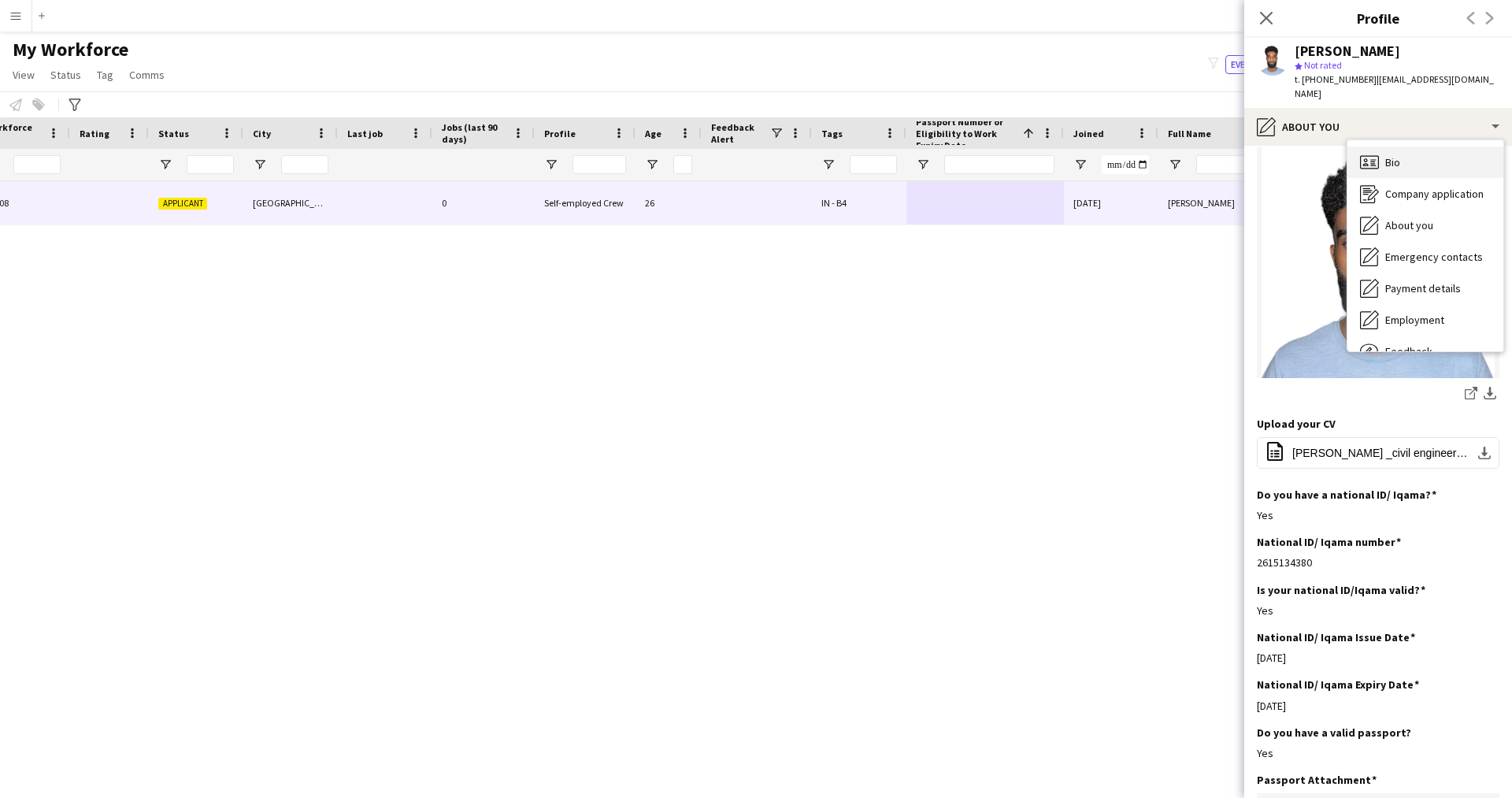
click at [1372, 163] on icon at bounding box center [1372, 163] width 5 height 1
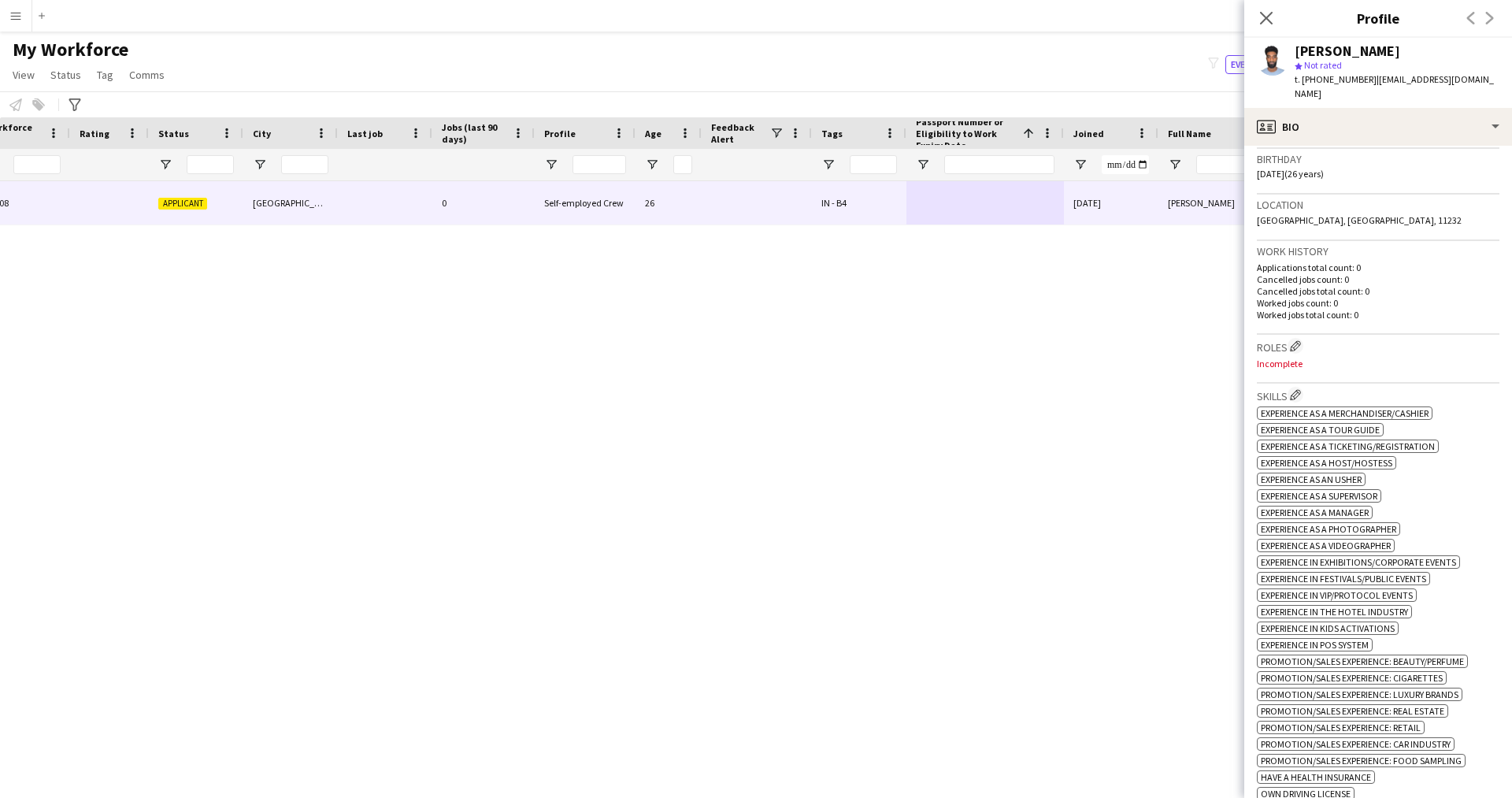
scroll to position [290, 0]
click at [1299, 341] on app-icon "Edit crew company roles" at bounding box center [1295, 346] width 11 height 11
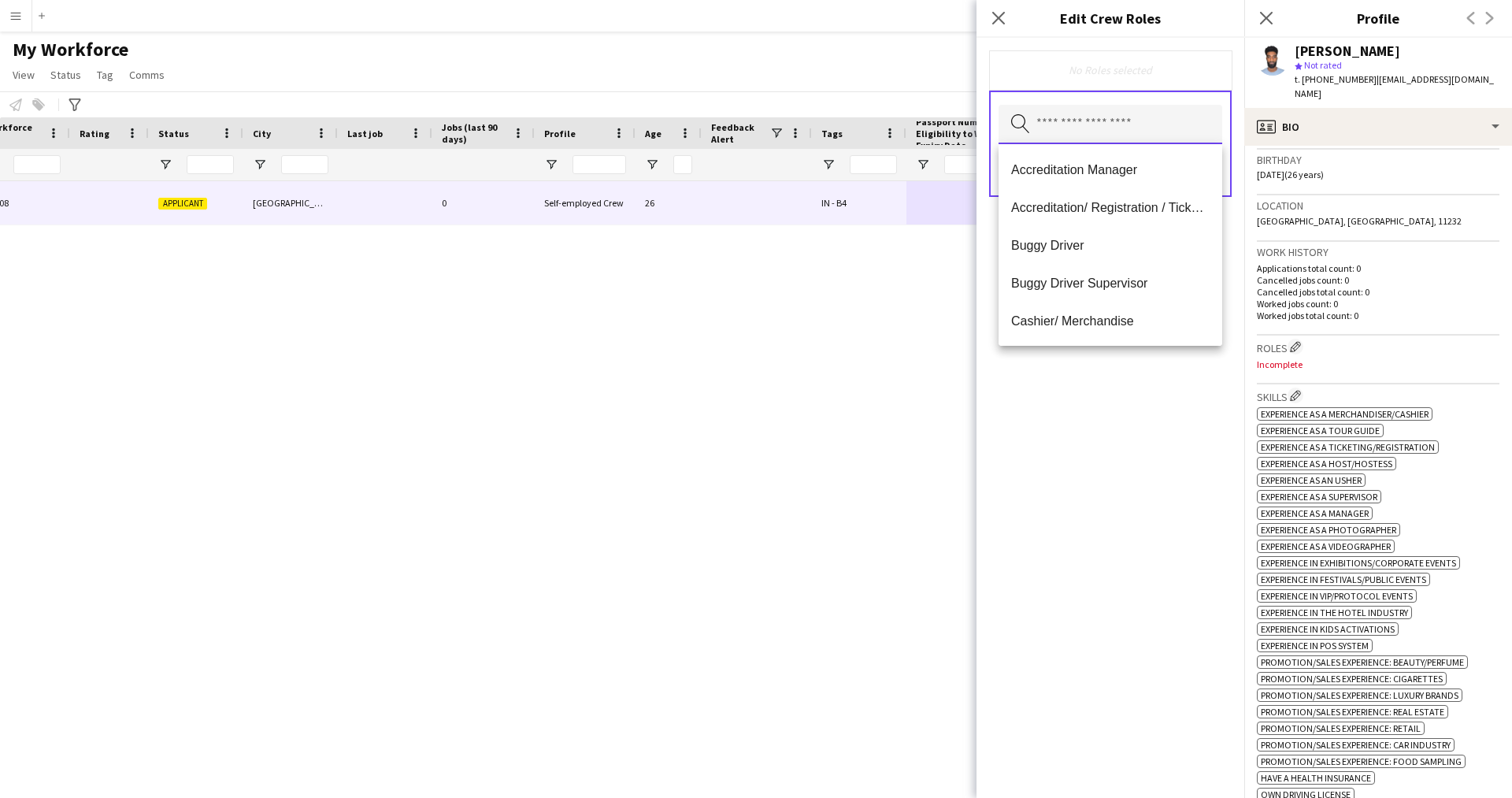
click at [1125, 120] on input "text" at bounding box center [1110, 124] width 223 height 39
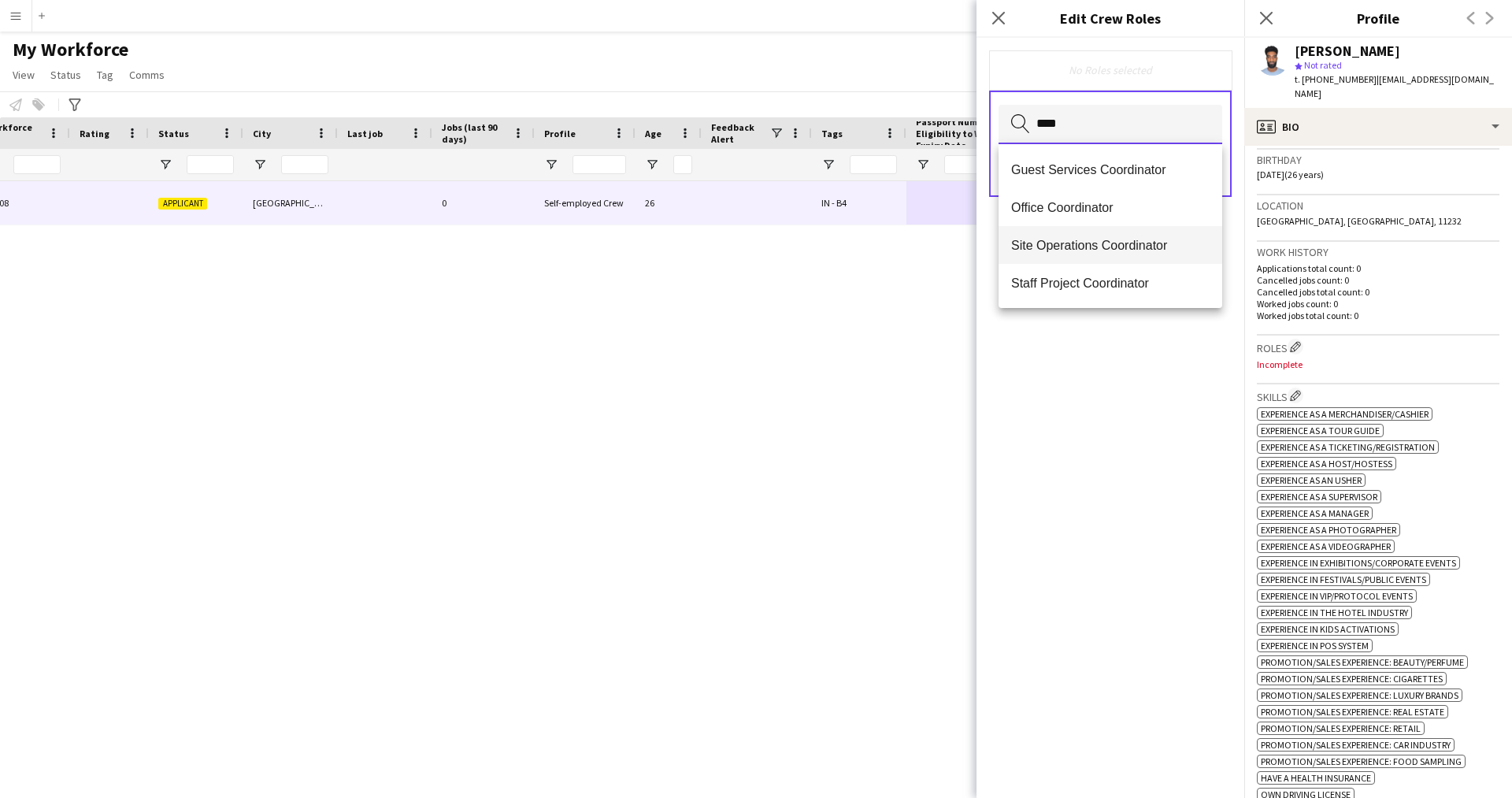
type input "****"
click at [1093, 259] on mat-option "Site Operations Coordinator" at bounding box center [1110, 245] width 223 height 38
type input "****"
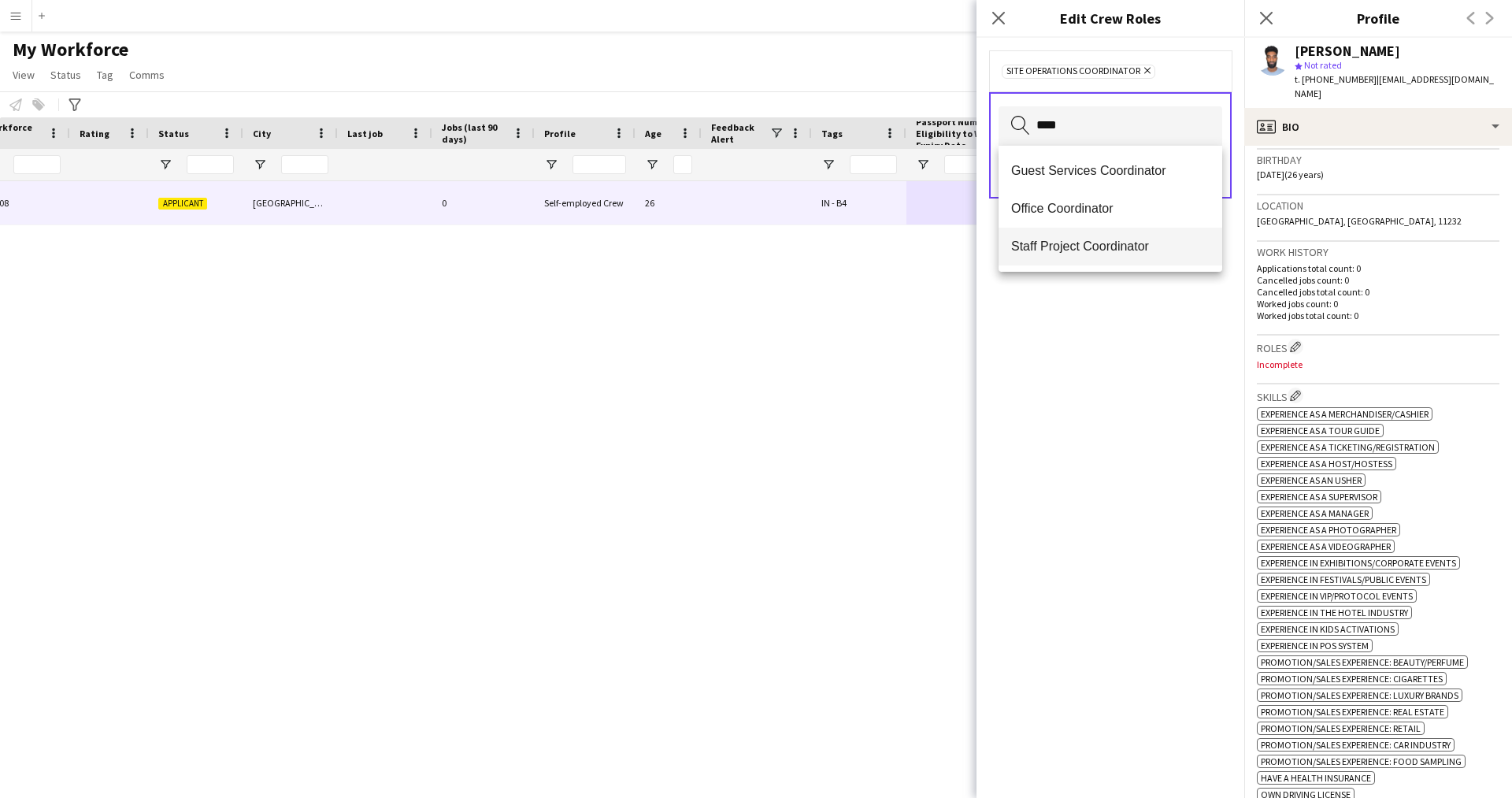
click at [1092, 238] on mat-option "Staff Project Coordinator" at bounding box center [1110, 246] width 223 height 38
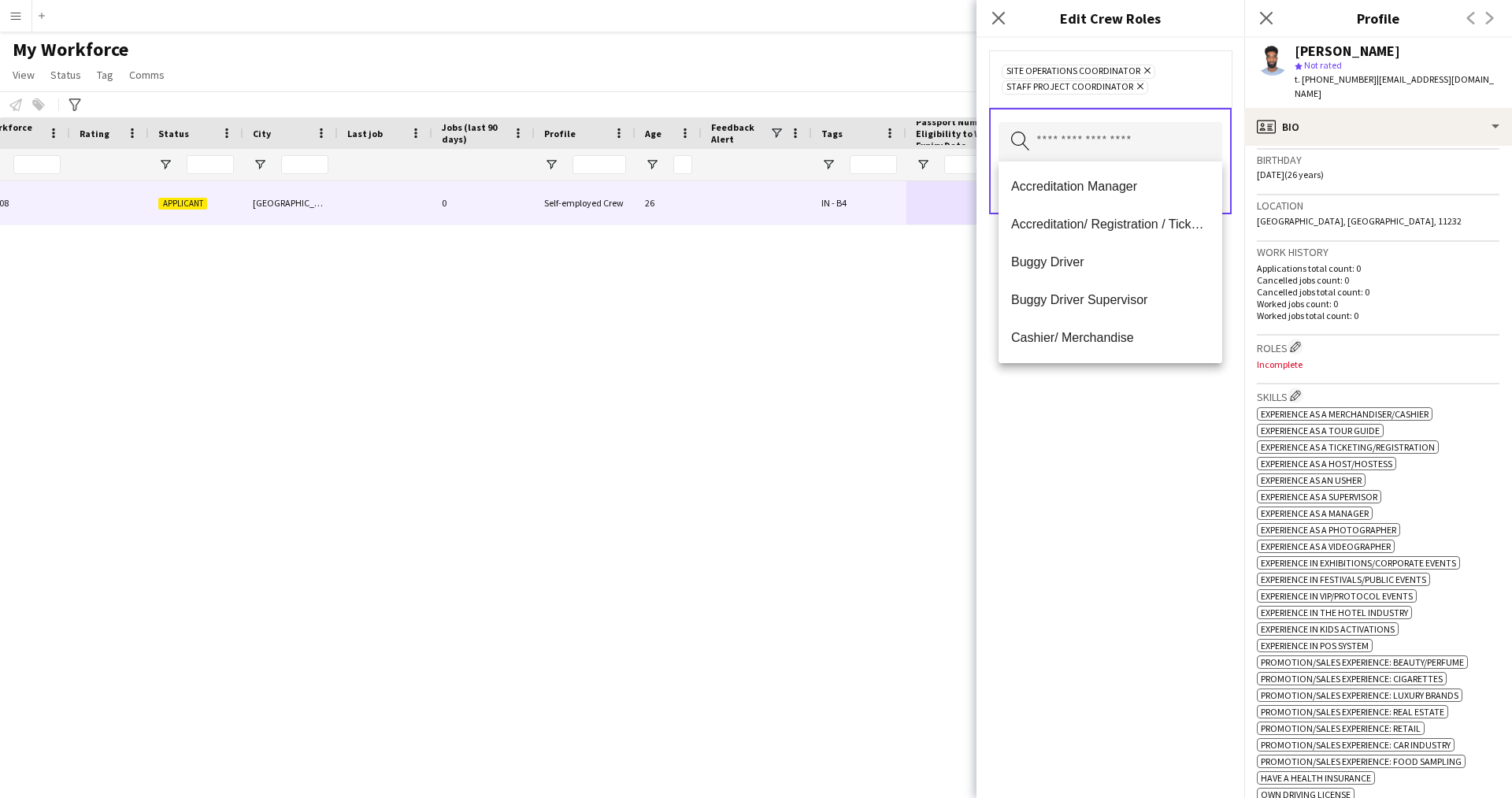
click at [1086, 628] on div "Site Operations Coordinator Remove Staff Project Coordinator Remove Search by r…" at bounding box center [1110, 418] width 267 height 760
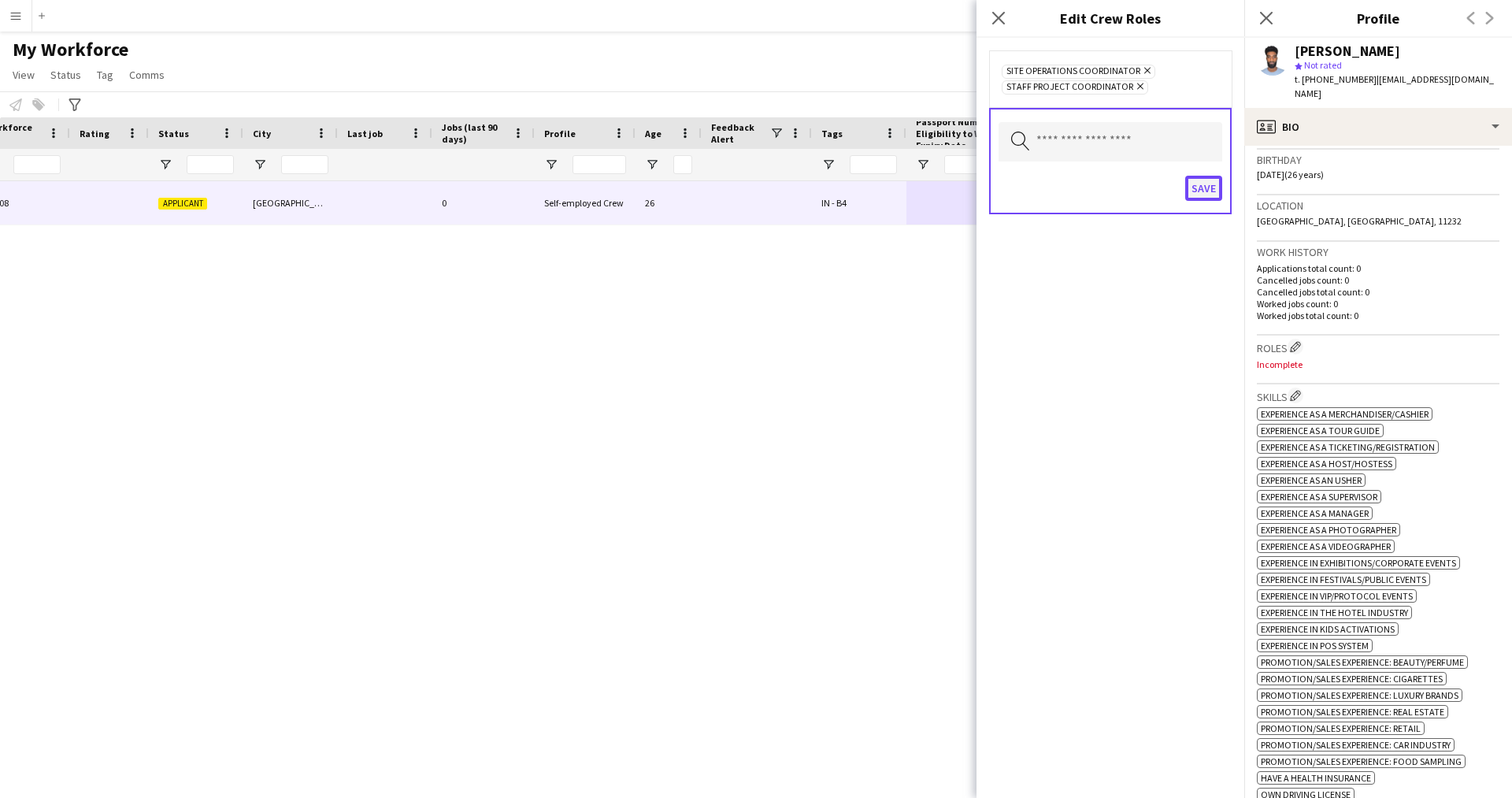
click at [1189, 181] on button "Save" at bounding box center [1203, 189] width 37 height 26
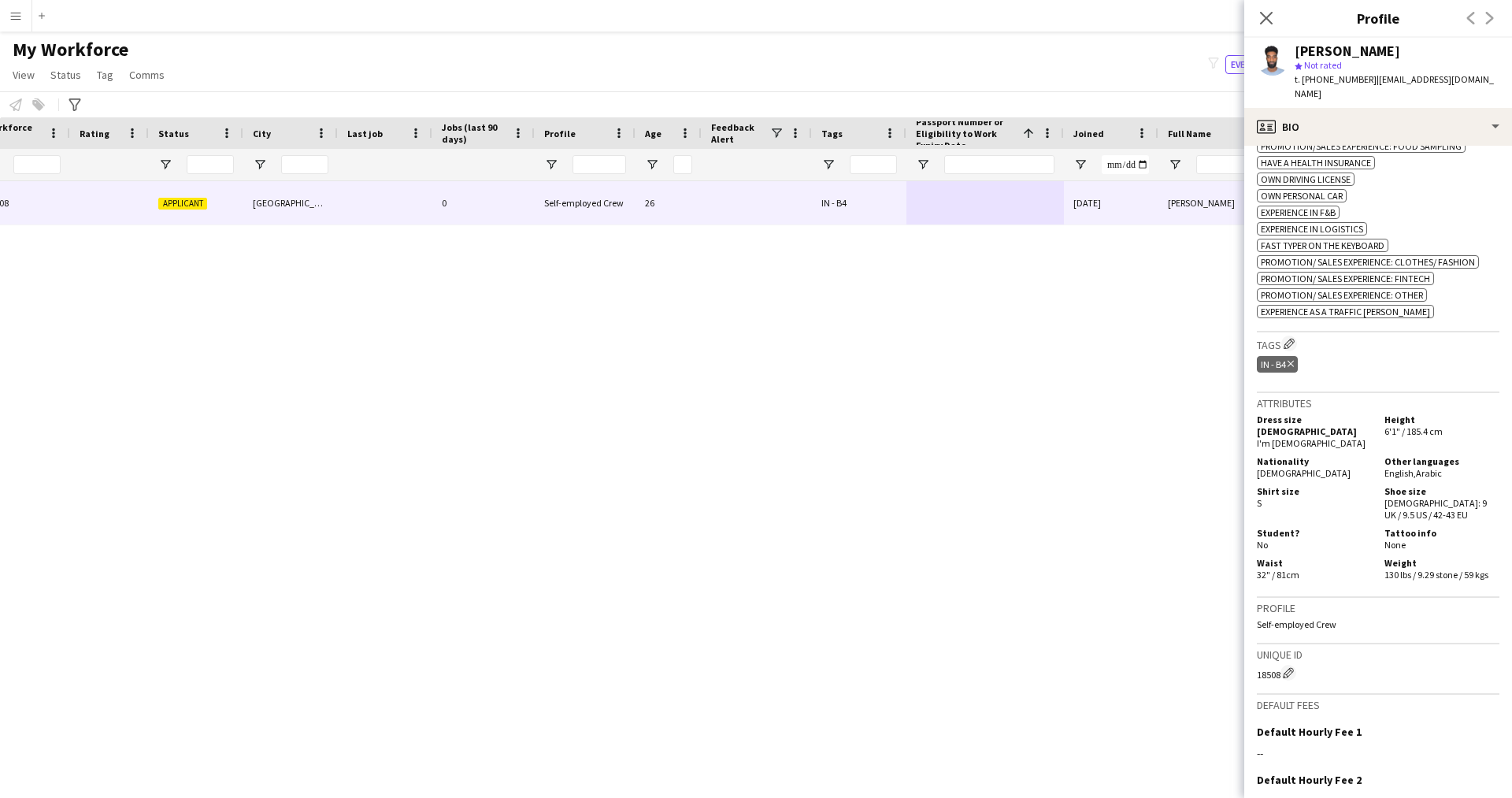
scroll to position [907, 0]
drag, startPoint x: 1280, startPoint y: 334, endPoint x: 1287, endPoint y: 324, distance: 12.2
click at [1287, 334] on h3 "Tags Edit crew company tags" at bounding box center [1377, 343] width 243 height 16
click at [1290, 337] on app-icon "Edit crew company tags" at bounding box center [1289, 343] width 11 height 11
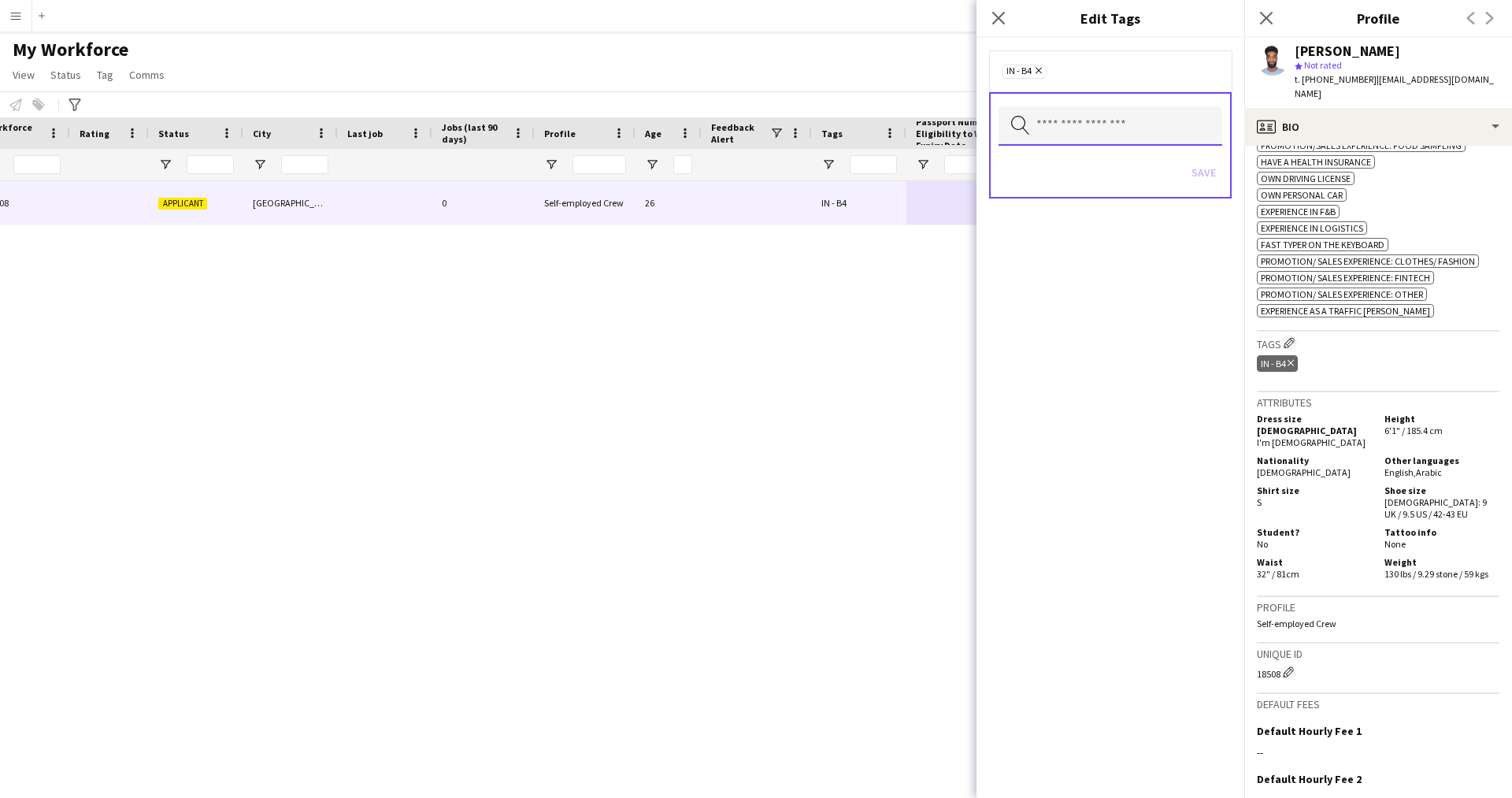
click at [1074, 112] on input "text" at bounding box center [1110, 126] width 223 height 39
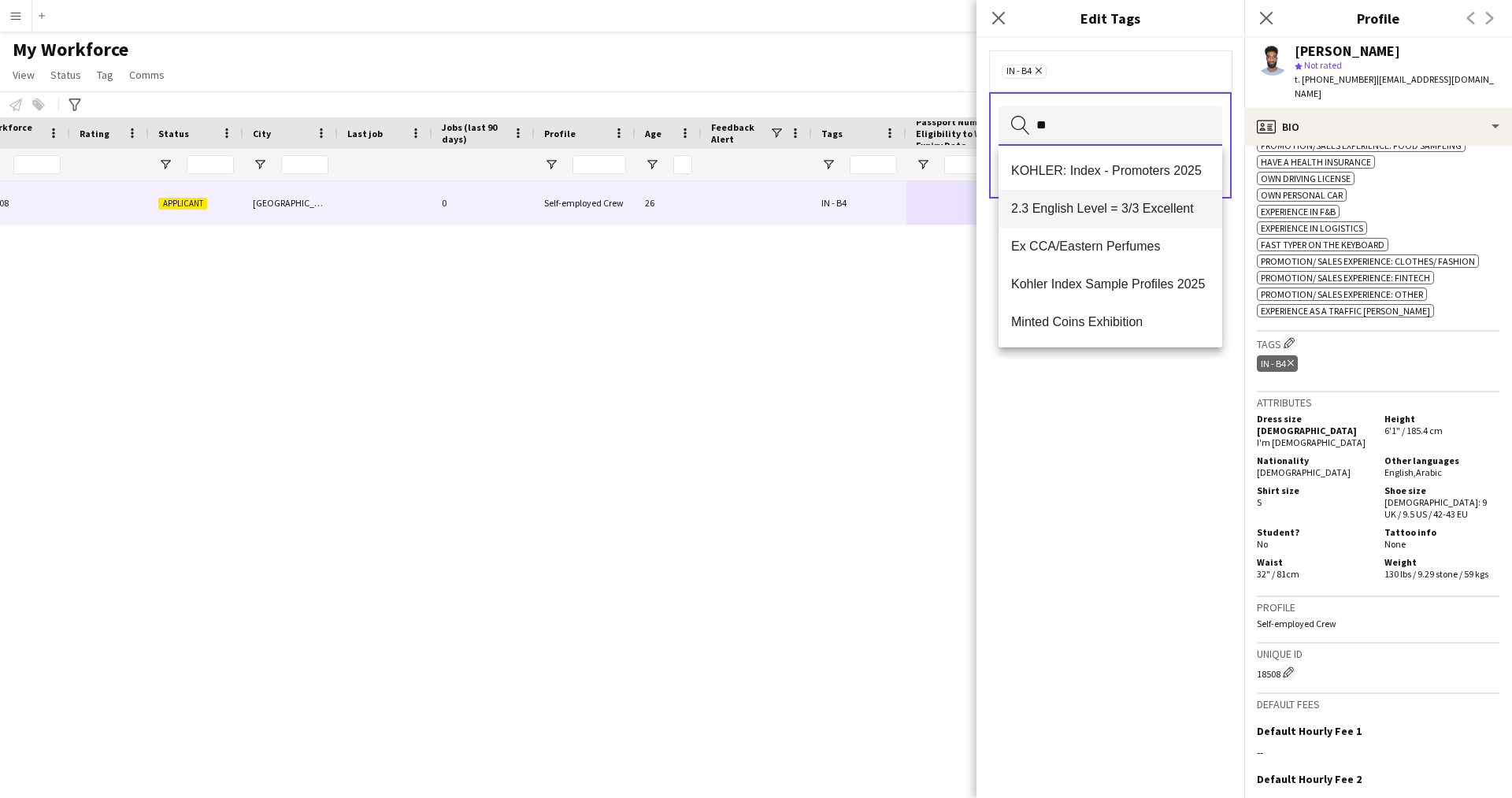
type input "**"
click at [1066, 203] on span "2.3 English Level = 3/3 Excellent" at bounding box center [1110, 208] width 199 height 15
type input "***"
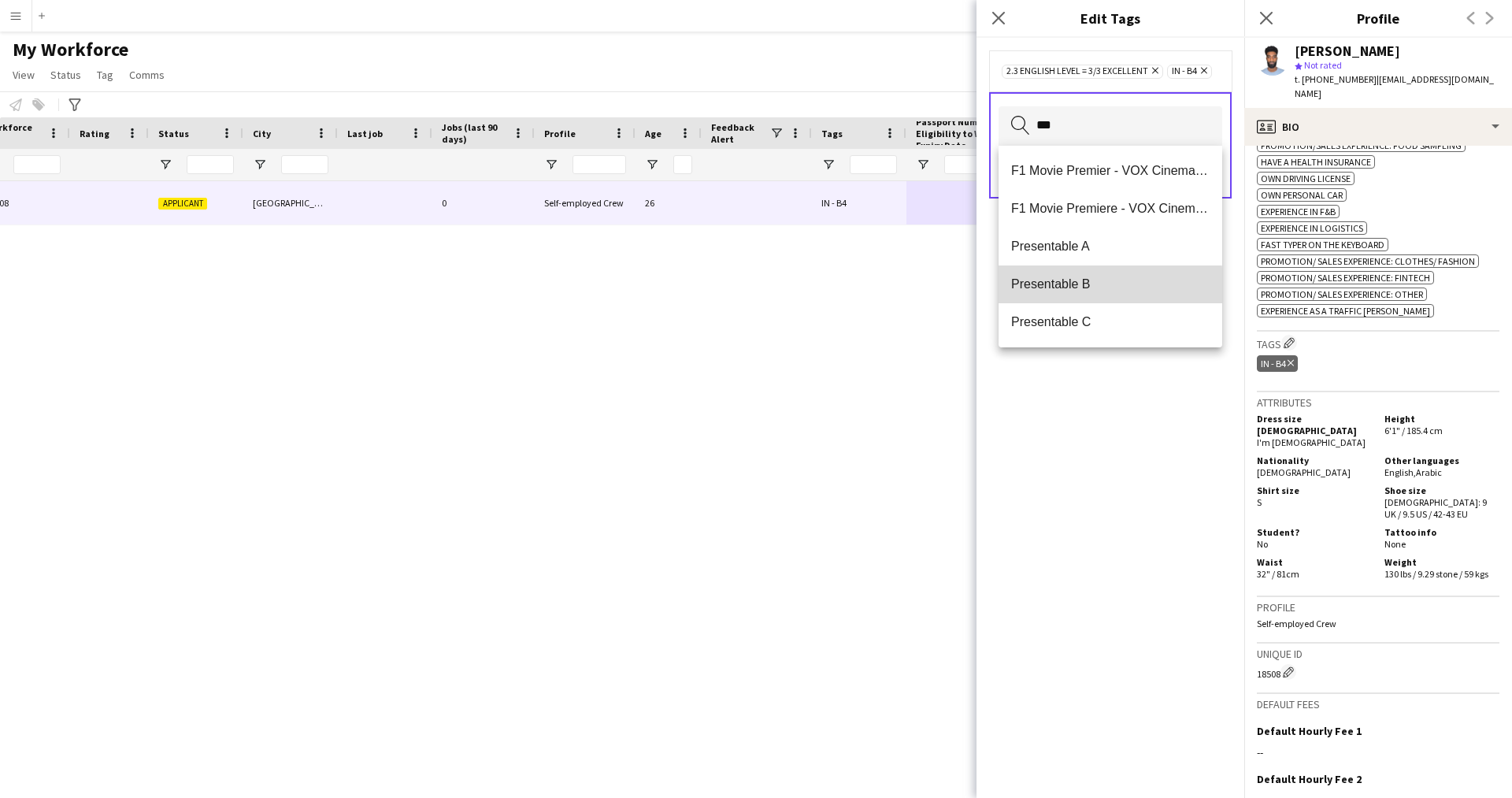
click at [1082, 288] on span "Presentable B" at bounding box center [1110, 284] width 199 height 15
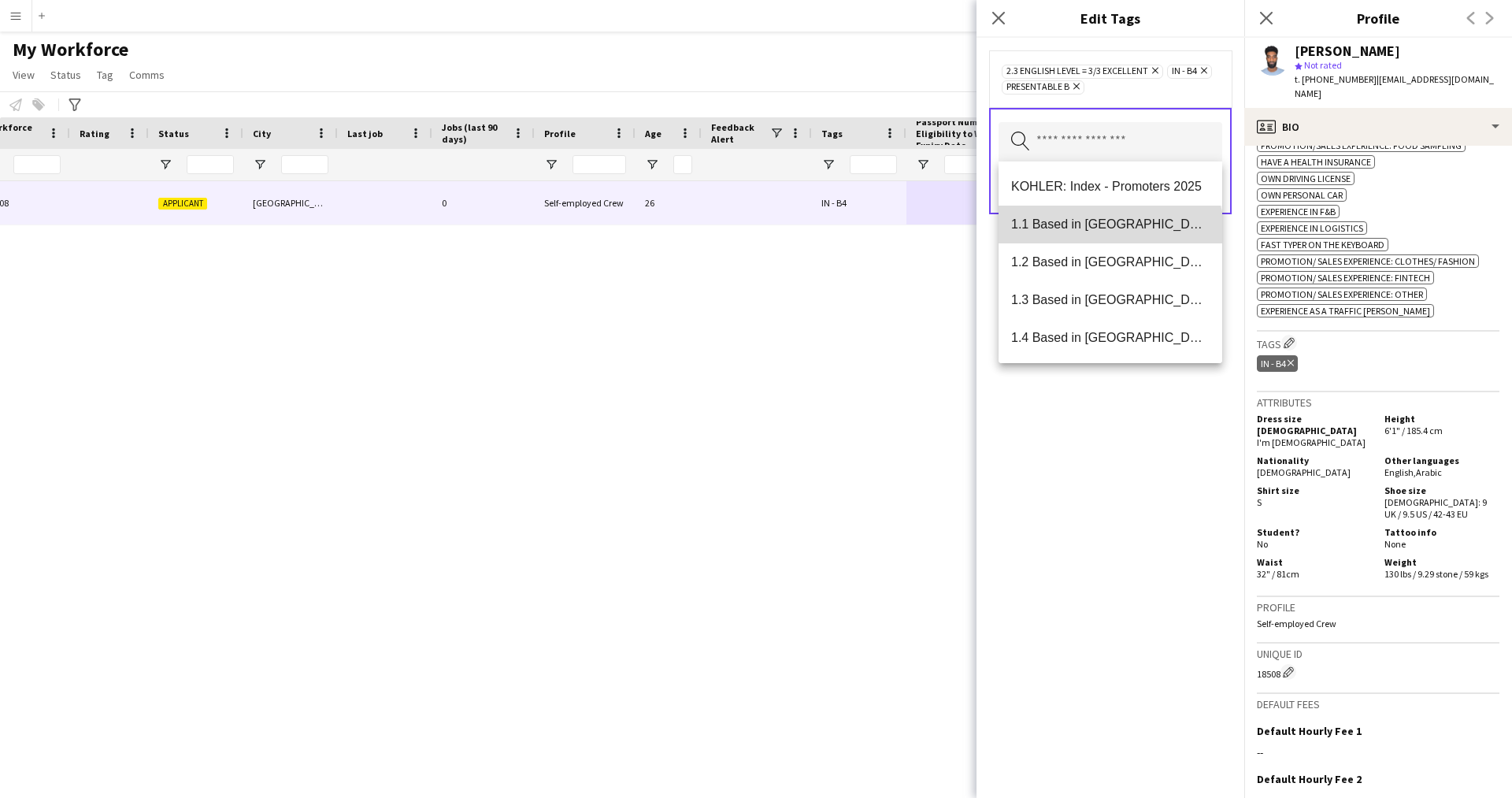
click at [1109, 235] on mat-option "1.1 Based in [GEOGRAPHIC_DATA]" at bounding box center [1110, 224] width 223 height 38
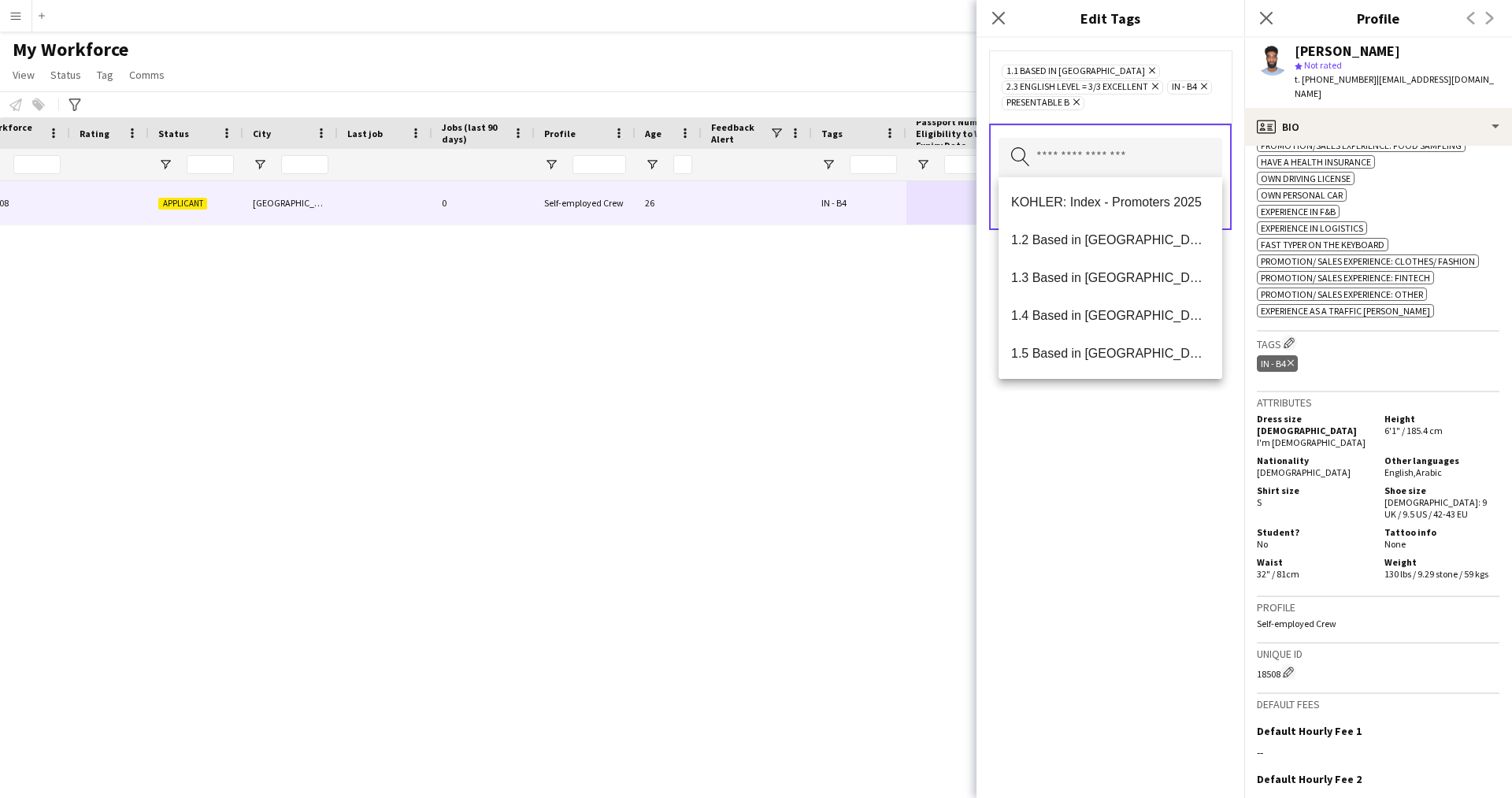
click at [1160, 465] on div "1.1 Based in [GEOGRAPHIC_DATA] Remove 2.3 English Level = 3/3 Excellent Remove …" at bounding box center [1110, 418] width 267 height 760
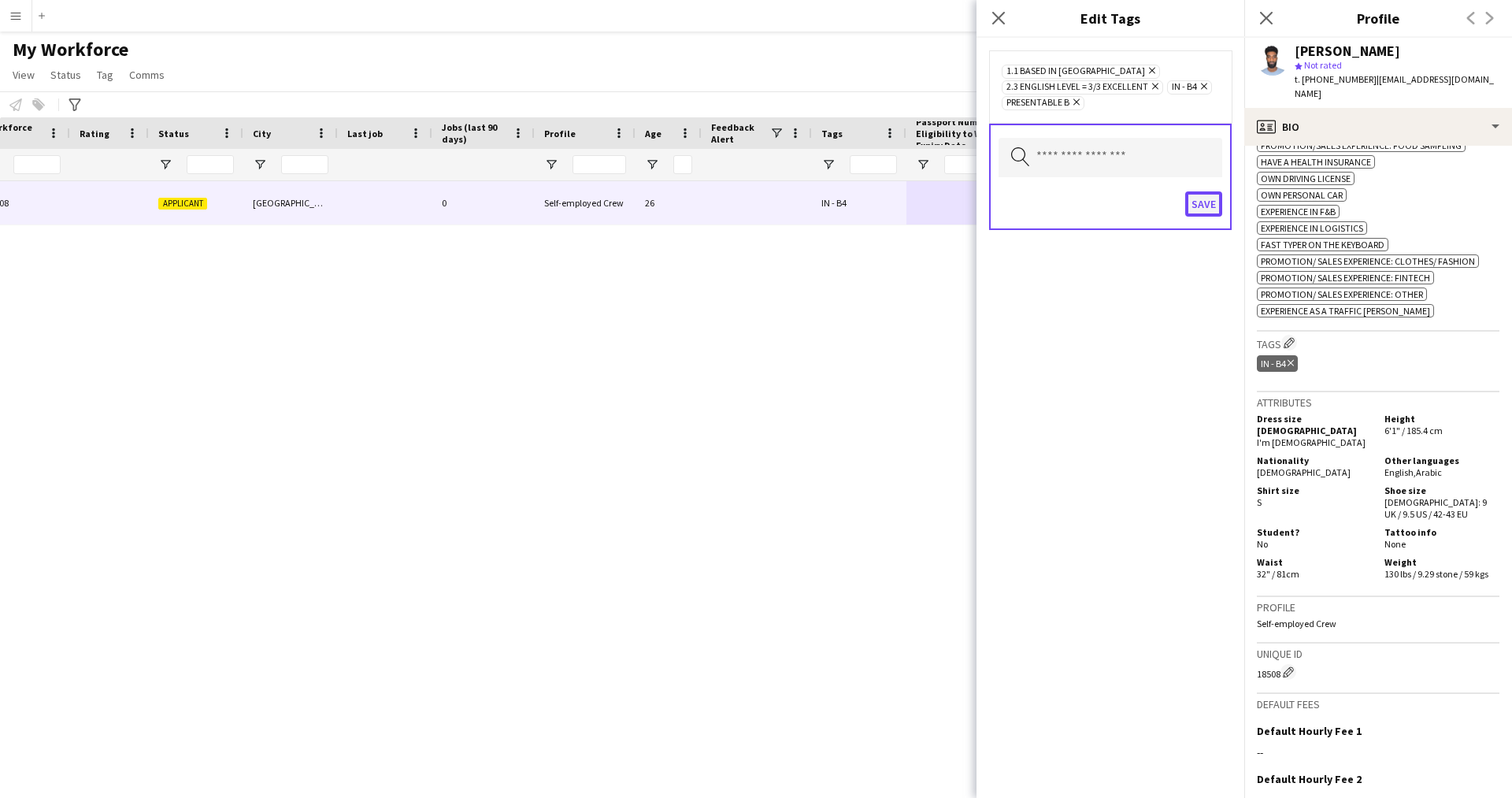
click at [1204, 198] on button "Save" at bounding box center [1203, 204] width 37 height 26
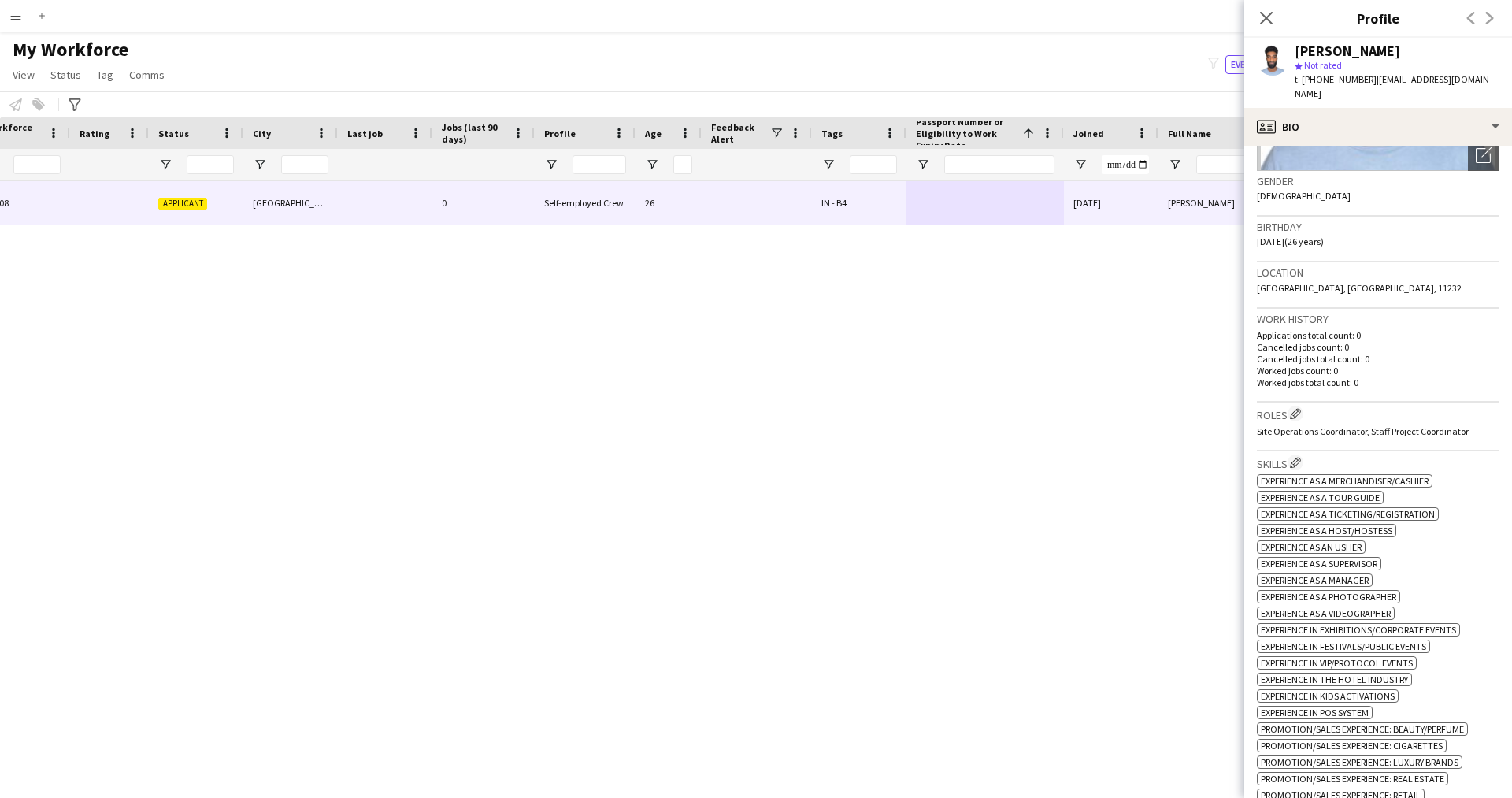
scroll to position [223, 0]
click at [1300, 409] on app-icon "Edit crew company roles" at bounding box center [1295, 414] width 11 height 11
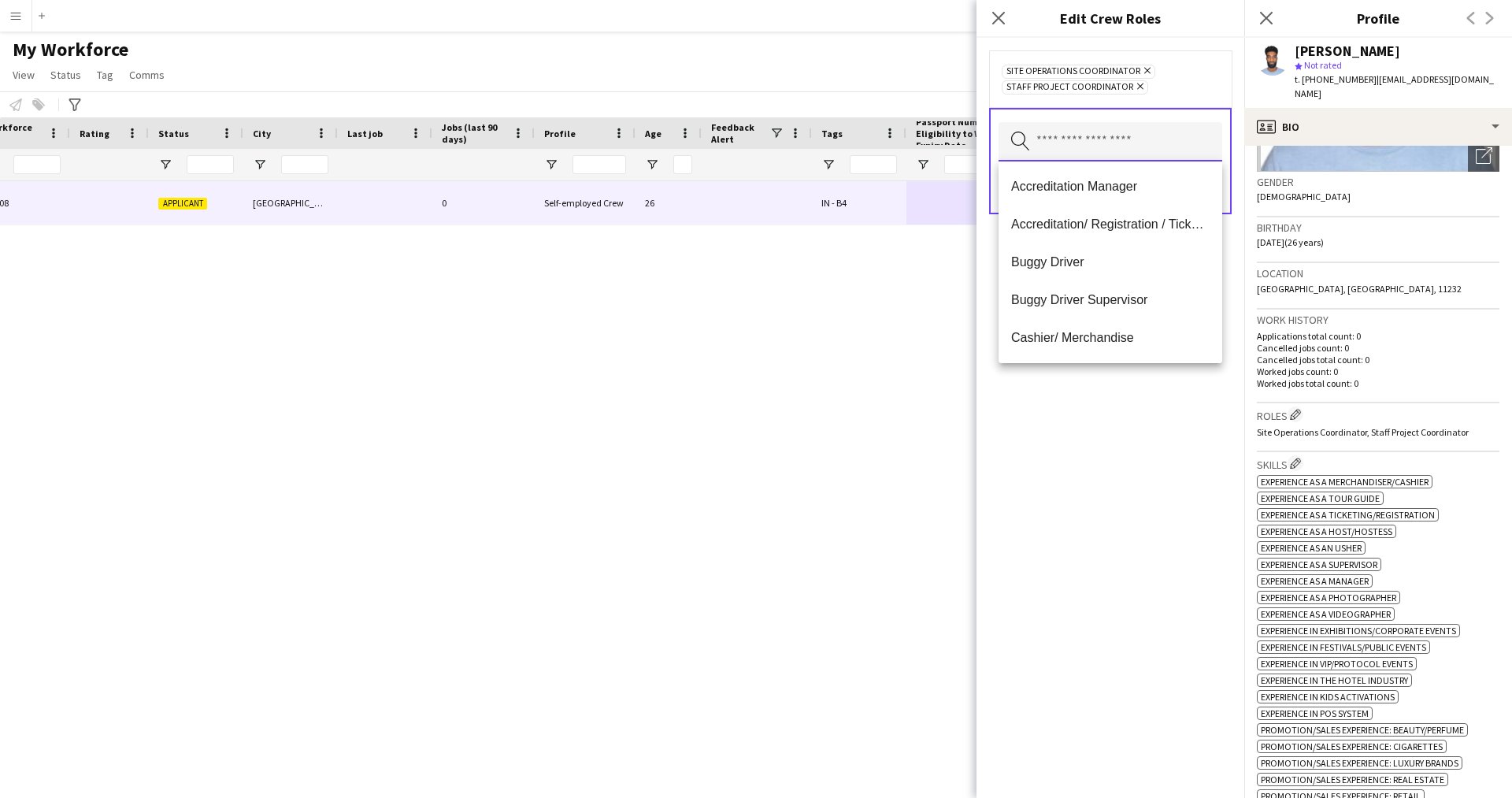
click at [1097, 142] on input "text" at bounding box center [1110, 141] width 223 height 39
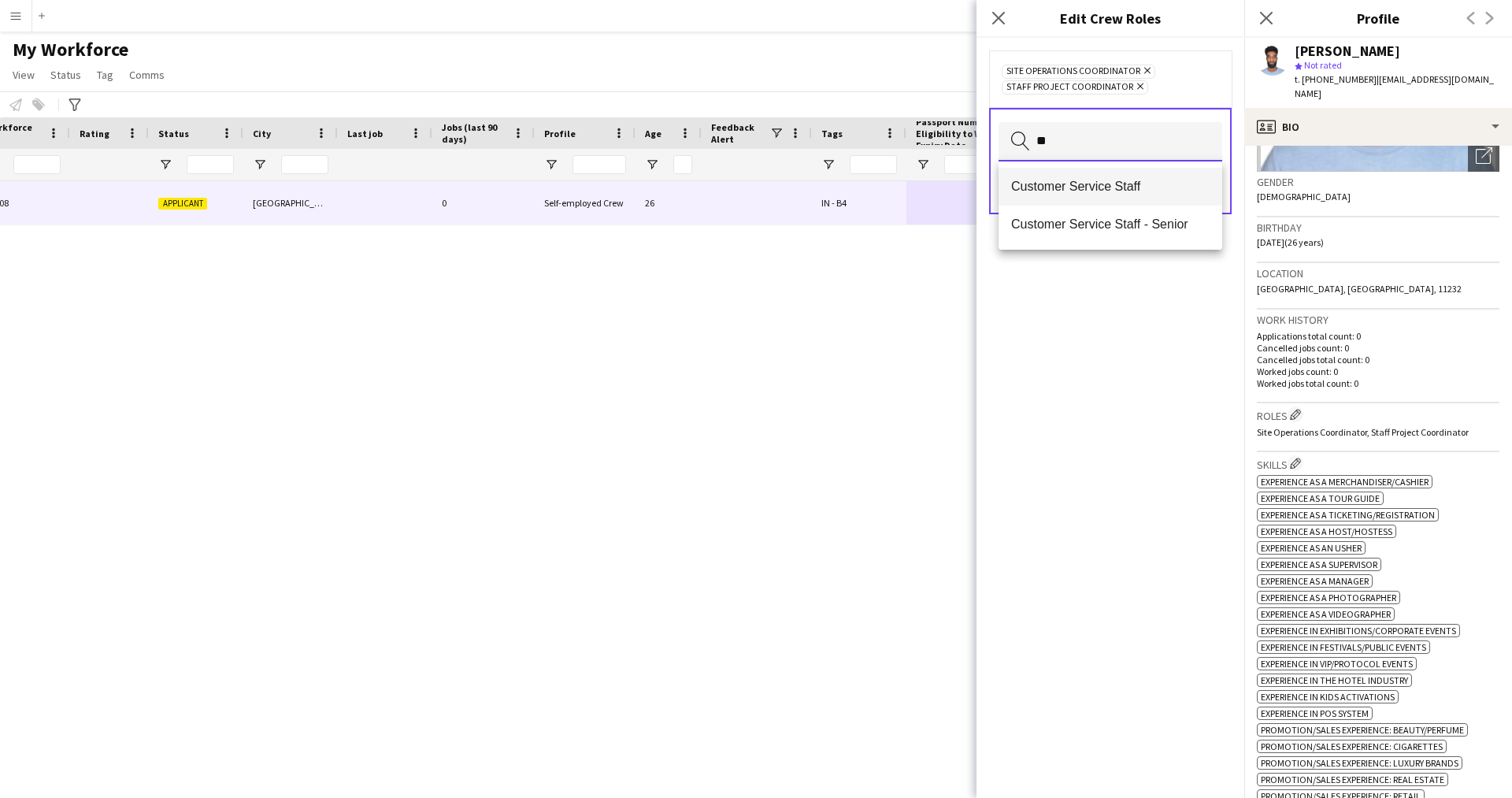
type input "**"
click at [1092, 186] on span "Customer Service Staff" at bounding box center [1110, 186] width 199 height 15
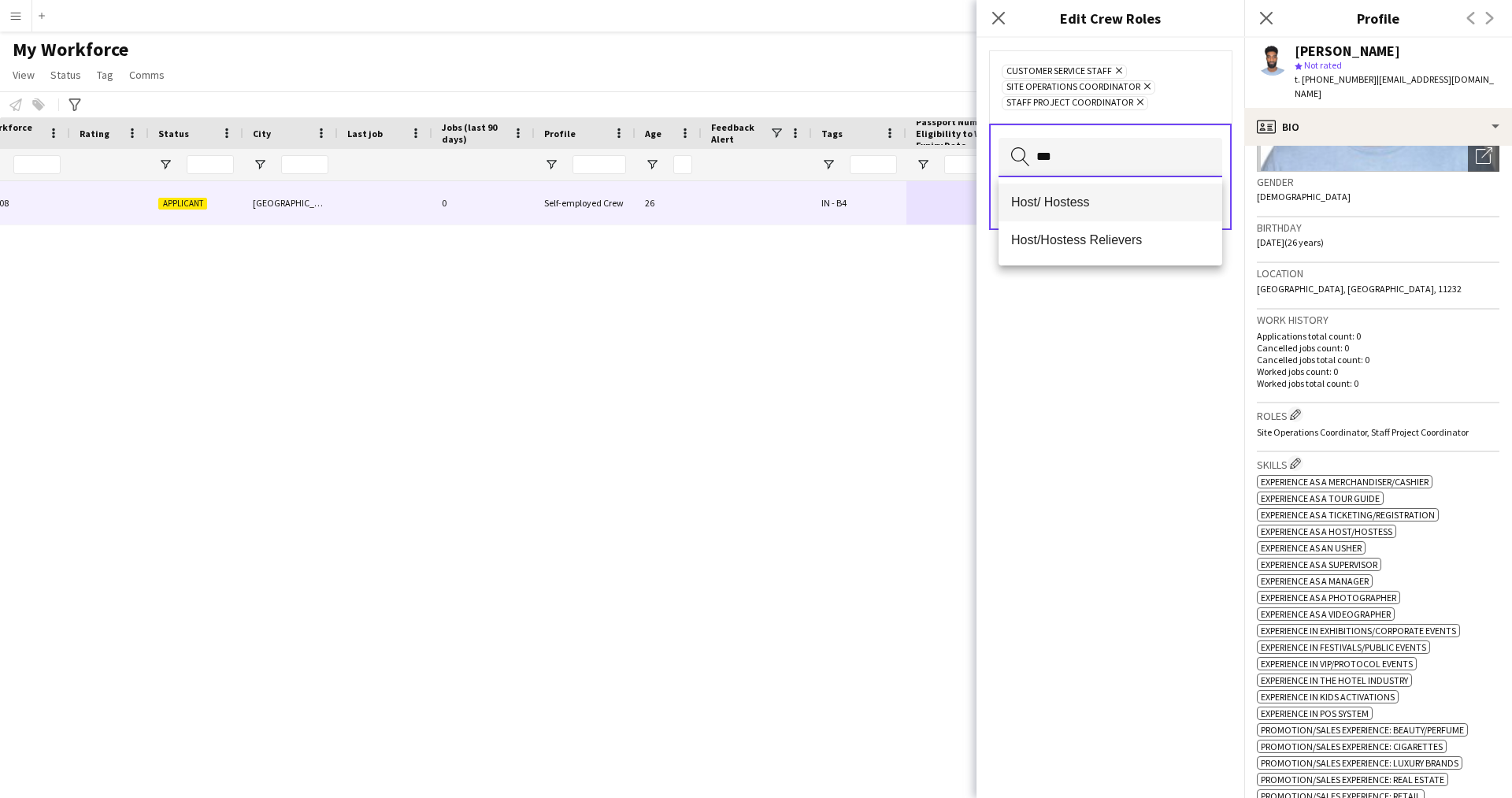
type input "***"
click at [1091, 185] on mat-option "Host/ Hostess" at bounding box center [1110, 202] width 223 height 38
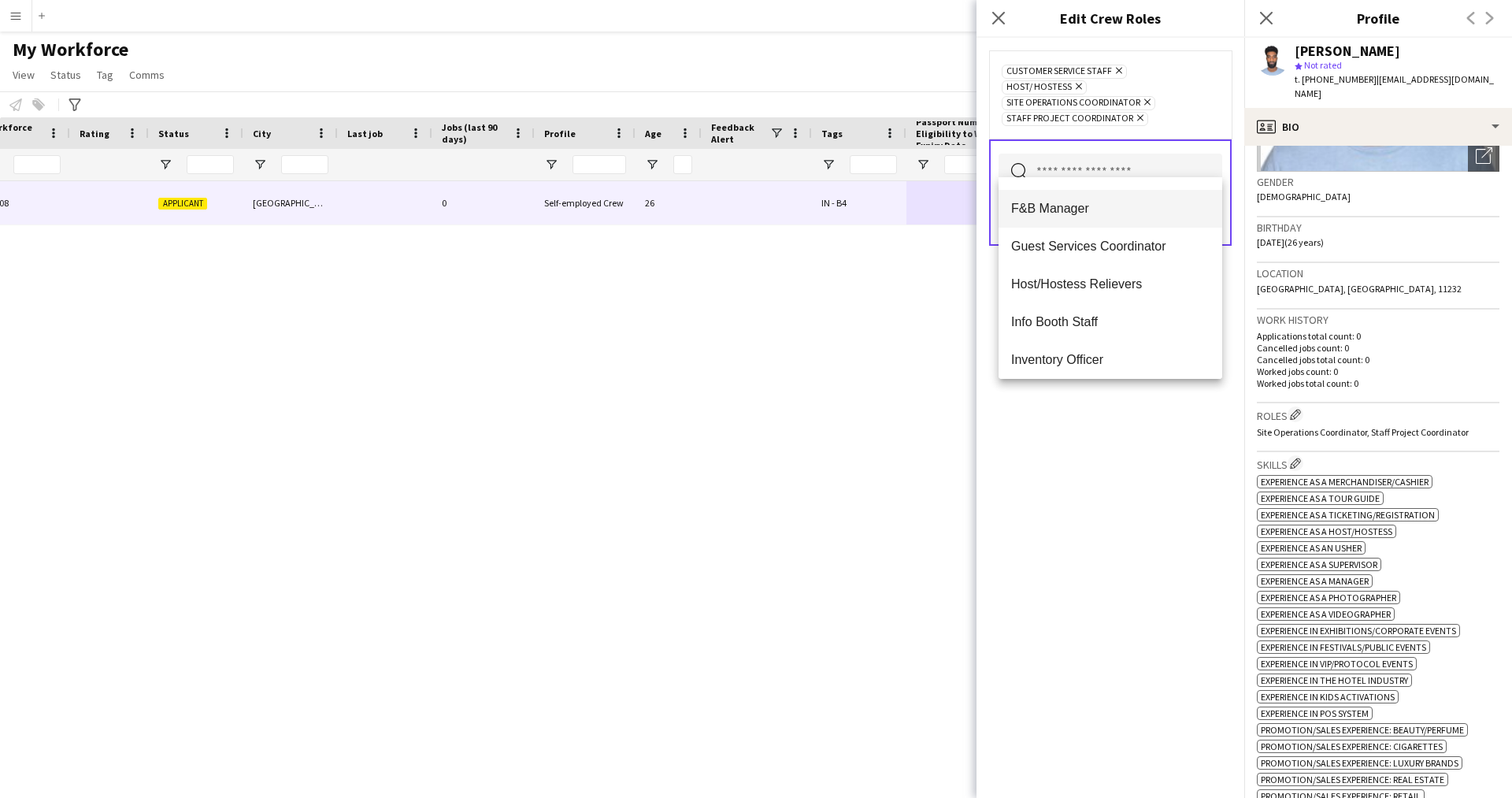
scroll to position [256, 0]
click at [1069, 249] on span "Data Entry" at bounding box center [1110, 249] width 199 height 15
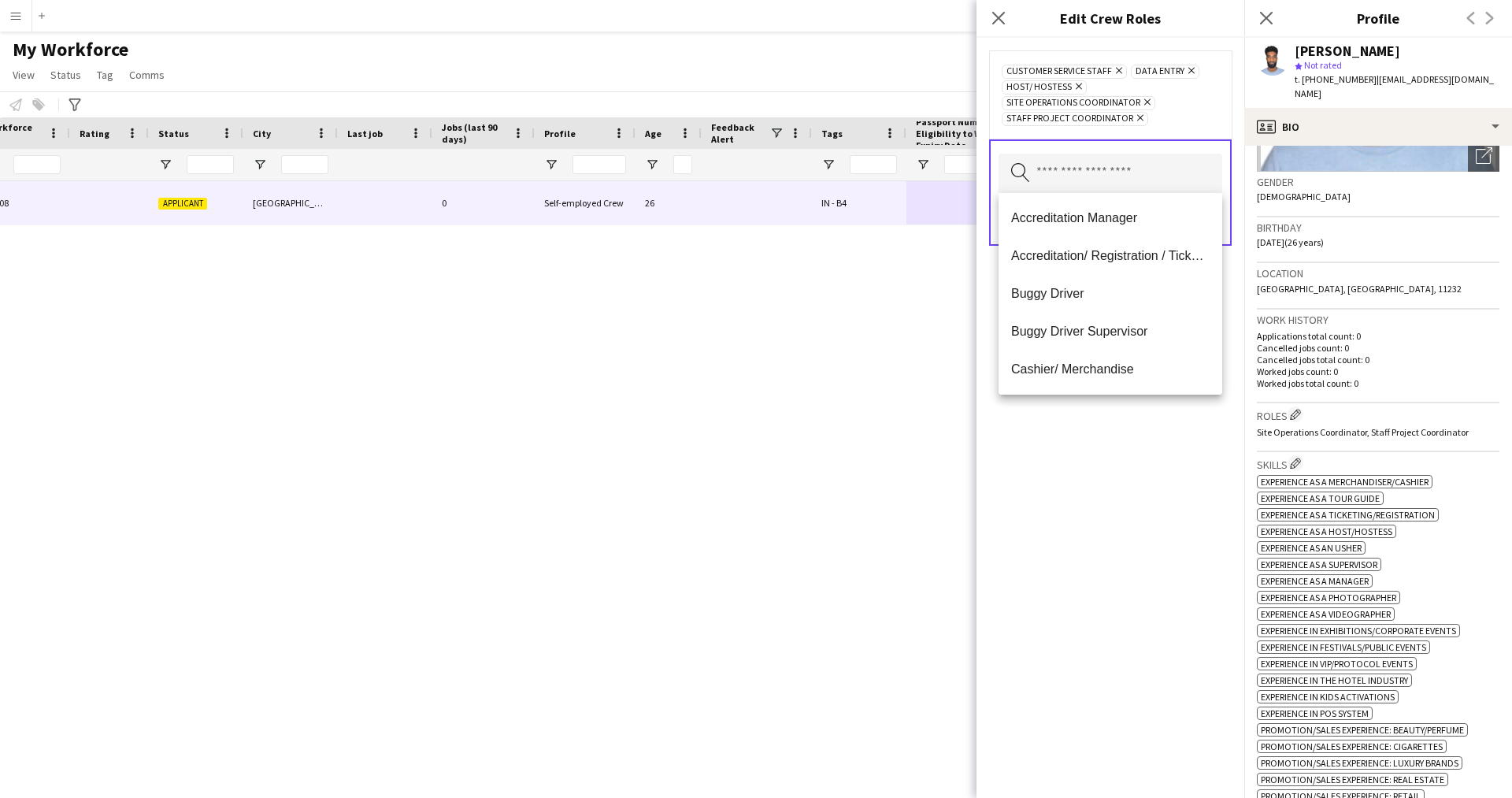
click at [1114, 513] on div "Customer Service Staff Remove Data Entry Remove Host/ Hostess Remove Site Opera…" at bounding box center [1110, 418] width 267 height 760
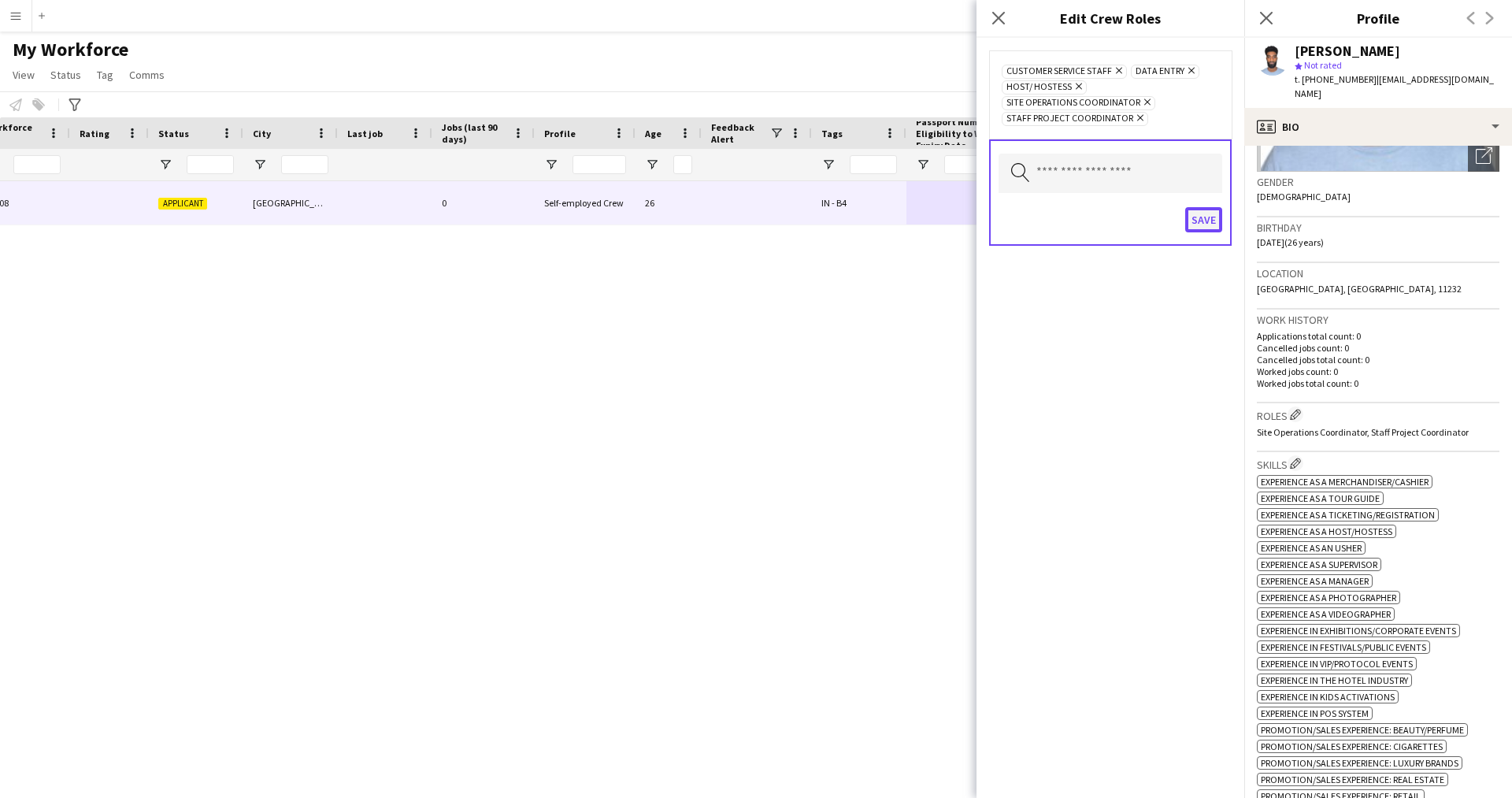
click at [1217, 211] on button "Save" at bounding box center [1203, 220] width 37 height 26
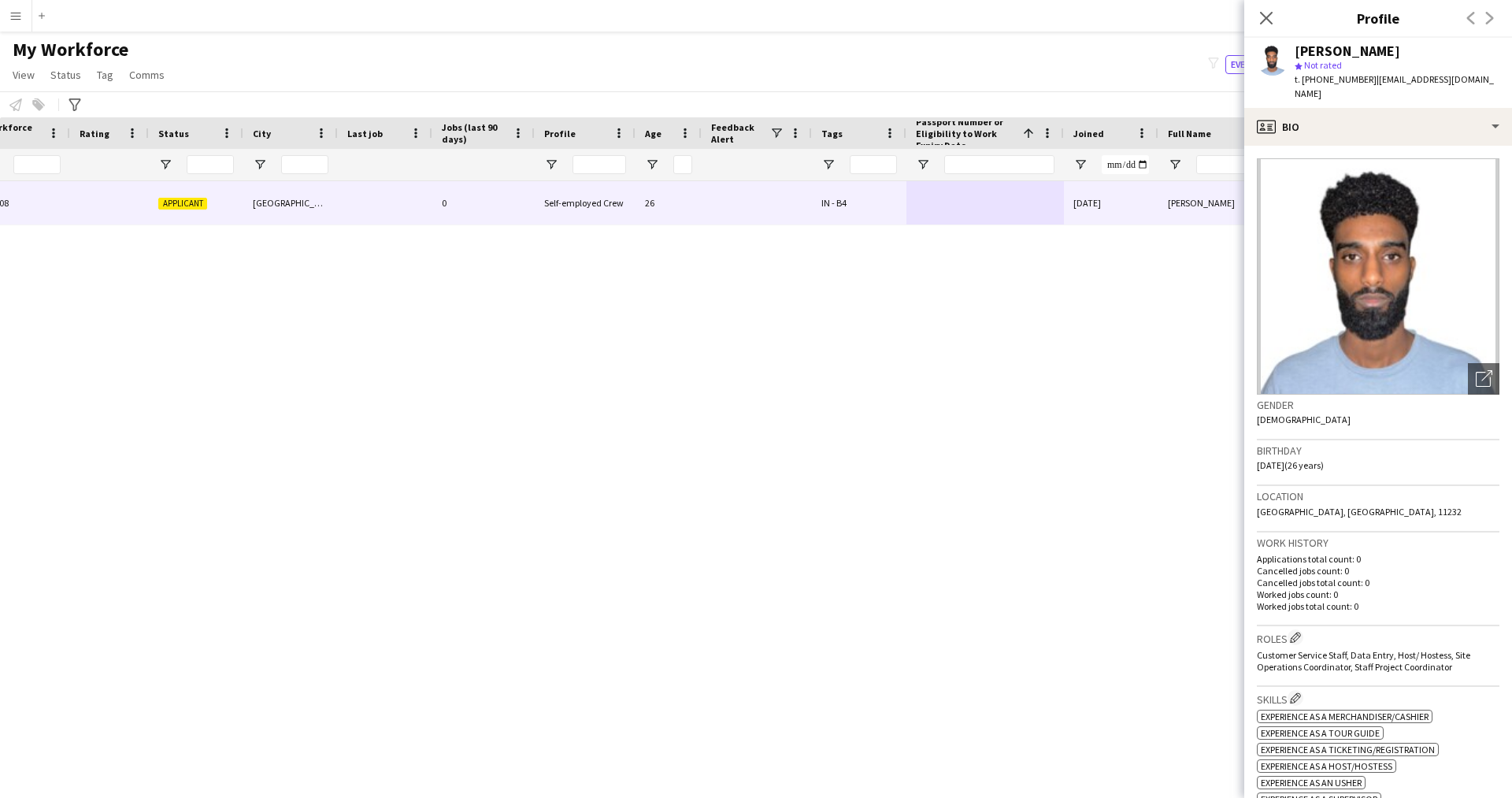
scroll to position [1, 0]
click at [1475, 369] on icon "Open photos pop-in" at bounding box center [1484, 377] width 16 height 16
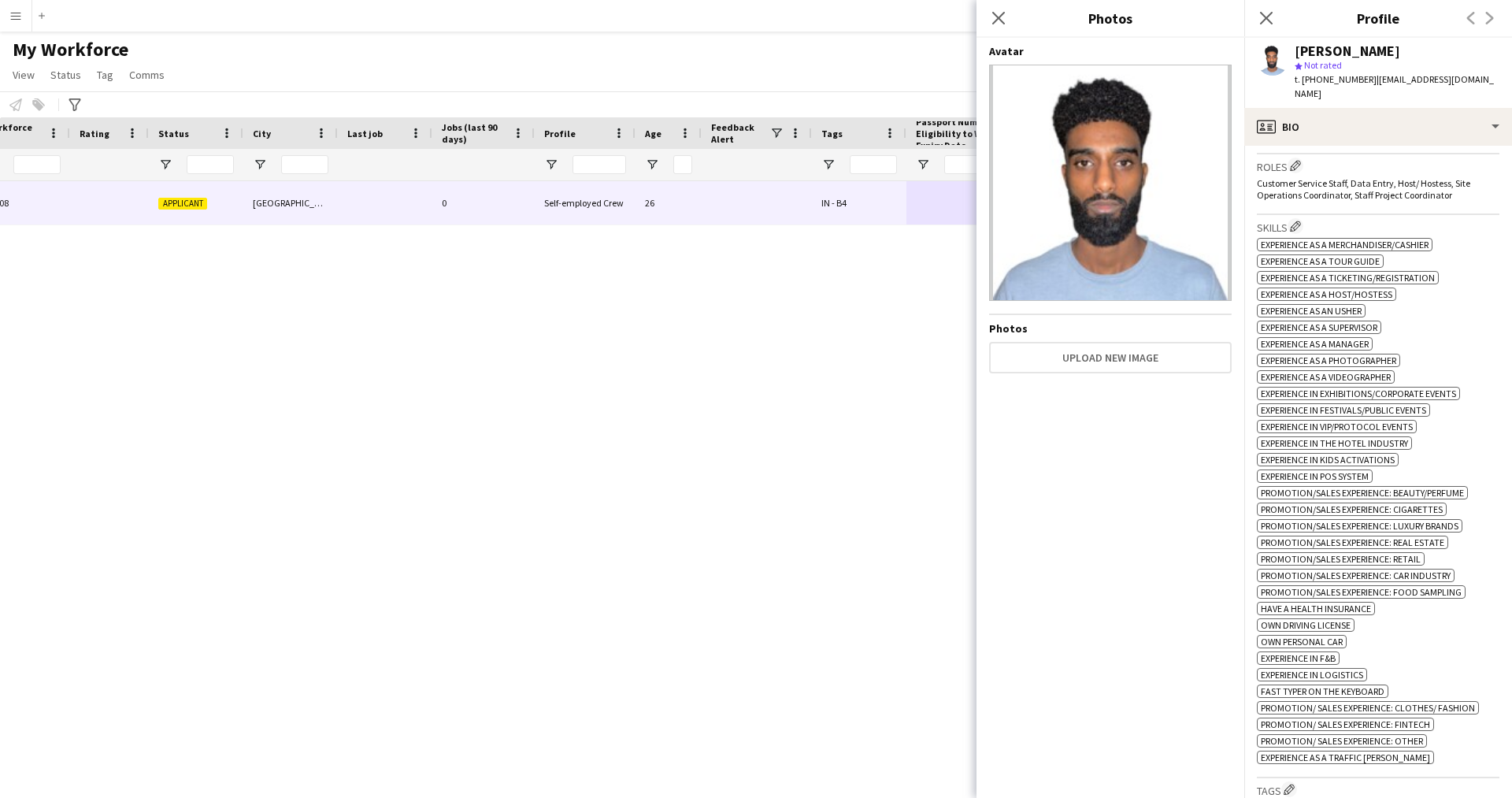
scroll to position [300, 0]
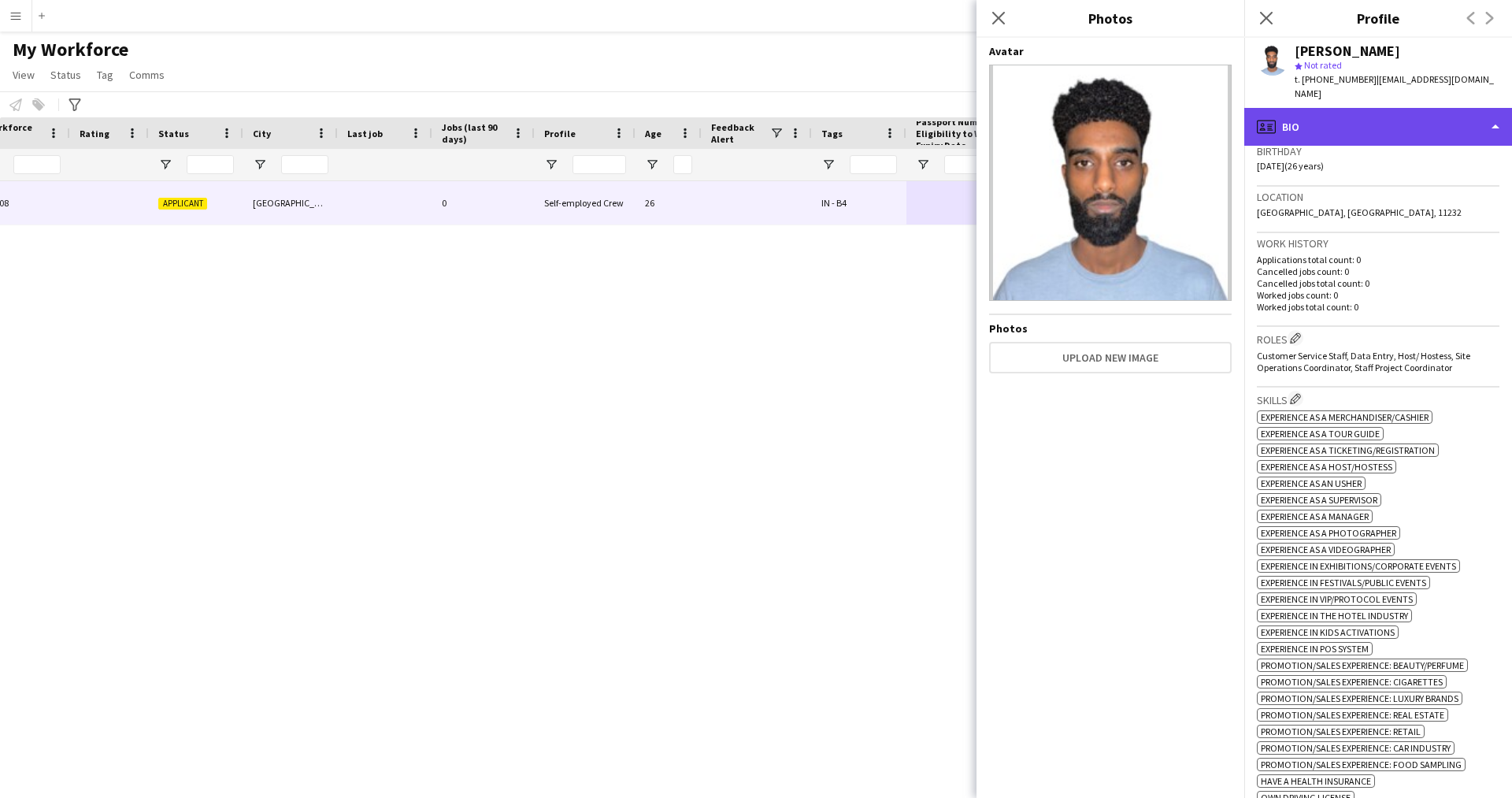
click at [1389, 108] on div "profile Bio" at bounding box center [1377, 126] width 267 height 38
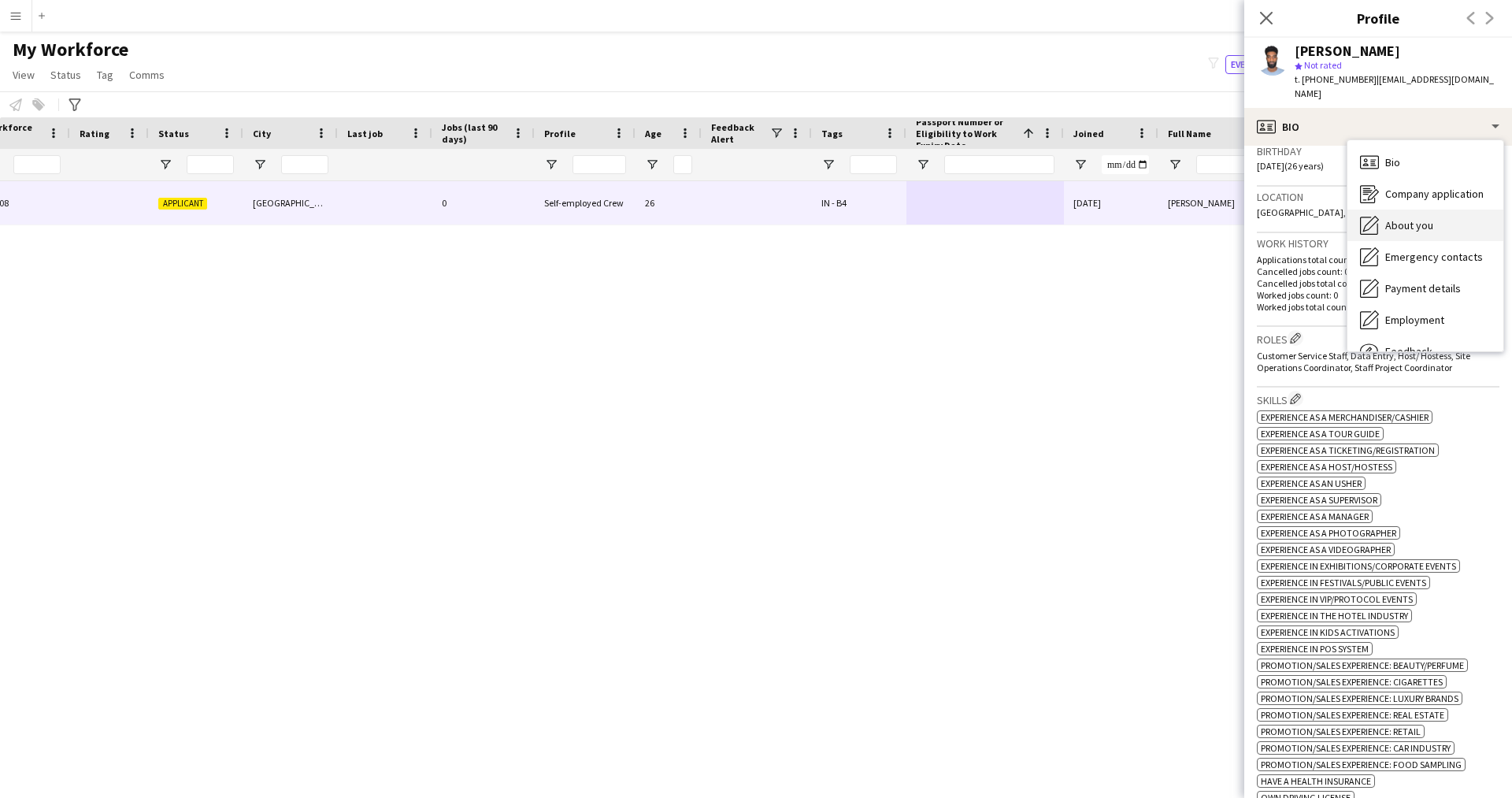
click at [1446, 220] on div "About you About you" at bounding box center [1425, 225] width 156 height 31
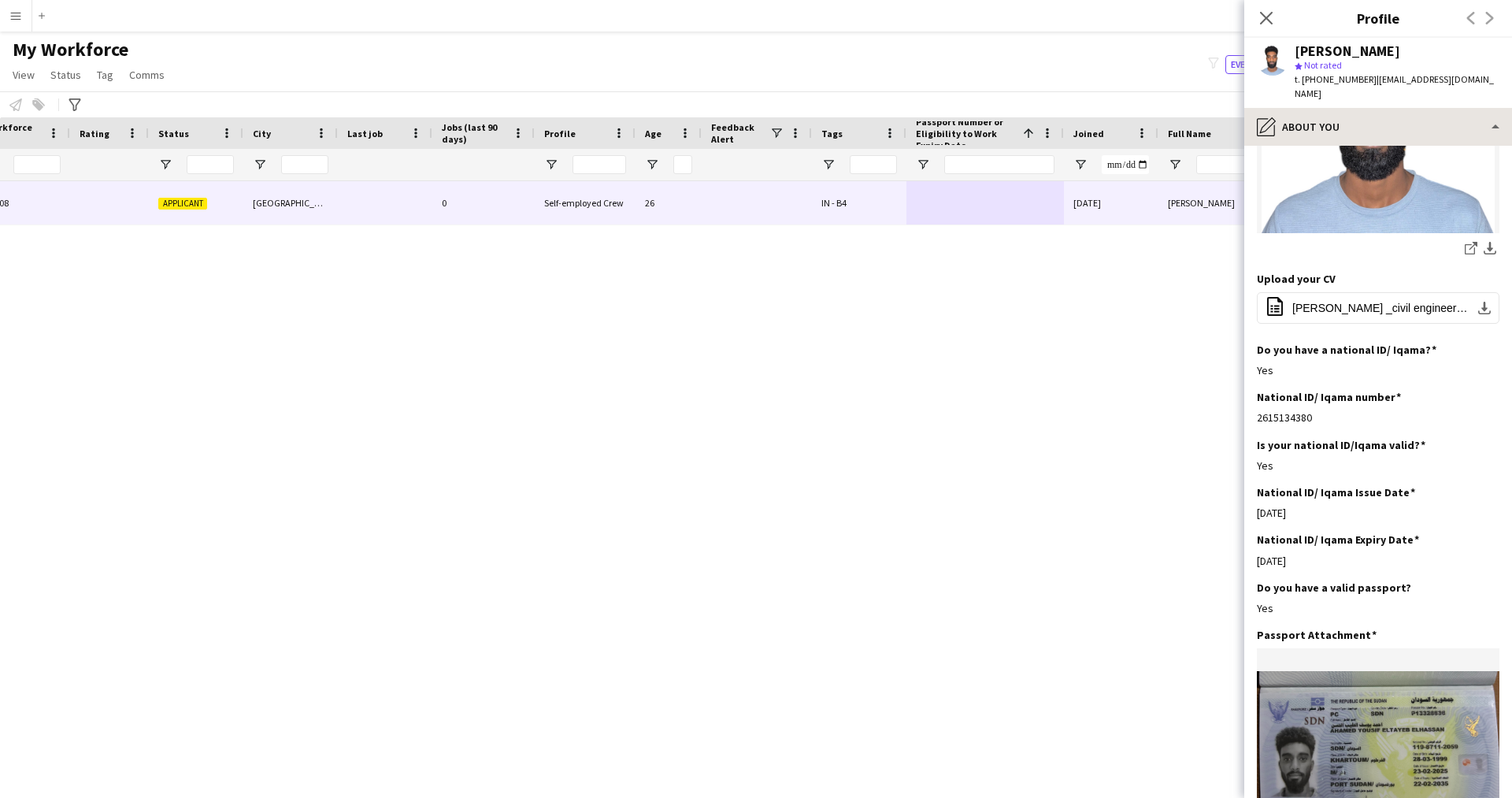
scroll to position [352, 0]
click at [1396, 110] on div "pencil4 About you" at bounding box center [1377, 126] width 267 height 38
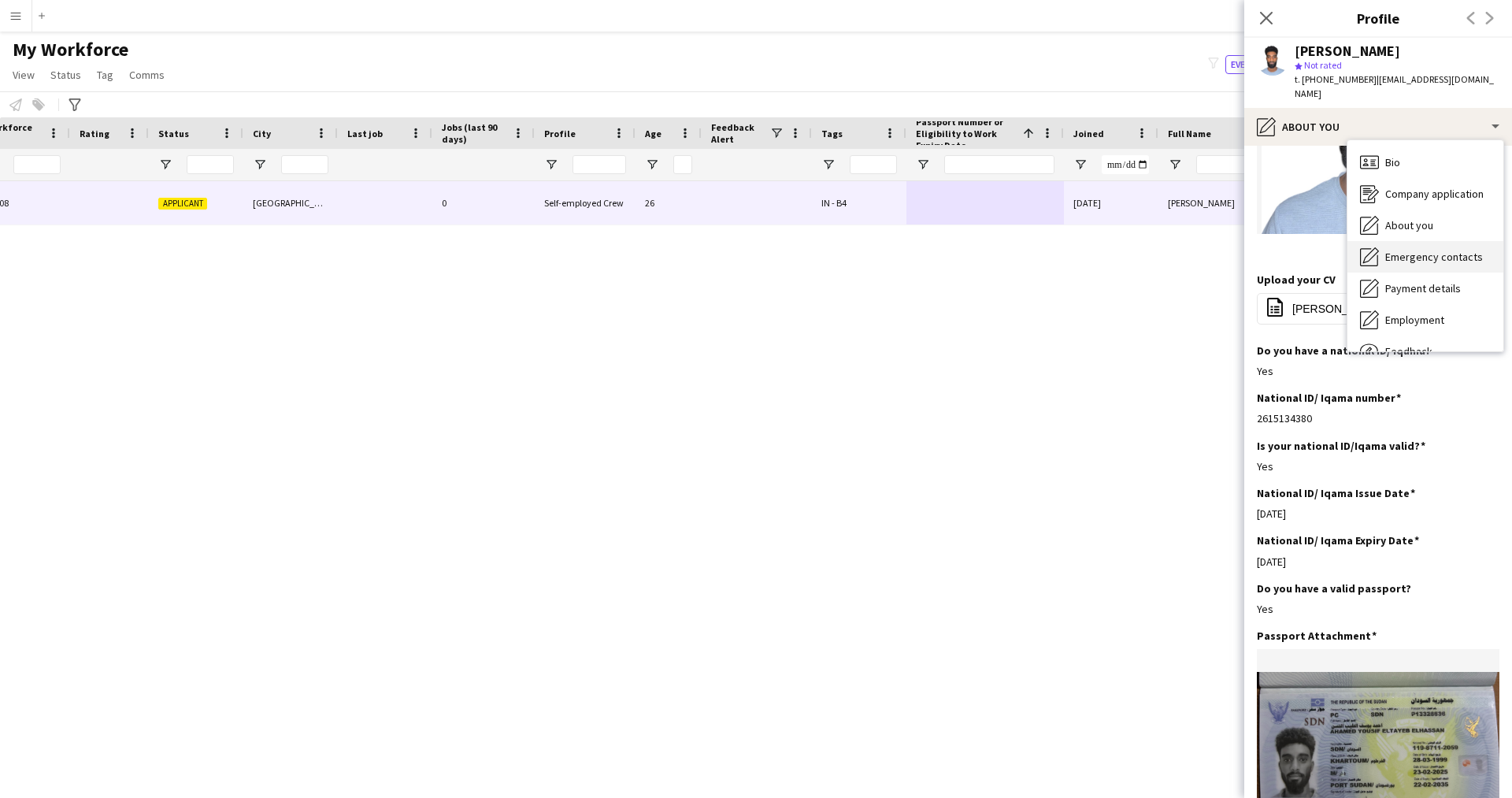
click at [1413, 250] on span "Emergency contacts" at bounding box center [1433, 257] width 98 height 14
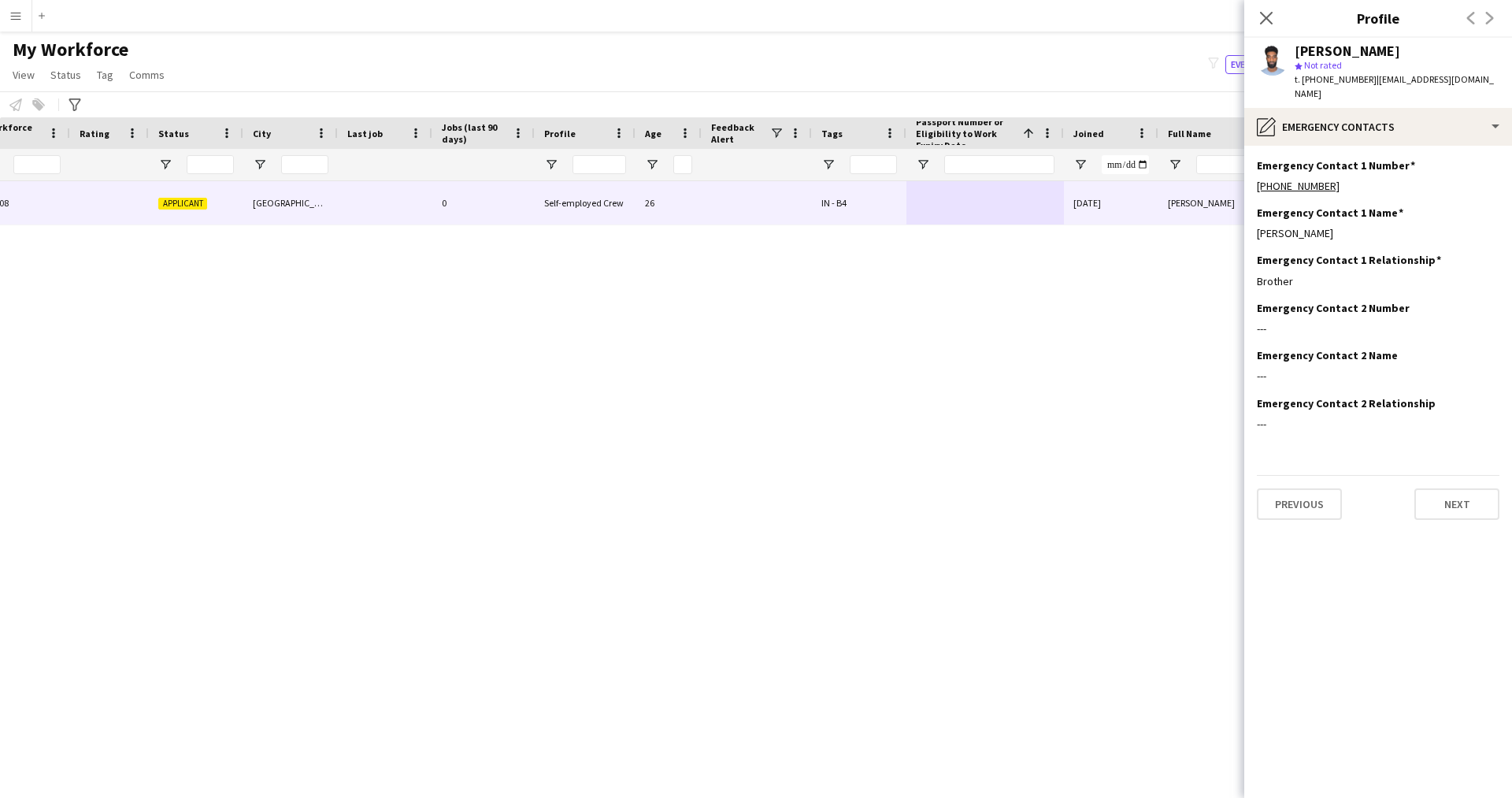
scroll to position [0, 0]
click at [1310, 274] on div "Brother" at bounding box center [1377, 280] width 243 height 14
click at [1354, 118] on div "pencil4 Emergency contacts" at bounding box center [1377, 126] width 267 height 38
click at [1416, 281] on span "Payment details" at bounding box center [1422, 288] width 76 height 14
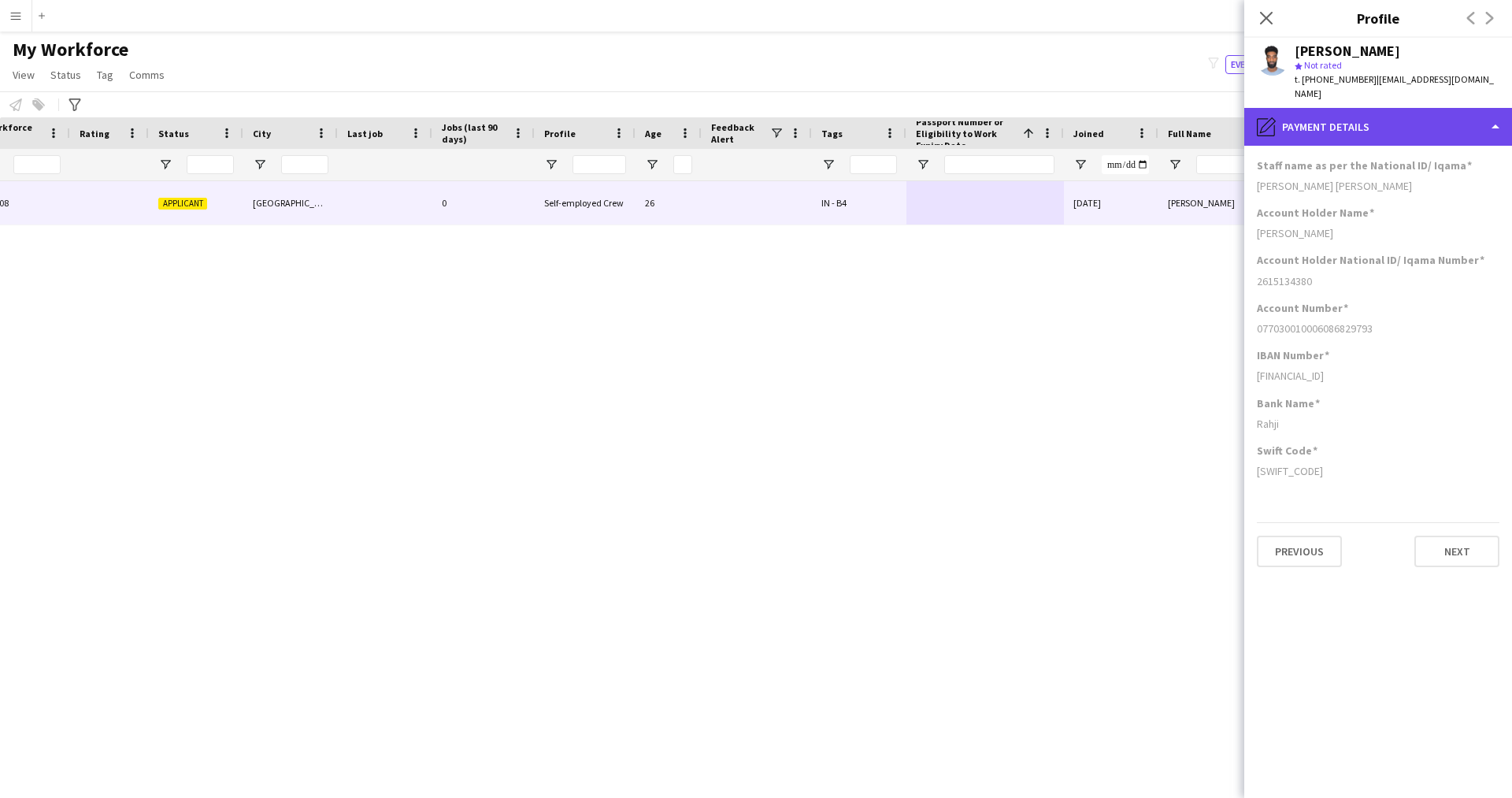
click at [1421, 117] on div "pencil4 Payment details" at bounding box center [1377, 126] width 267 height 38
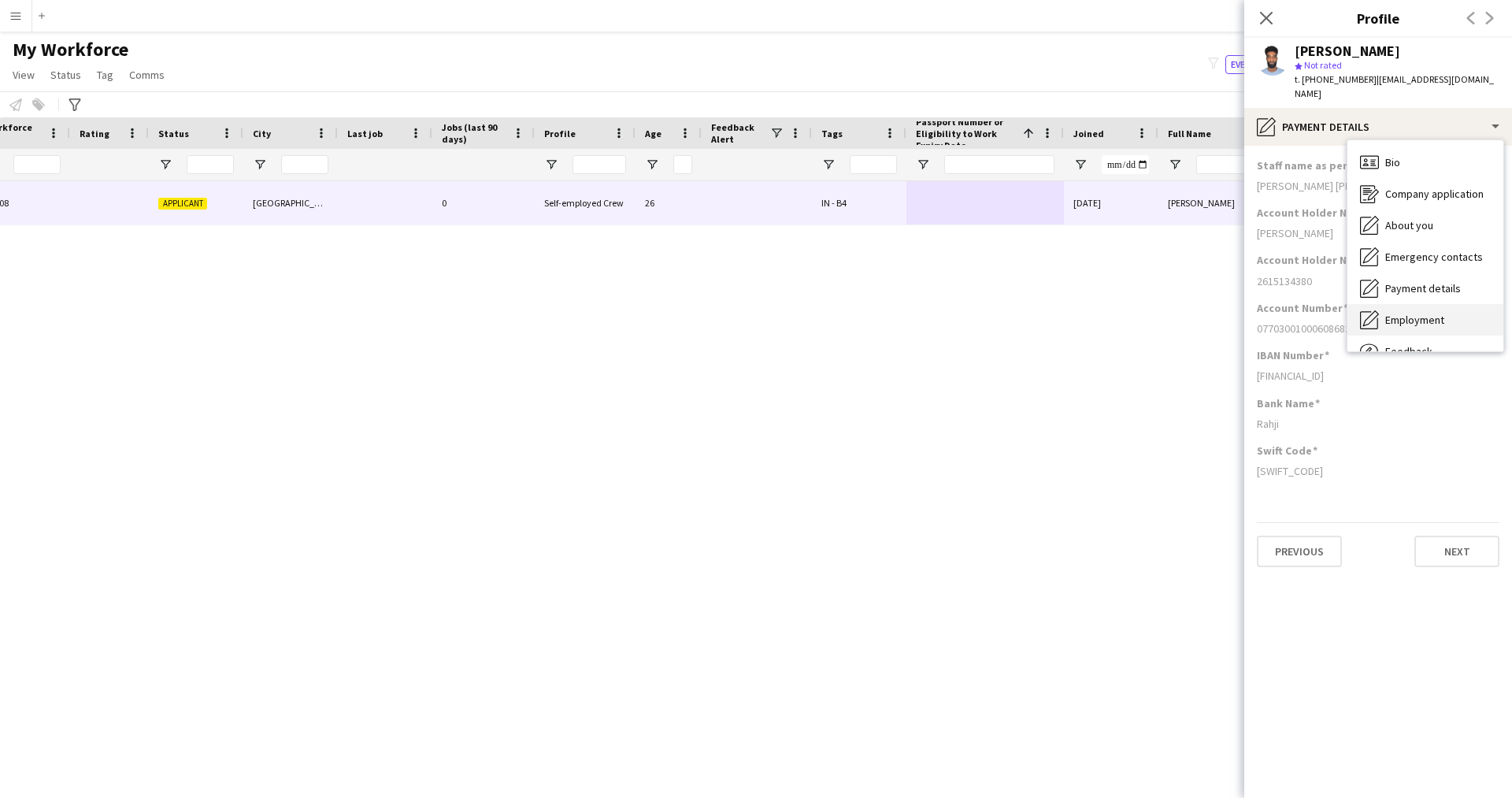
drag, startPoint x: 1443, startPoint y: 322, endPoint x: 1434, endPoint y: 317, distance: 10.3
click at [1434, 317] on div "Bio Bio Company application Company application About you About you Emergency c…" at bounding box center [1425, 246] width 156 height 211
click at [1423, 312] on span "Employment" at bounding box center [1414, 319] width 59 height 14
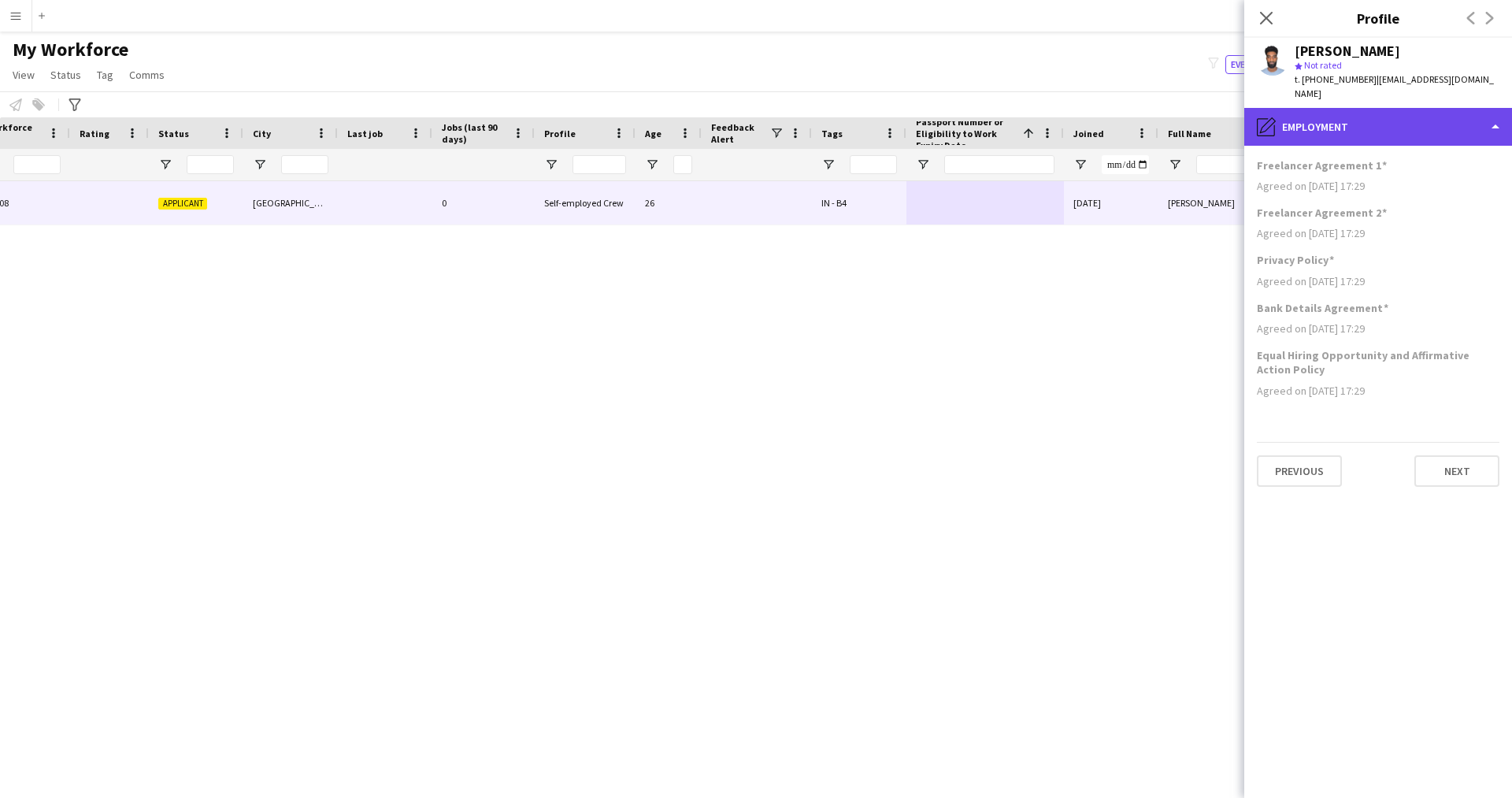
click at [1427, 113] on div "pencil4 Employment" at bounding box center [1377, 126] width 267 height 38
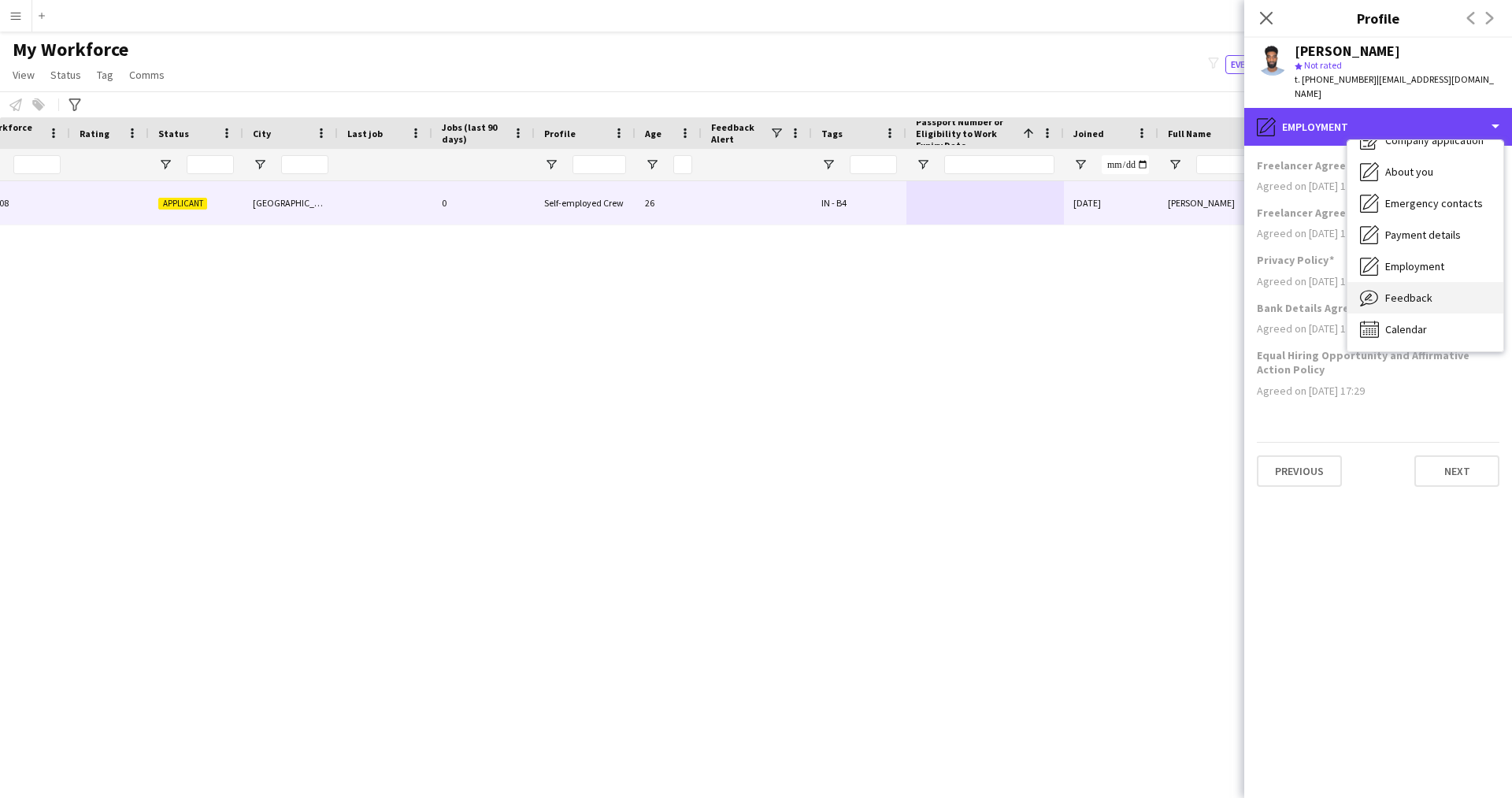
scroll to position [53, 0]
click at [1432, 289] on div "Feedback Feedback" at bounding box center [1425, 299] width 156 height 31
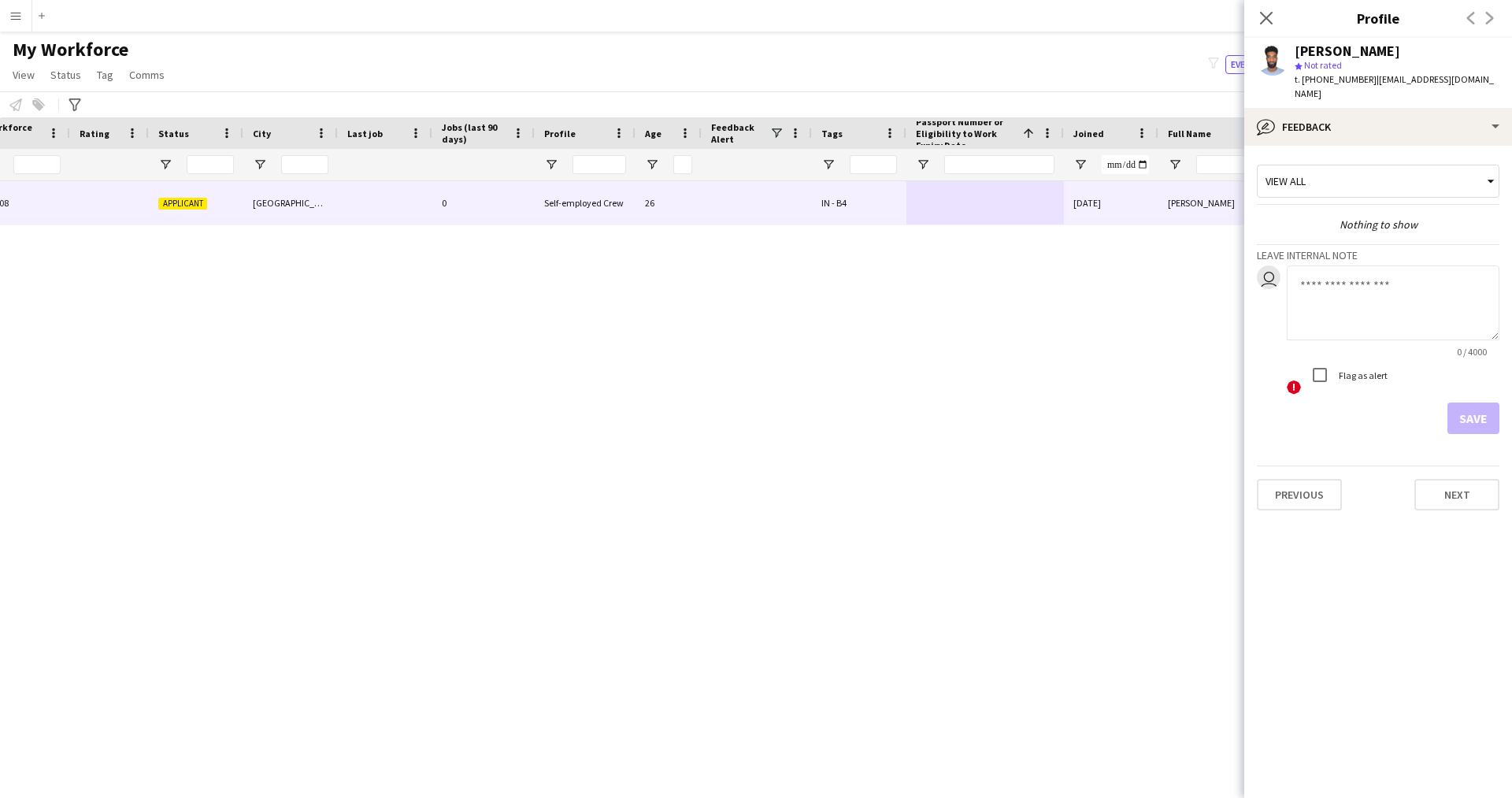
click at [1382, 312] on textarea at bounding box center [1393, 303] width 212 height 75
